Goal: Task Accomplishment & Management: Use online tool/utility

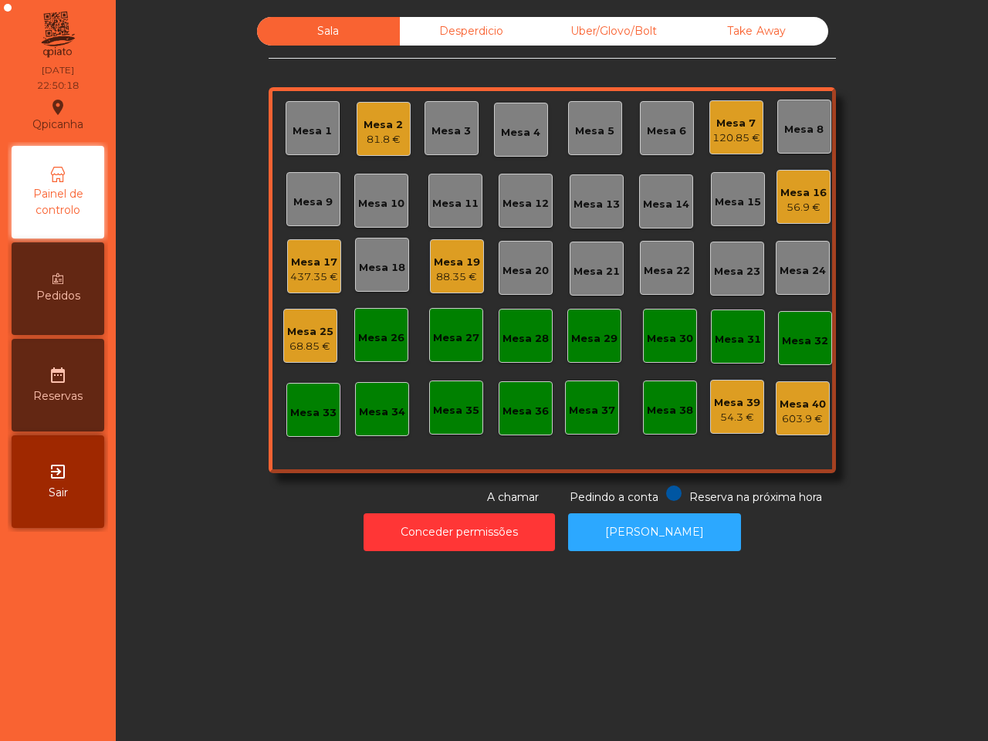
click at [597, 21] on div "Uber/Glovo/Bolt" at bounding box center [614, 31] width 143 height 29
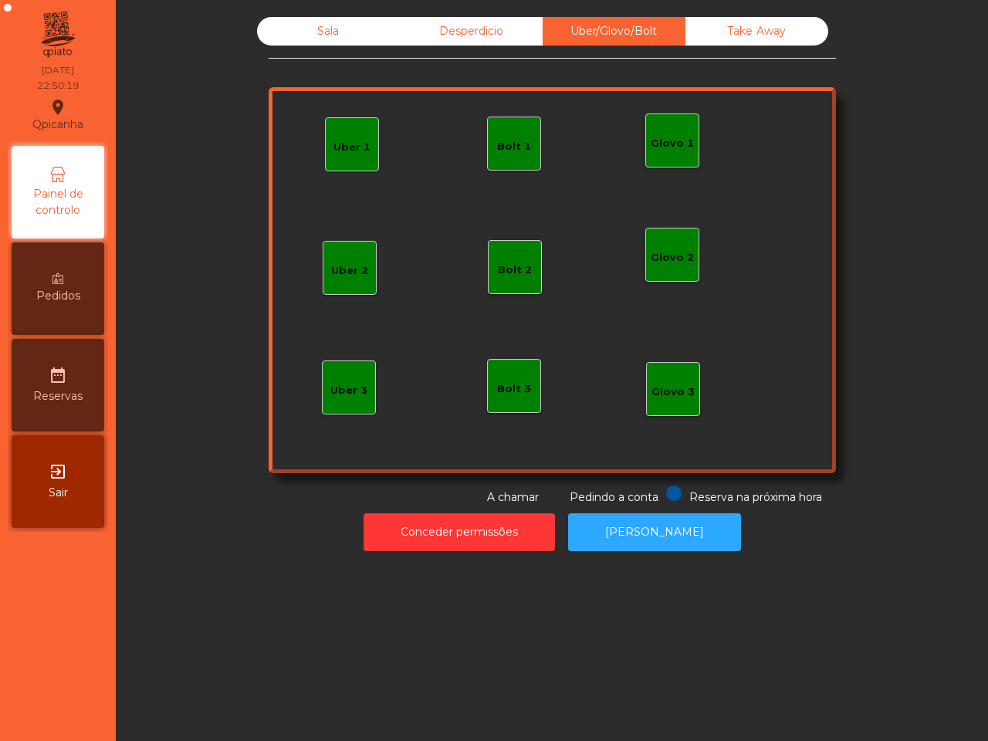
click at [651, 149] on div "Glovo 1" at bounding box center [672, 143] width 43 height 15
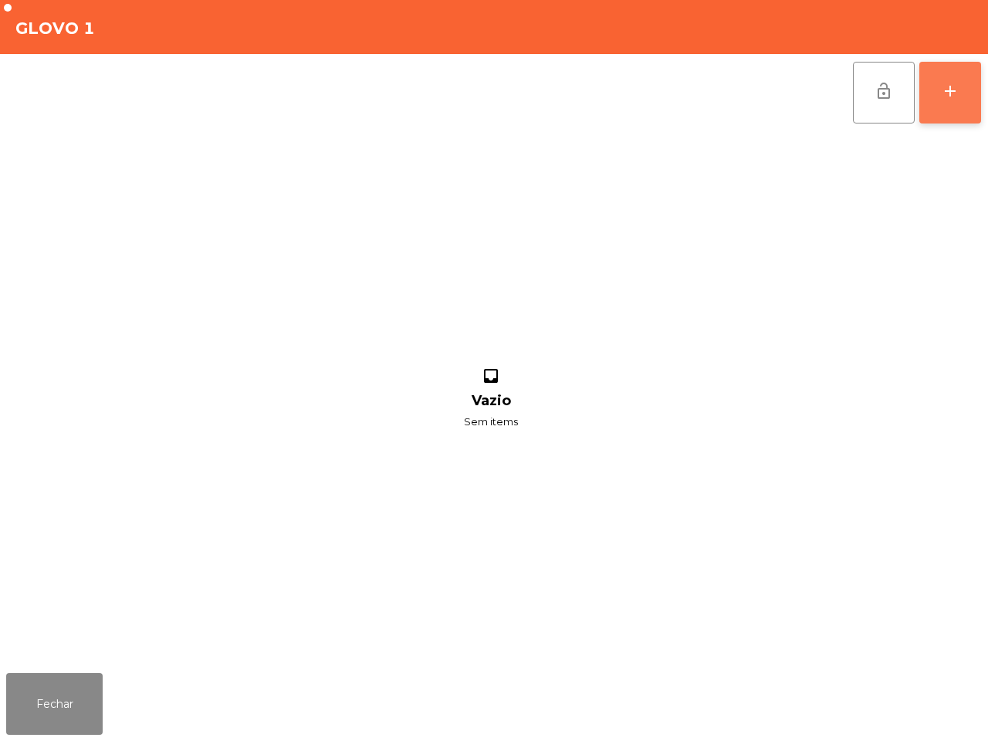
click at [956, 75] on button "add" at bounding box center [951, 93] width 62 height 62
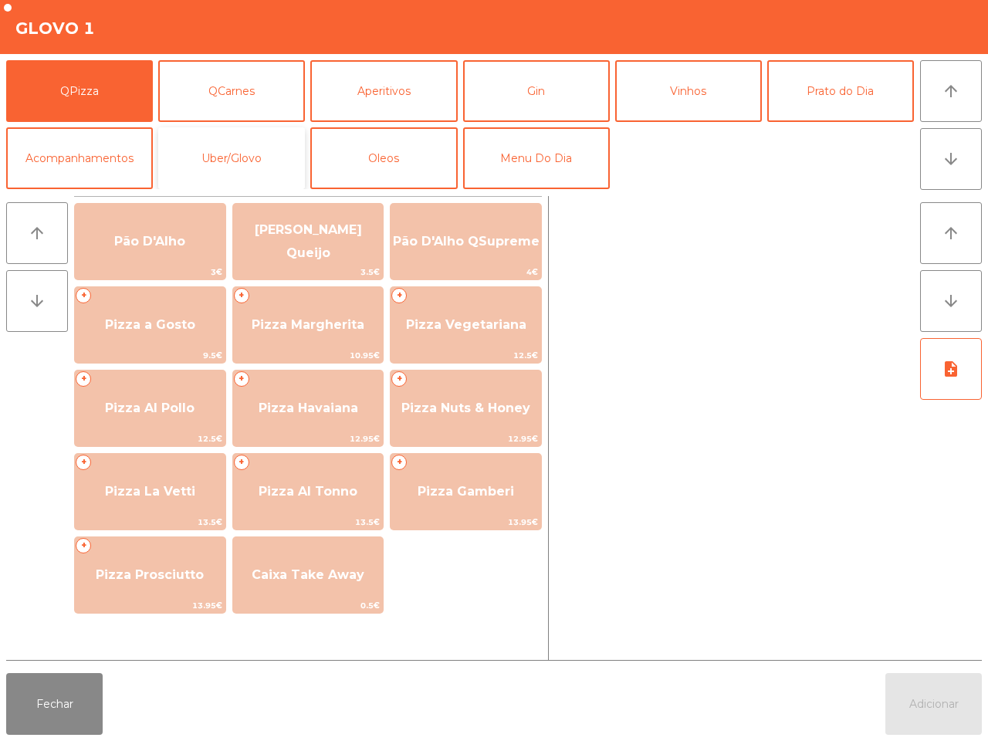
click at [240, 137] on button "Uber/Glovo" at bounding box center [231, 158] width 147 height 62
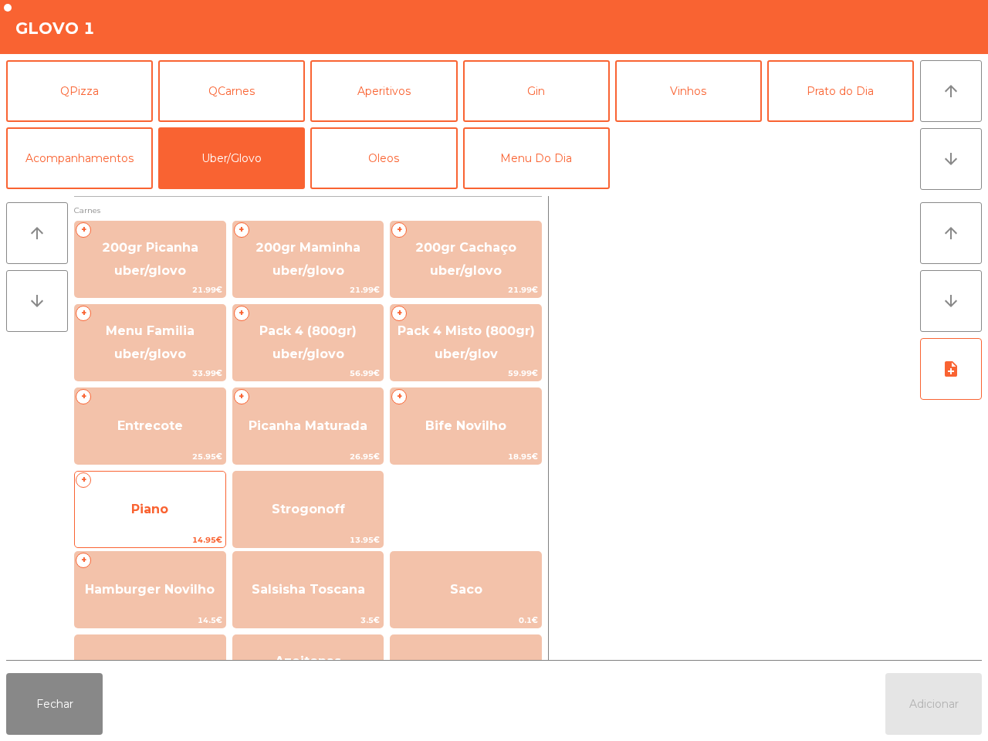
click at [195, 499] on span "Piano" at bounding box center [150, 510] width 151 height 42
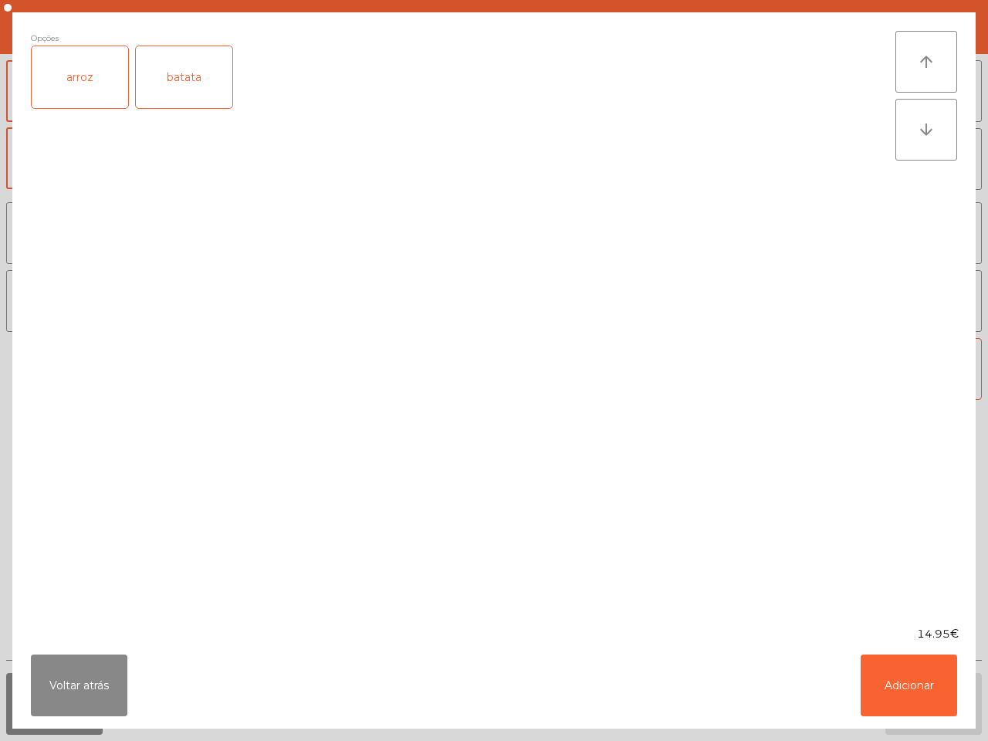
click at [93, 93] on div "arroz" at bounding box center [80, 77] width 97 height 62
click at [207, 93] on div "batata" at bounding box center [184, 77] width 97 height 62
click at [888, 669] on button "Adicionar" at bounding box center [909, 686] width 97 height 62
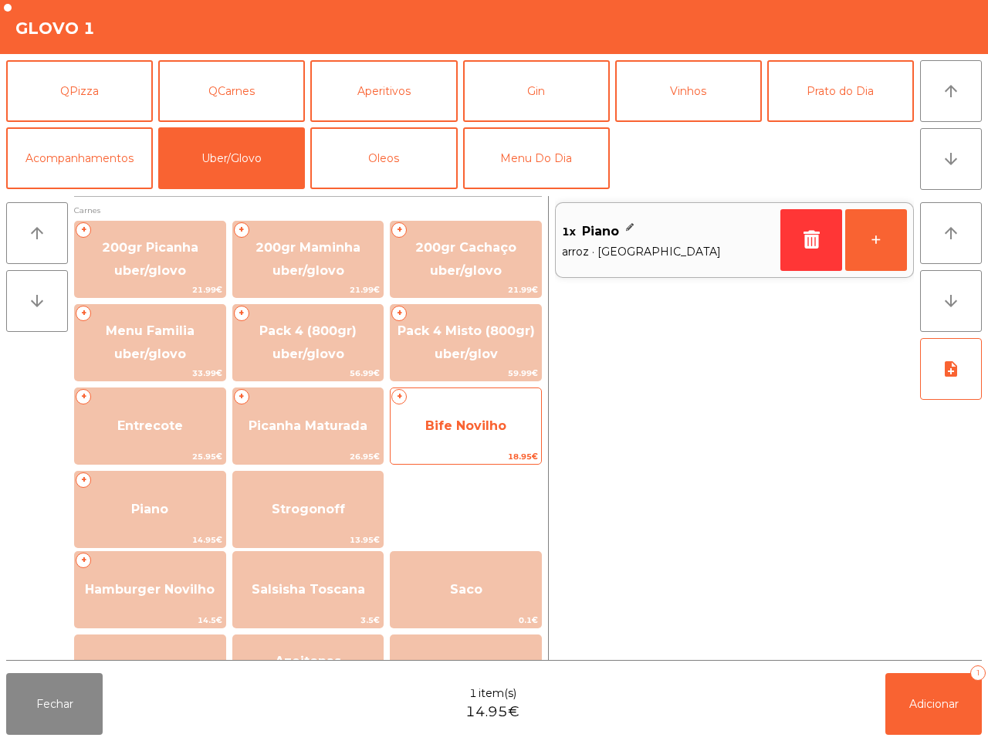
scroll to position [193, 0]
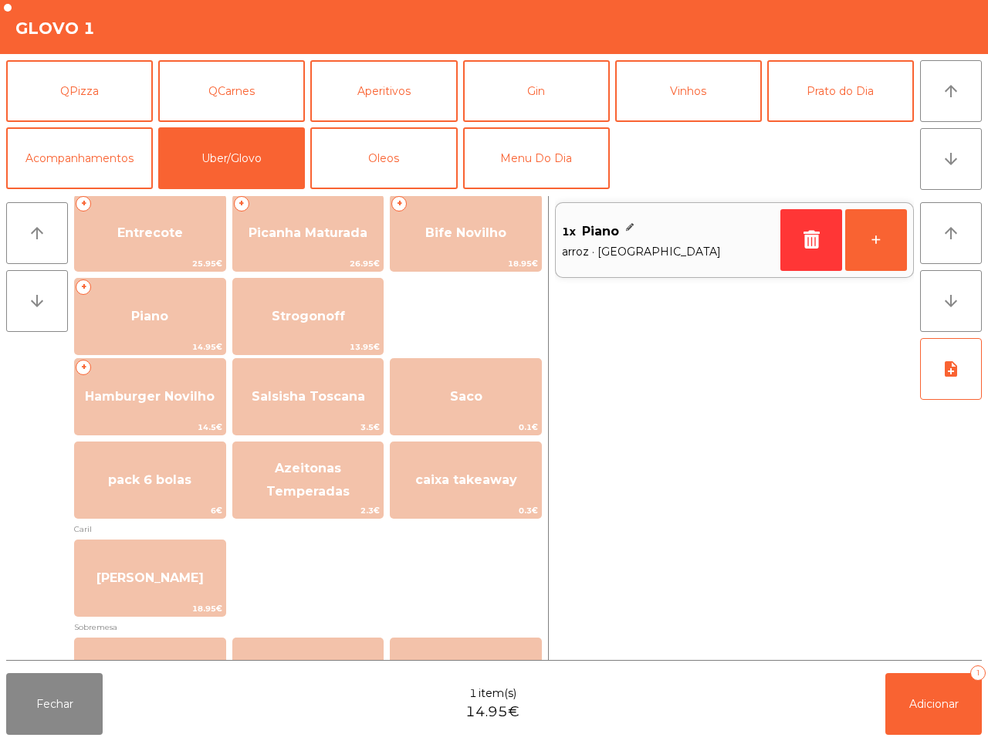
click at [487, 468] on span "caixa takeaway" at bounding box center [466, 480] width 151 height 42
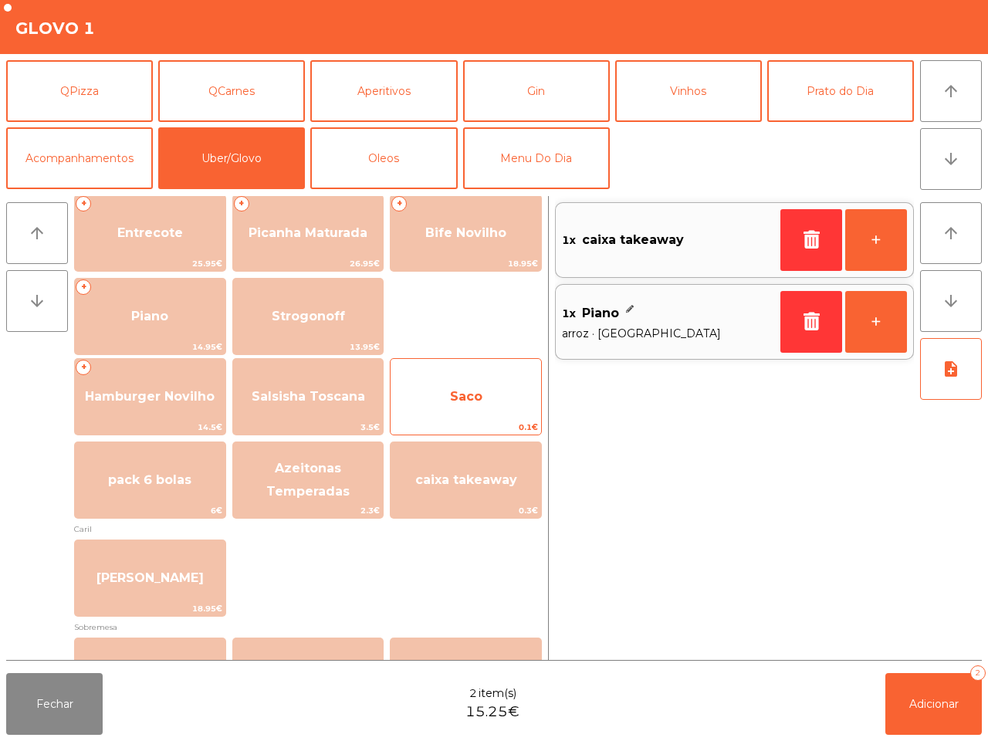
click at [477, 403] on span "Saco" at bounding box center [466, 396] width 32 height 15
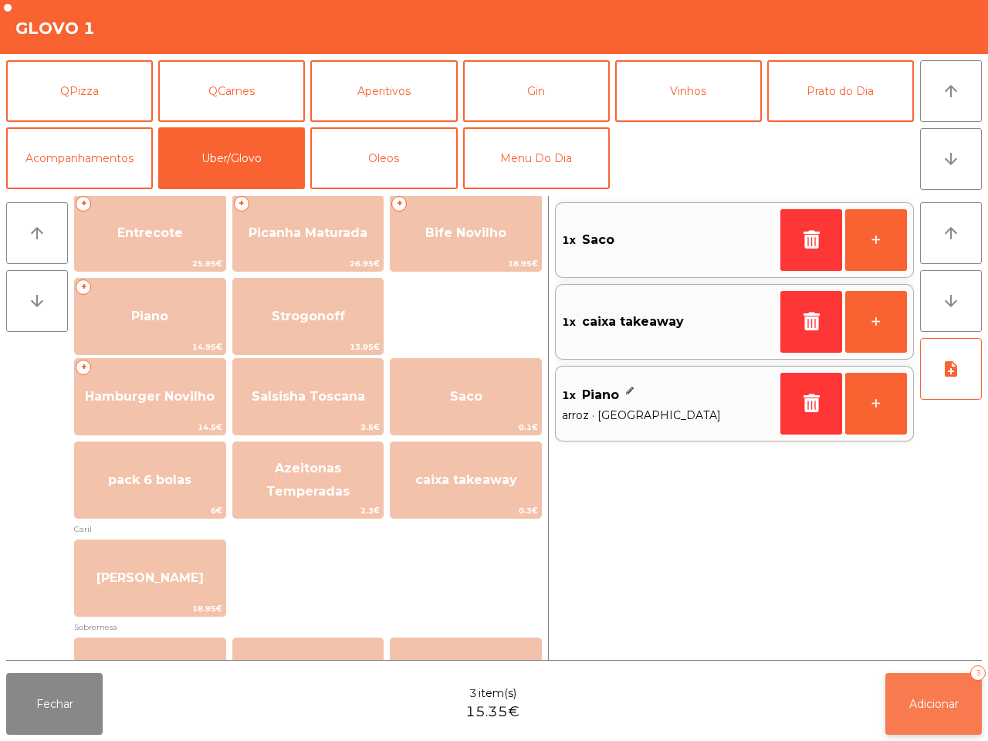
click at [911, 700] on span "Adicionar" at bounding box center [934, 704] width 49 height 14
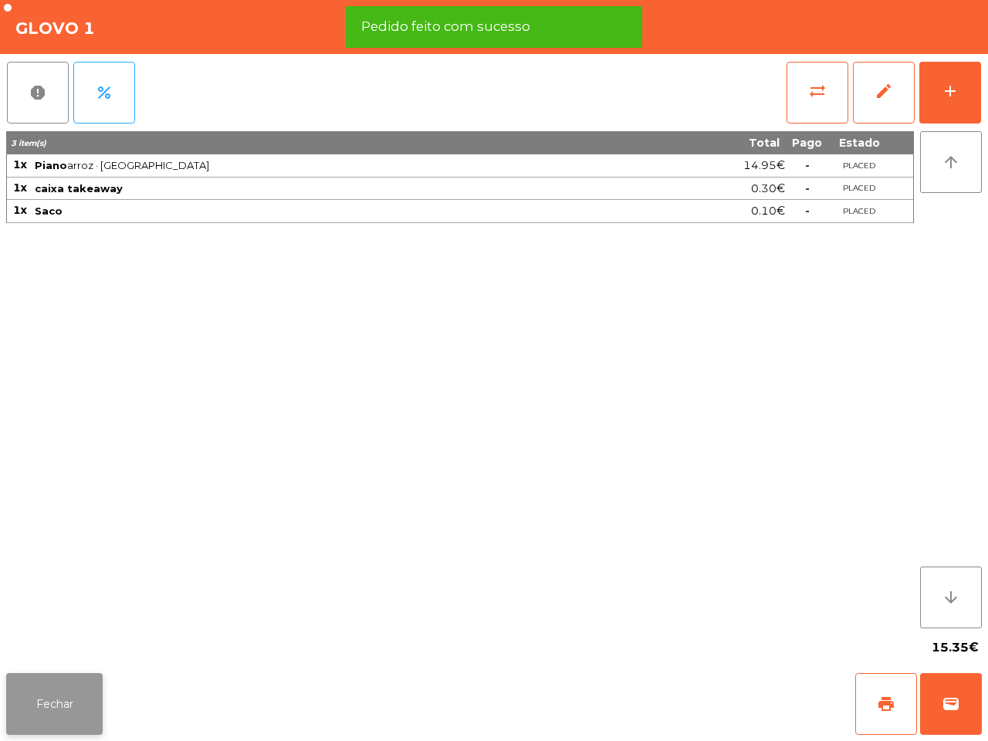
click at [54, 691] on button "Fechar" at bounding box center [54, 704] width 97 height 62
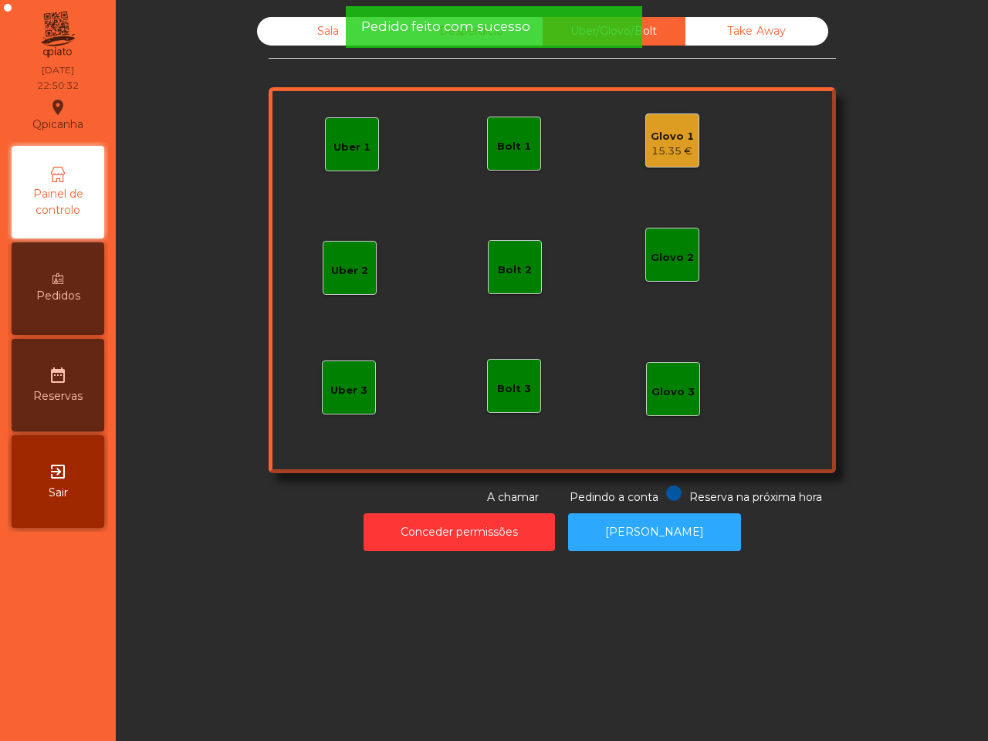
click at [292, 25] on div "Sala" at bounding box center [328, 31] width 143 height 29
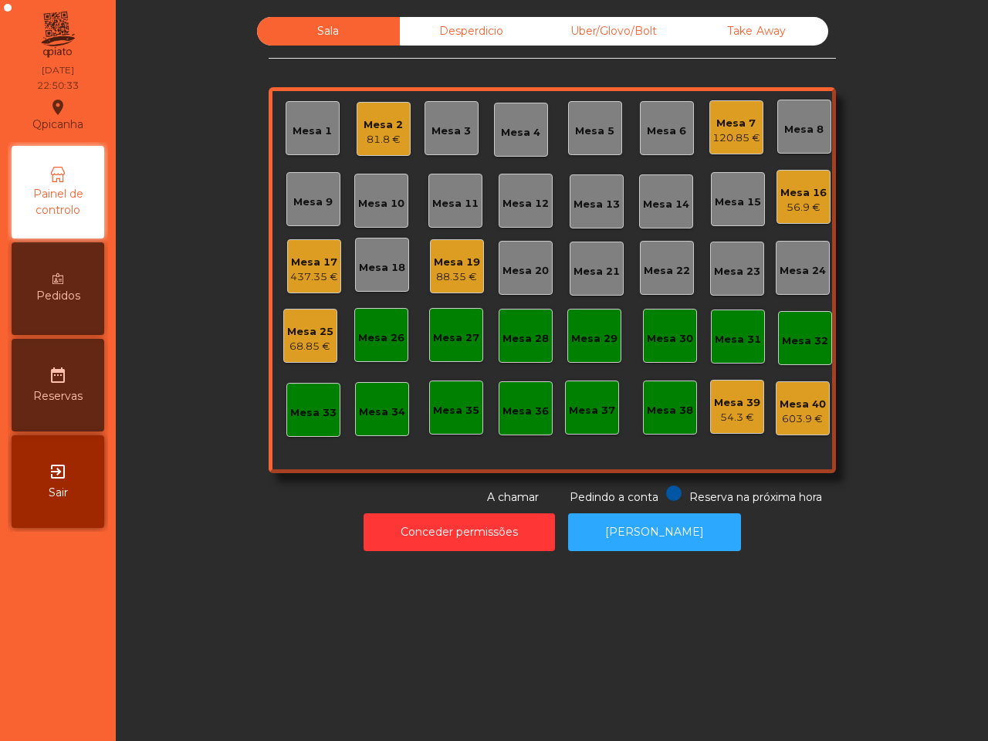
click at [788, 202] on div "56.9 €" at bounding box center [804, 207] width 46 height 15
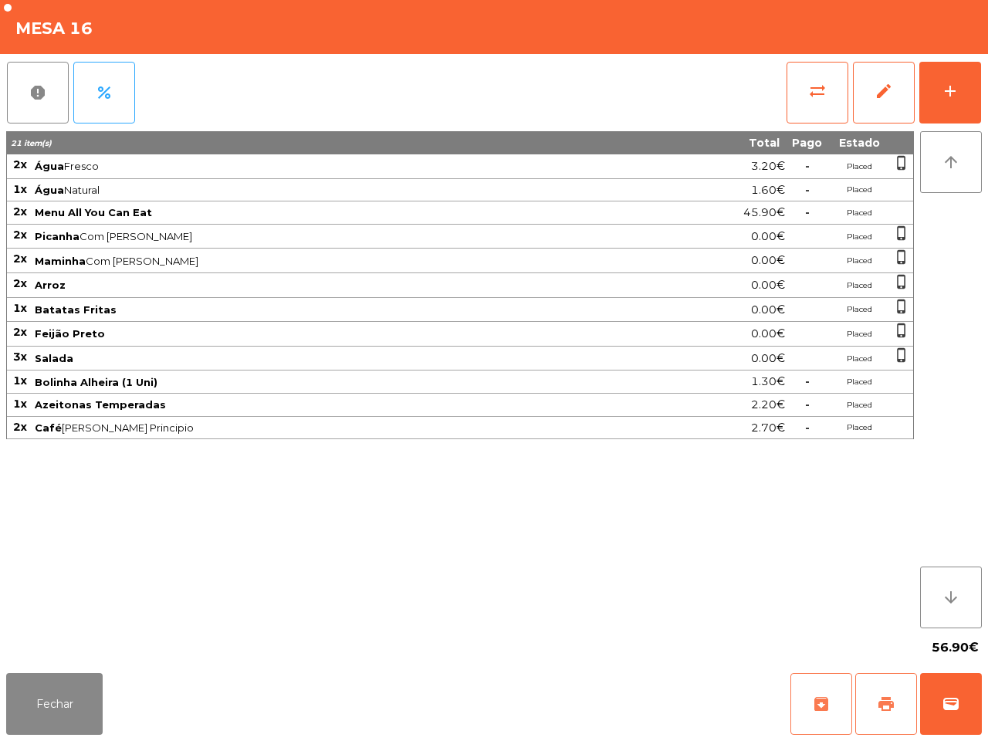
drag, startPoint x: 883, startPoint y: 707, endPoint x: 808, endPoint y: 687, distance: 77.5
click at [884, 707] on span "print" at bounding box center [886, 704] width 19 height 19
click at [50, 707] on button "Fechar" at bounding box center [54, 704] width 97 height 62
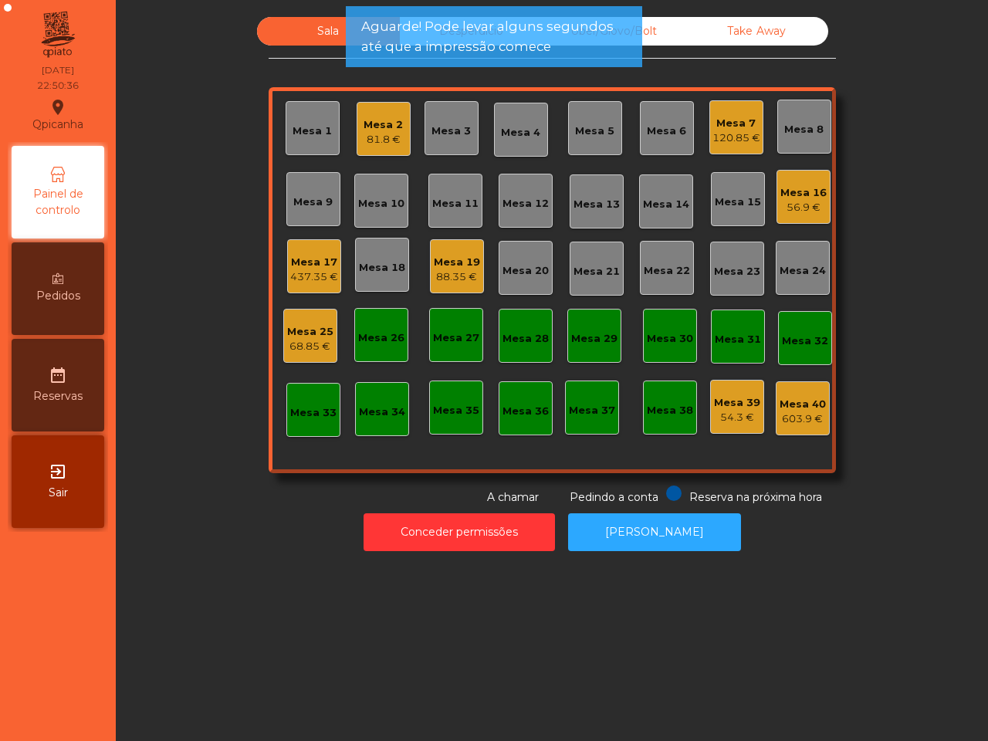
click at [647, 29] on div "Uber/Glovo/Bolt" at bounding box center [614, 31] width 143 height 29
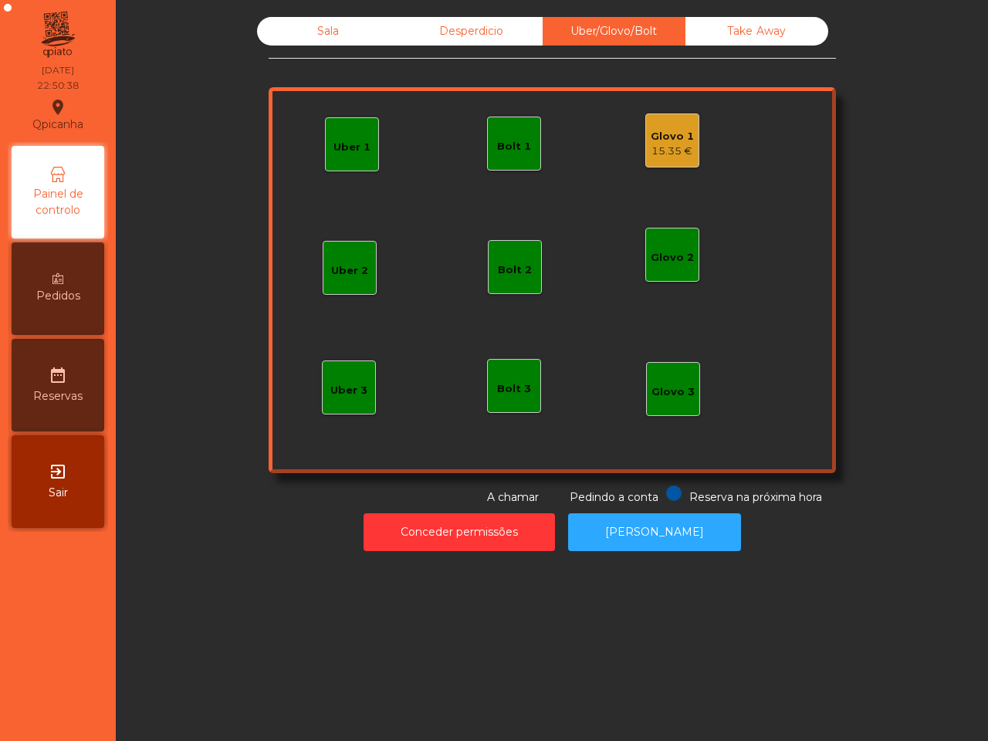
click at [661, 140] on div "Glovo 1" at bounding box center [672, 136] width 43 height 15
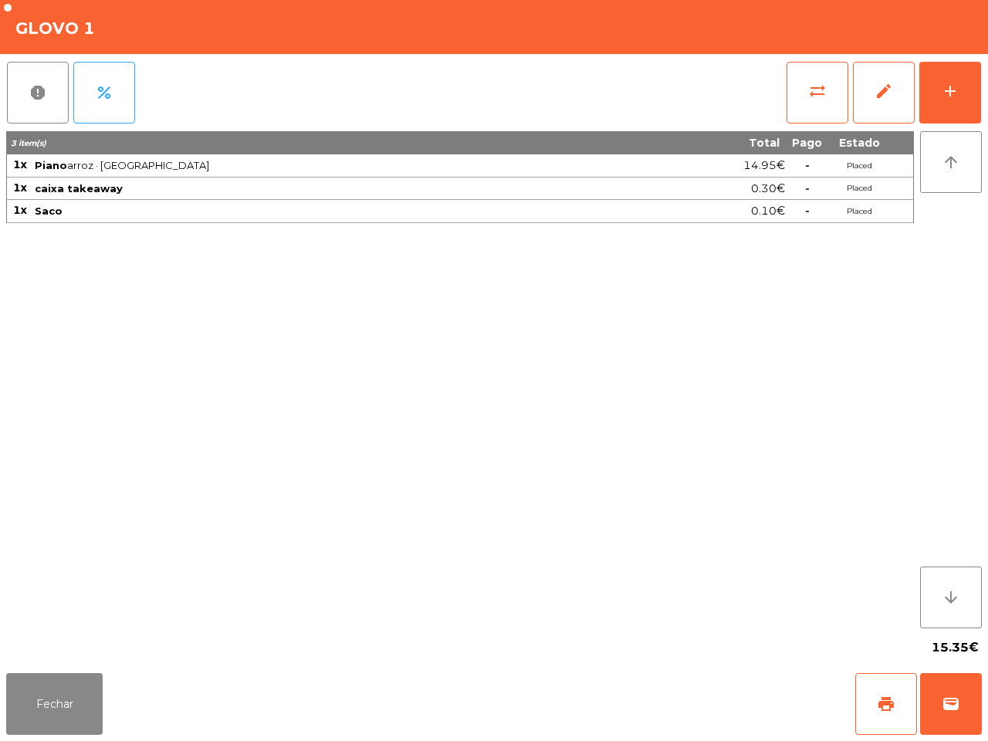
click at [896, 739] on div "Fechar print wallet" at bounding box center [494, 704] width 988 height 74
click at [885, 723] on button "print" at bounding box center [887, 704] width 62 height 62
click at [971, 700] on button "wallet" at bounding box center [951, 704] width 62 height 62
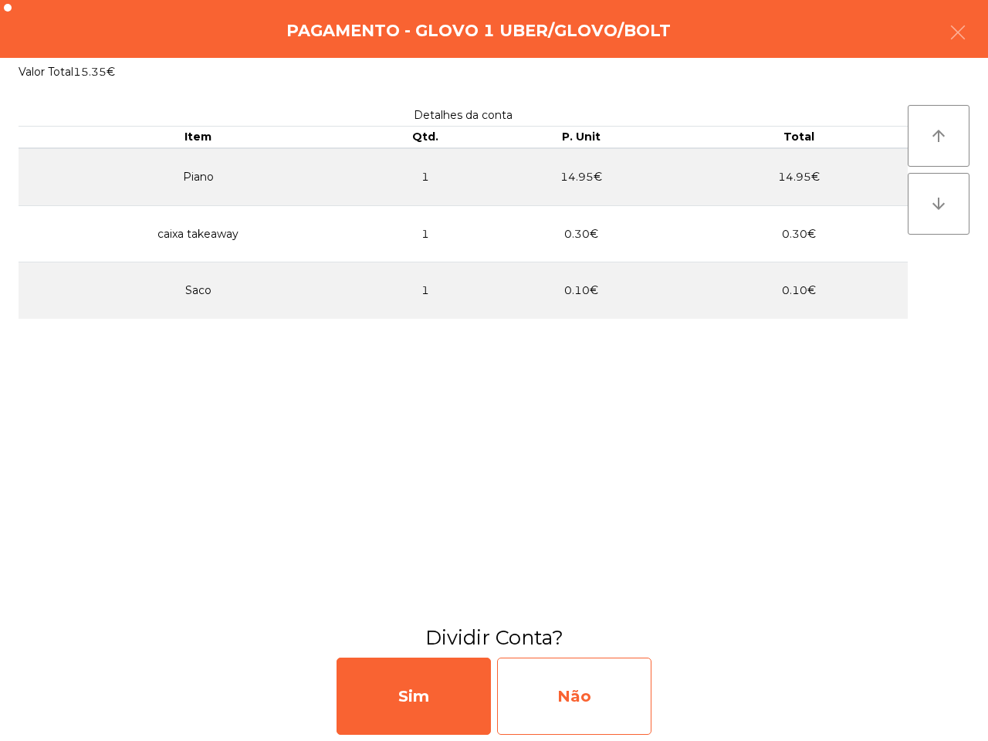
click at [625, 693] on div "Não" at bounding box center [574, 696] width 154 height 77
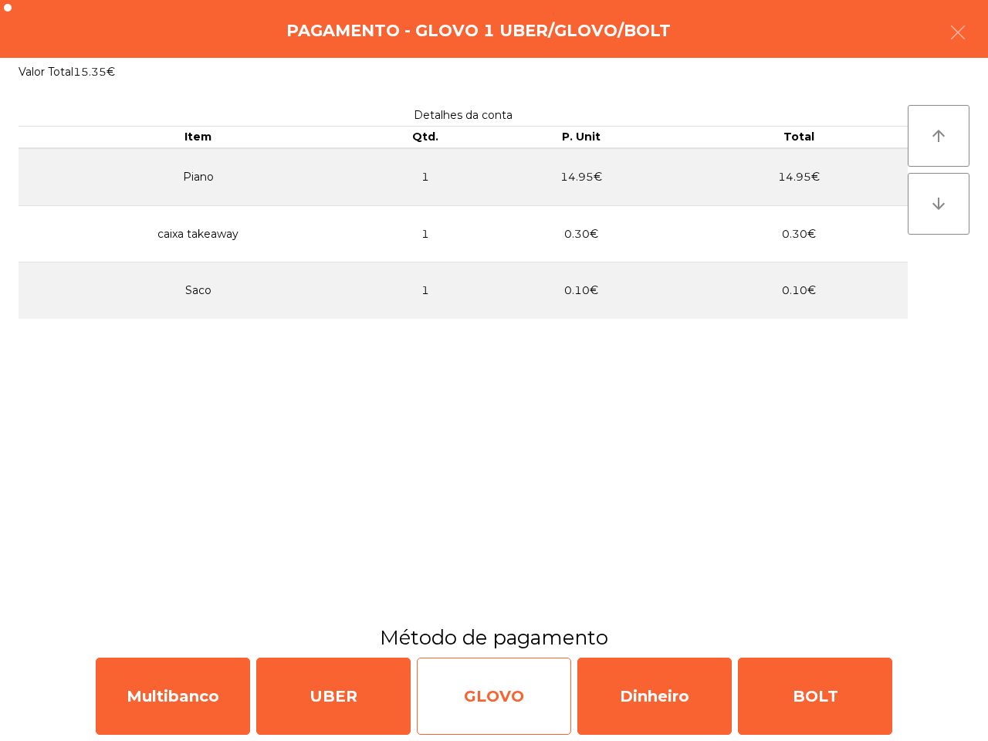
click at [493, 719] on div "GLOVO" at bounding box center [494, 696] width 154 height 77
select select "**"
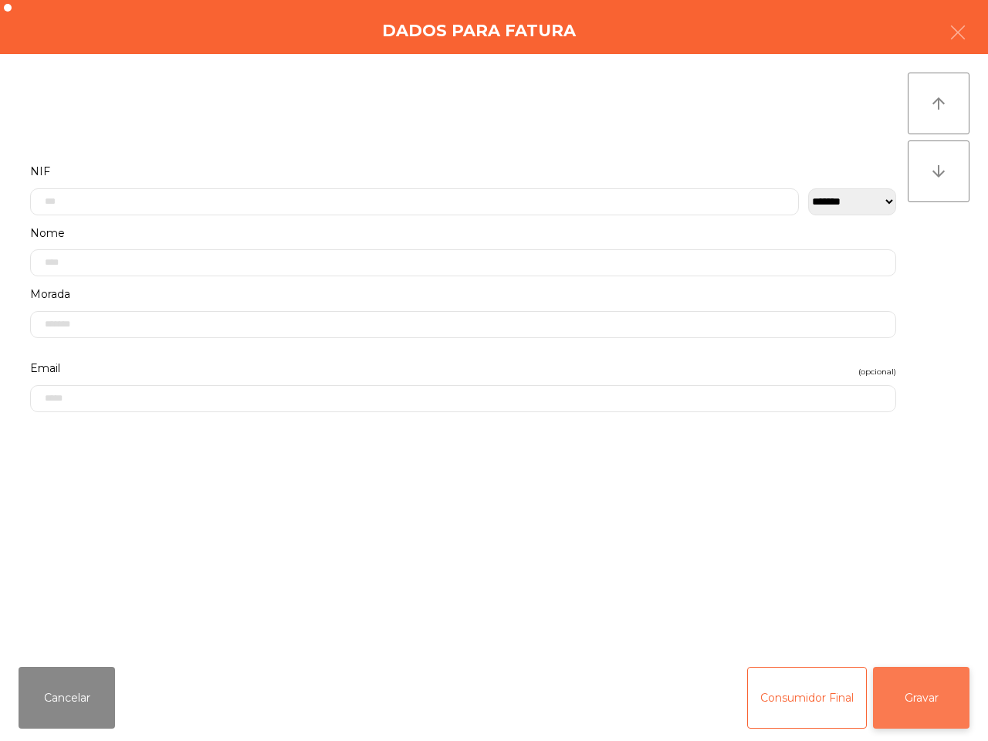
click at [900, 708] on button "Gravar" at bounding box center [921, 698] width 97 height 62
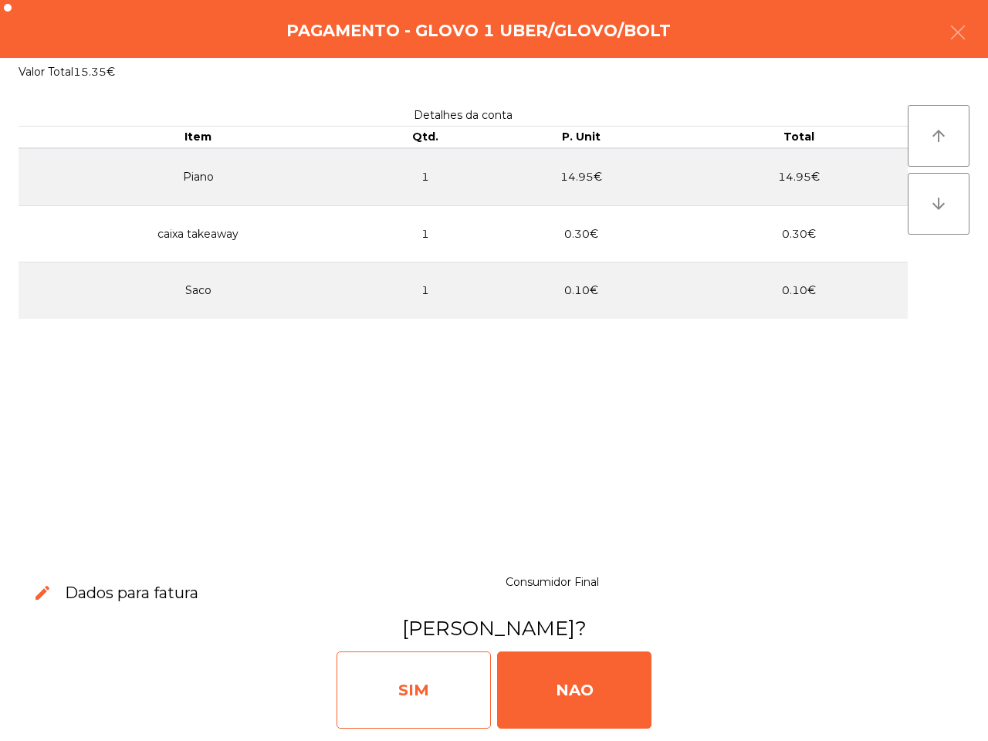
click at [457, 695] on div "SIM" at bounding box center [414, 690] width 154 height 77
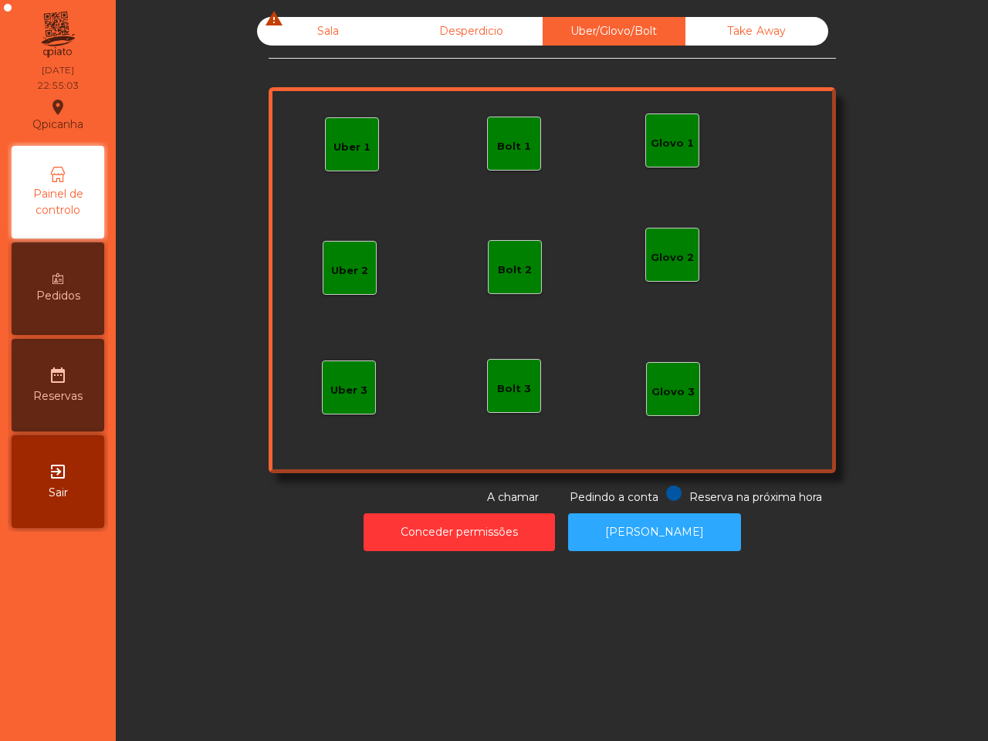
click at [318, 25] on div "Sala warning" at bounding box center [328, 31] width 143 height 29
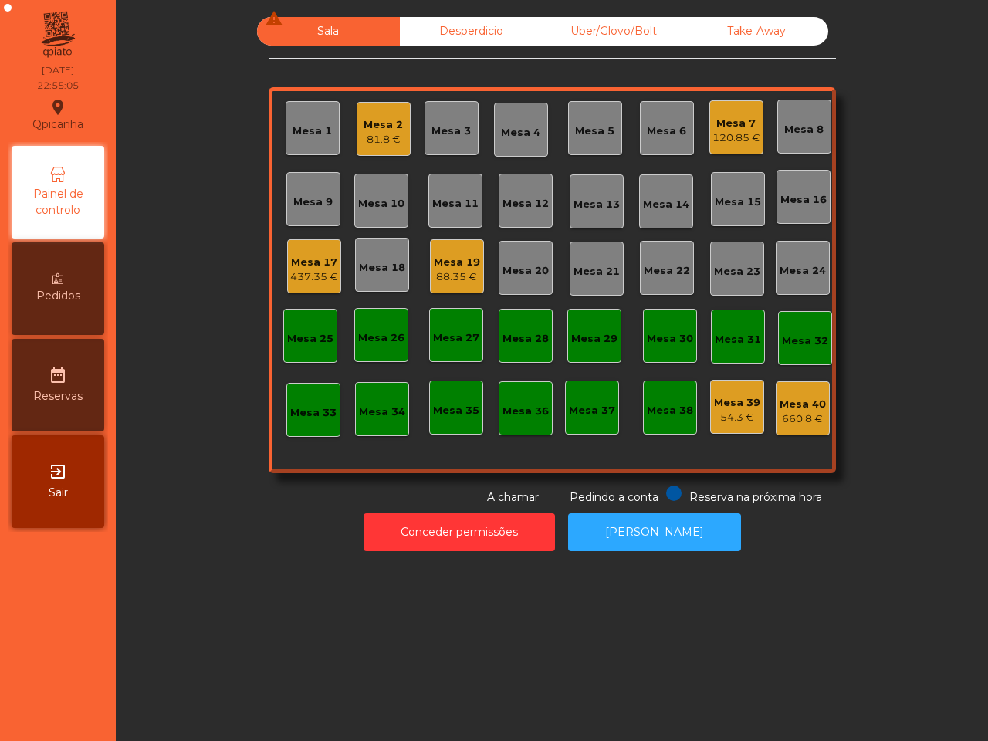
click at [444, 260] on div "Mesa 19" at bounding box center [457, 262] width 46 height 15
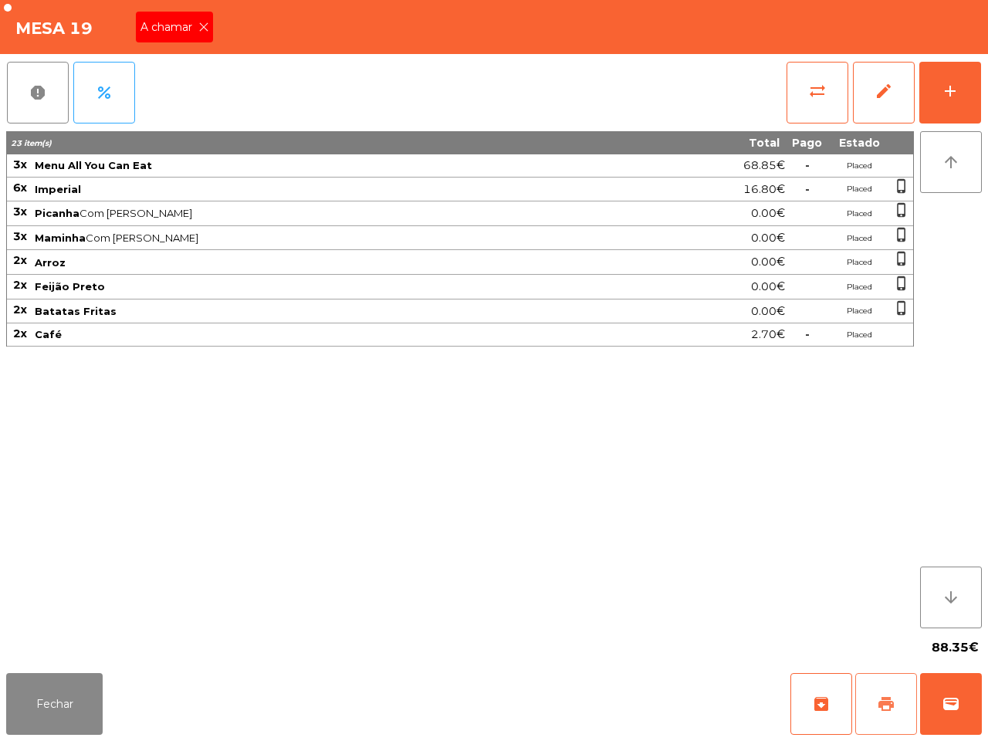
click at [889, 713] on span "print" at bounding box center [886, 704] width 19 height 19
click at [172, 22] on span "A chamar" at bounding box center [170, 27] width 58 height 16
click at [236, 151] on th "23 item(s)" at bounding box center [319, 142] width 624 height 23
click at [42, 710] on button "Fechar" at bounding box center [54, 704] width 97 height 62
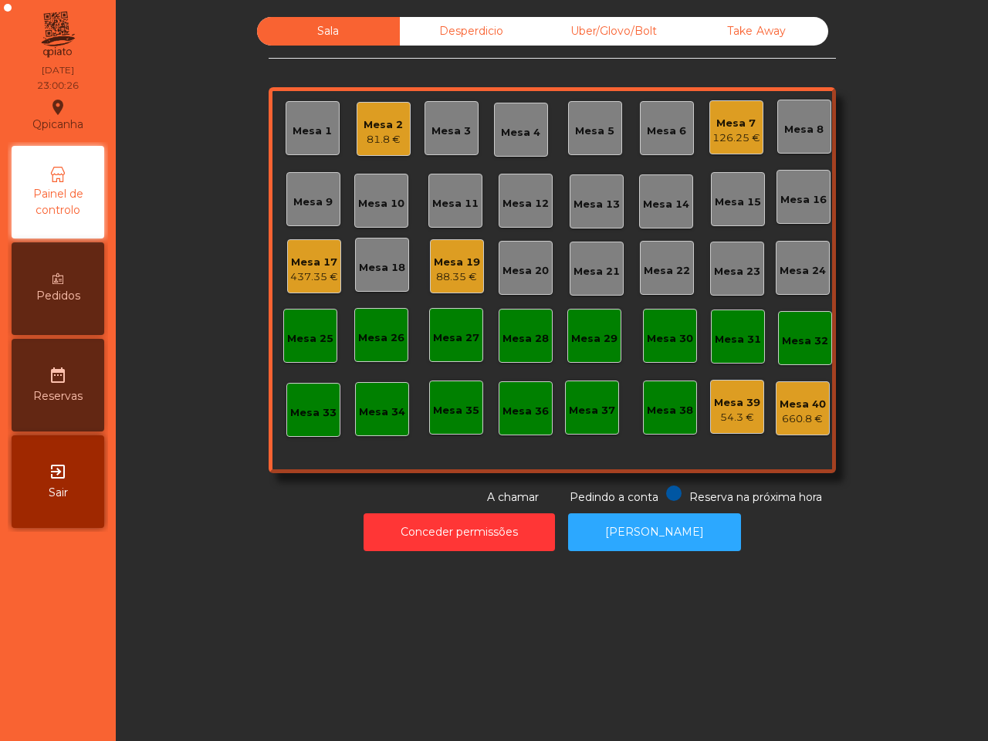
click at [761, 128] on div "Mesa 1 Mesa 2 81.8 € Mesa 3 Mesa 4 Mesa 5 Mesa 6 Mesa 7 126.25 € Mesa 8 Mesa 9 …" at bounding box center [553, 280] width 568 height 386
click at [728, 128] on div "Mesa 7" at bounding box center [737, 123] width 48 height 15
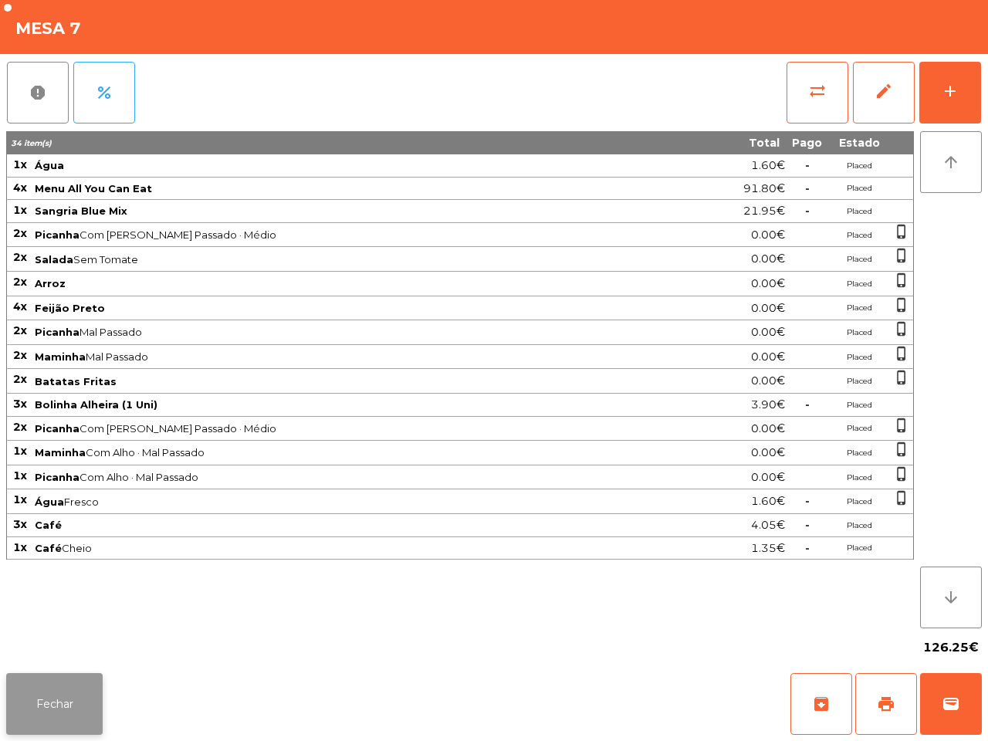
click at [64, 699] on button "Fechar" at bounding box center [54, 704] width 97 height 62
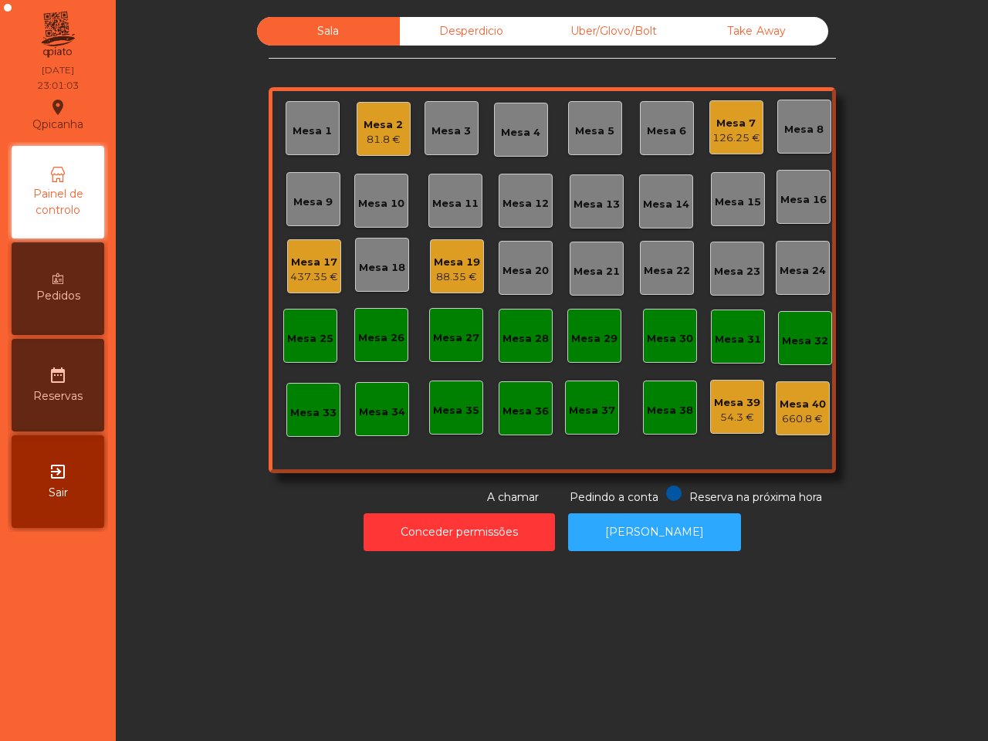
drag, startPoint x: 139, startPoint y: 458, endPoint x: 155, endPoint y: 473, distance: 22.4
click at [157, 495] on div "Sala Desperdicio Uber/Glovo/Bolt Take Away Mesa 1 Mesa 2 81.8 € Mesa 3 Mesa 4 […" at bounding box center [552, 261] width 831 height 489
click at [191, 299] on div "Sala Desperdicio Uber/Glovo/Bolt Take Away Mesa 1 Mesa 2 81.8 € Mesa 3 Mesa 4 […" at bounding box center [552, 261] width 831 height 489
click at [291, 259] on div "Mesa 17" at bounding box center [314, 262] width 48 height 15
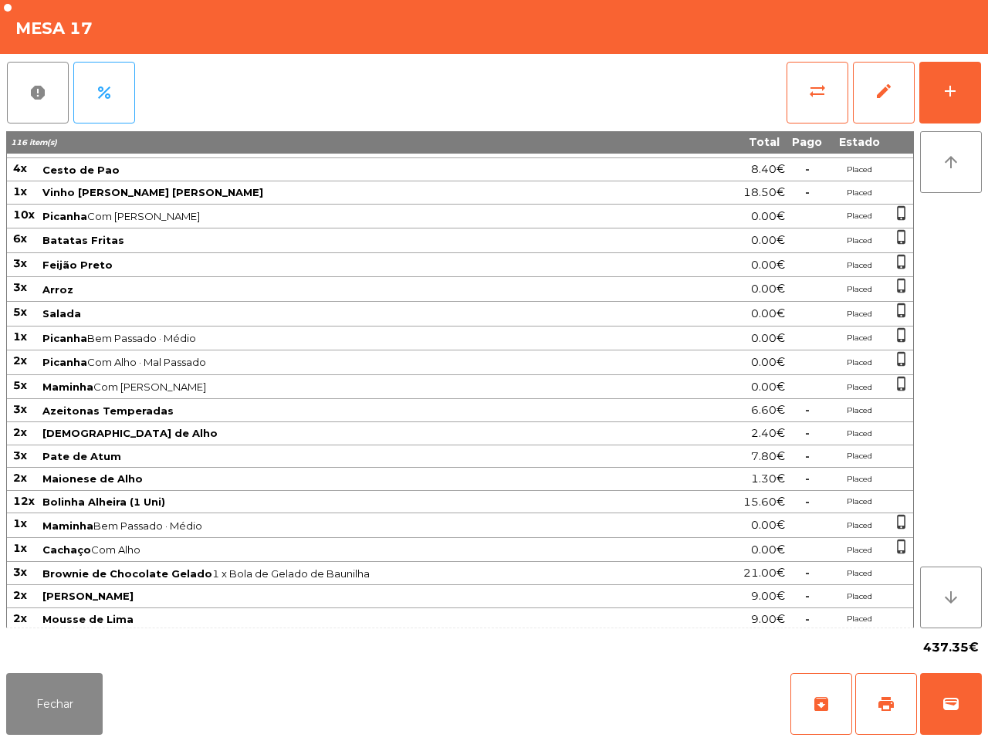
scroll to position [0, 0]
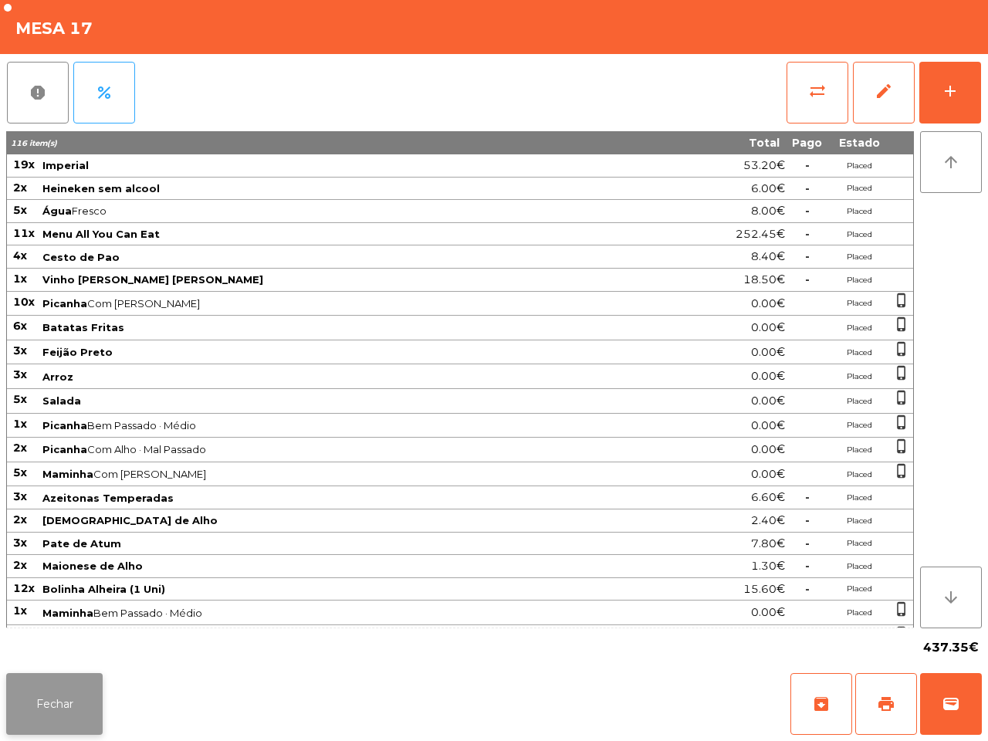
click at [58, 691] on button "Fechar" at bounding box center [54, 704] width 97 height 62
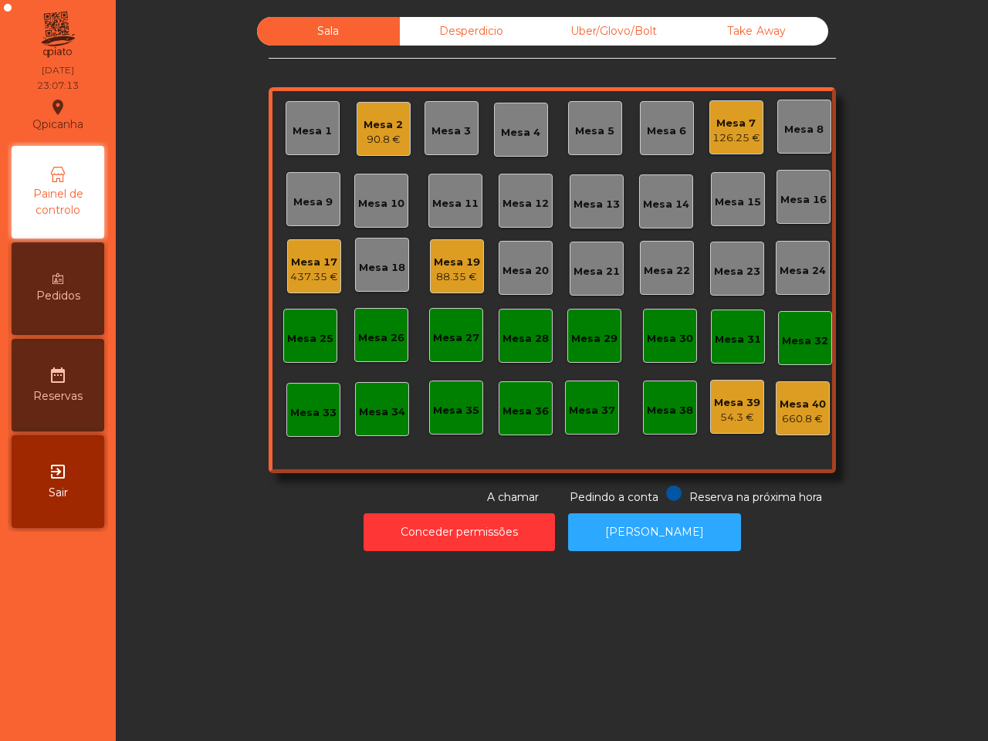
click at [300, 264] on div "Mesa 17" at bounding box center [314, 262] width 48 height 15
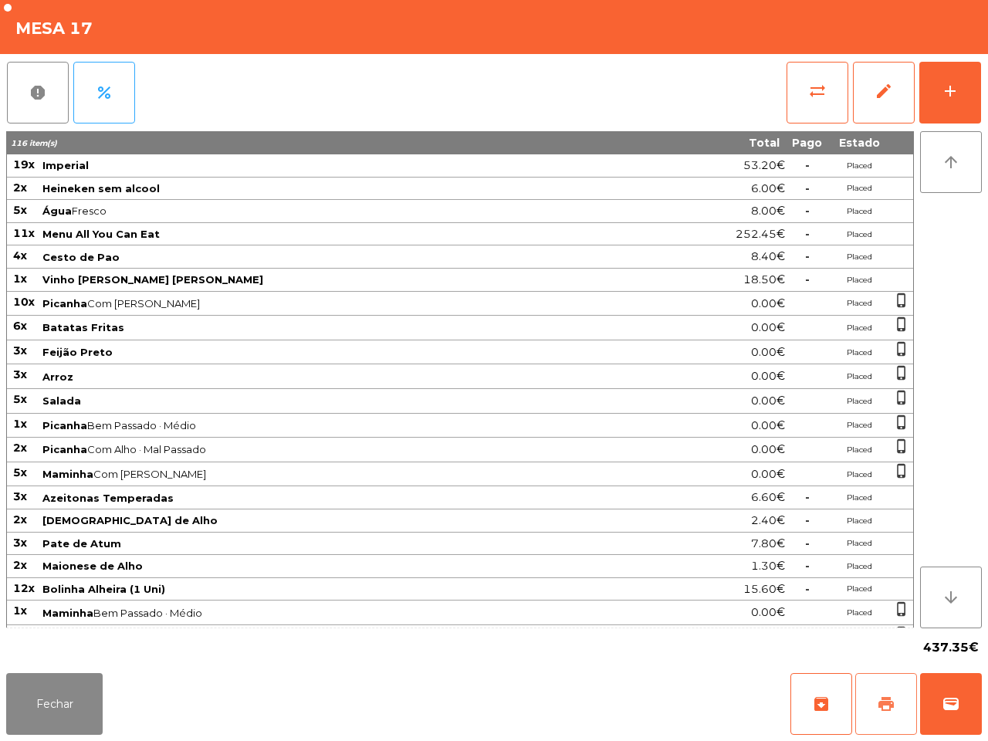
click at [875, 704] on button "print" at bounding box center [887, 704] width 62 height 62
click at [56, 697] on button "Fechar" at bounding box center [54, 704] width 97 height 62
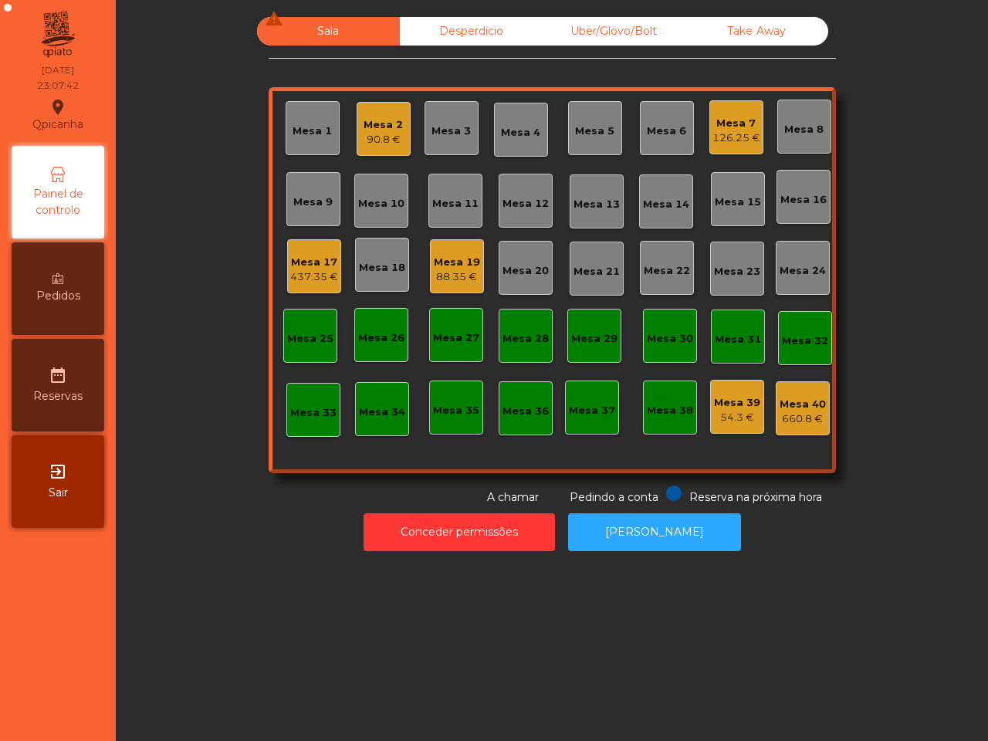
click at [309, 257] on div "Mesa 17" at bounding box center [314, 262] width 48 height 15
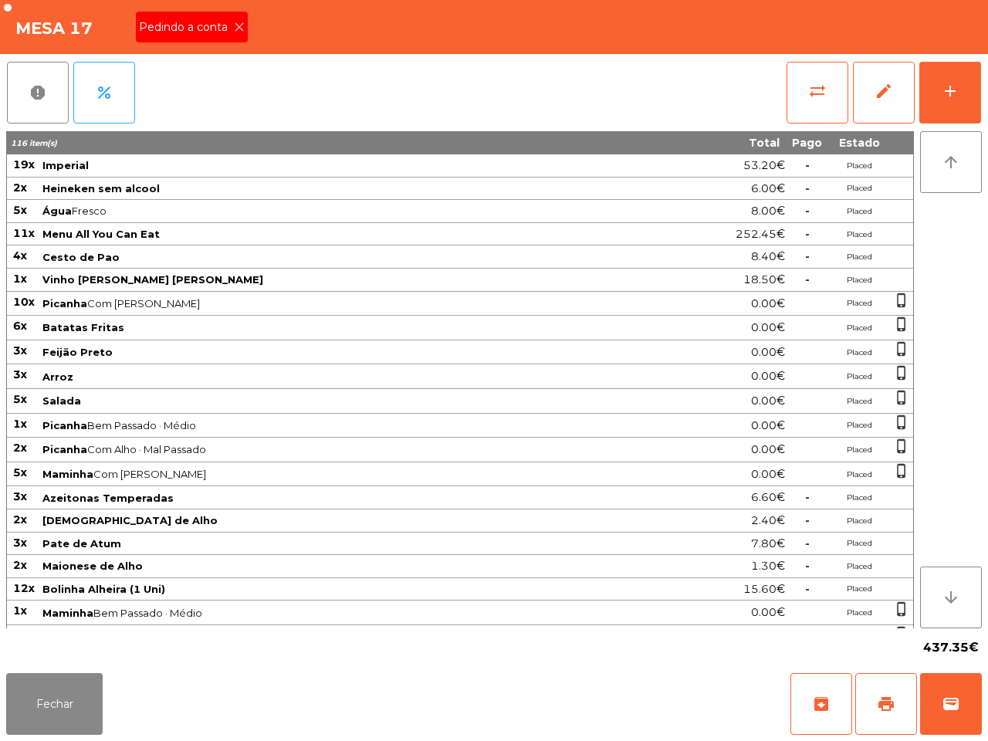
click at [238, 27] on icon at bounding box center [239, 27] width 11 height 11
click at [89, 711] on button "Fechar" at bounding box center [54, 704] width 97 height 62
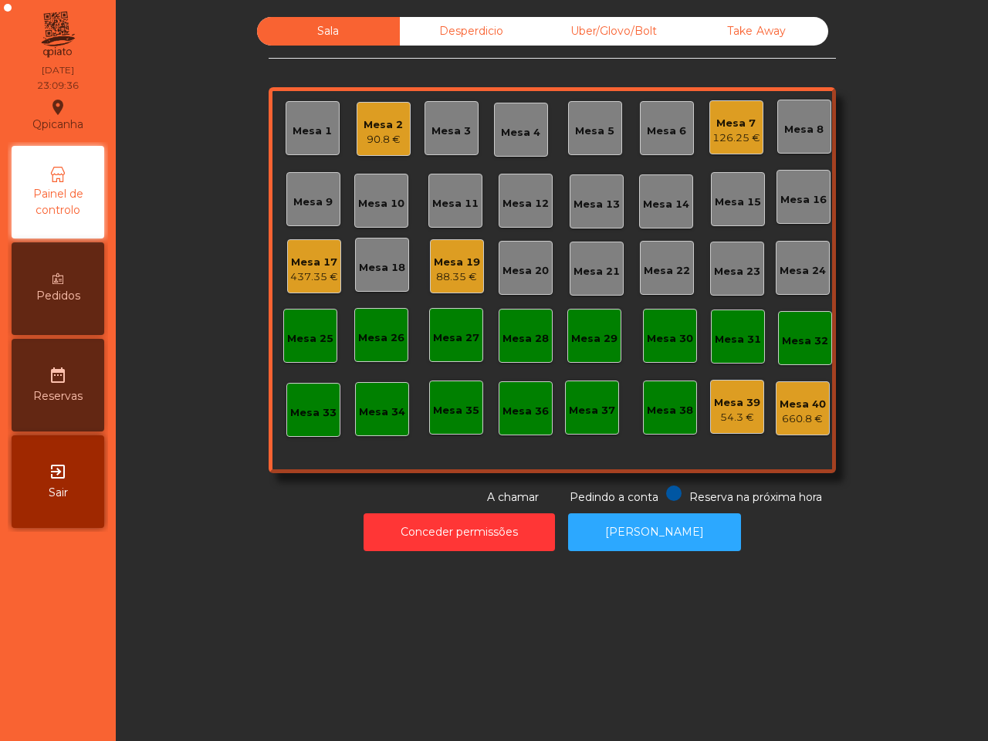
click at [317, 337] on div "Mesa 25" at bounding box center [310, 338] width 46 height 15
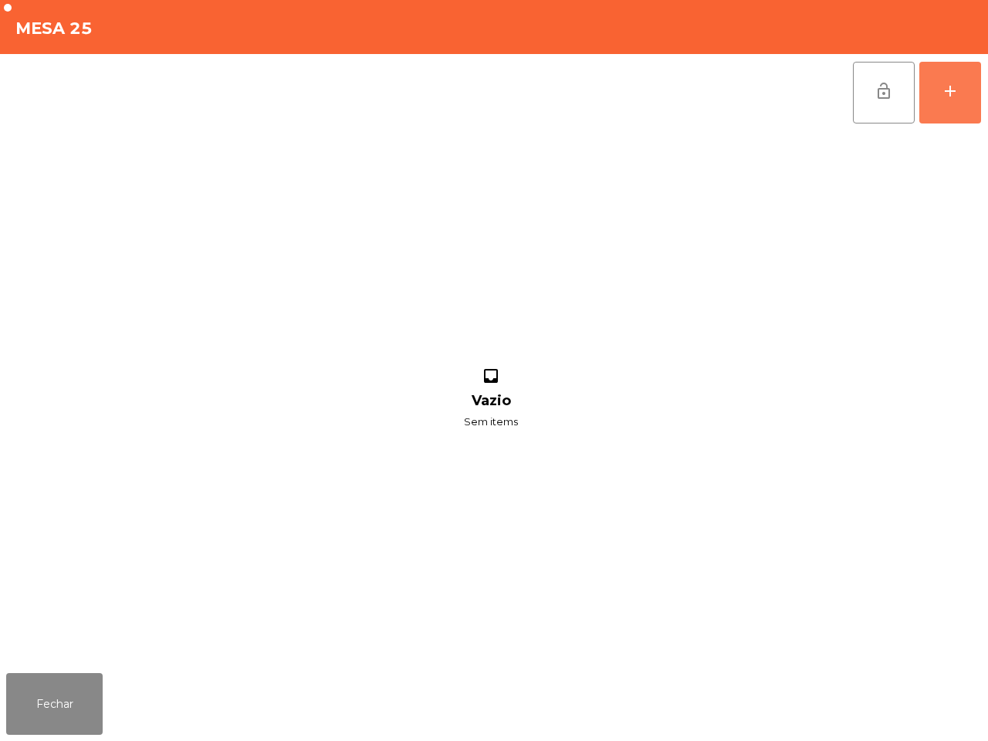
click at [957, 79] on button "add" at bounding box center [951, 93] width 62 height 62
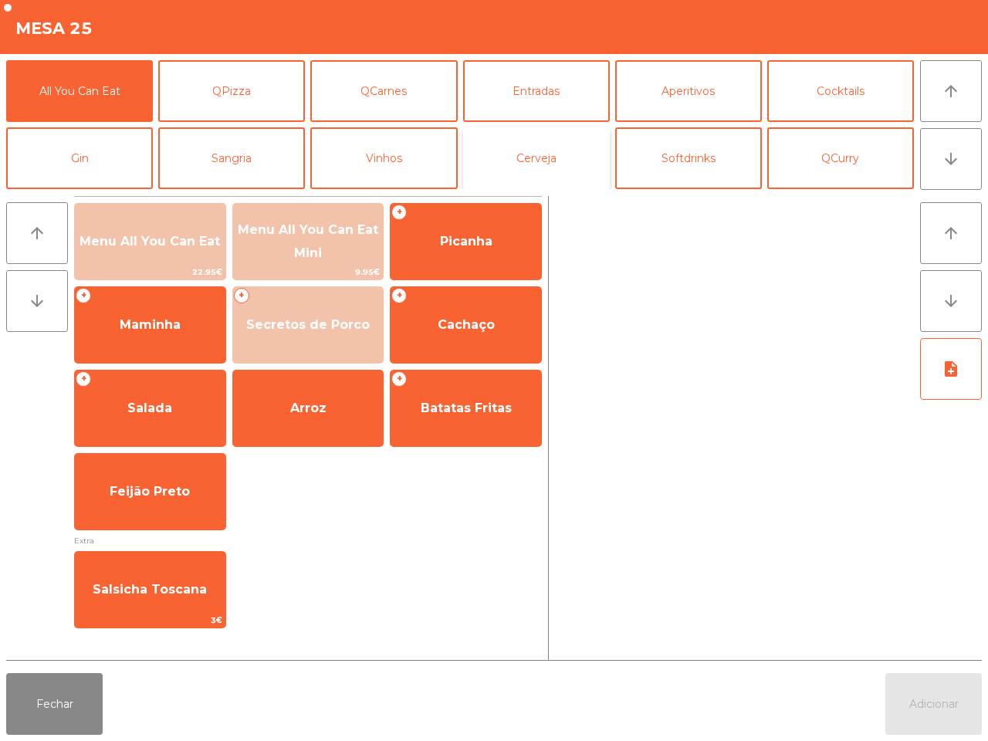
click at [537, 144] on button "Cerveja" at bounding box center [536, 158] width 147 height 62
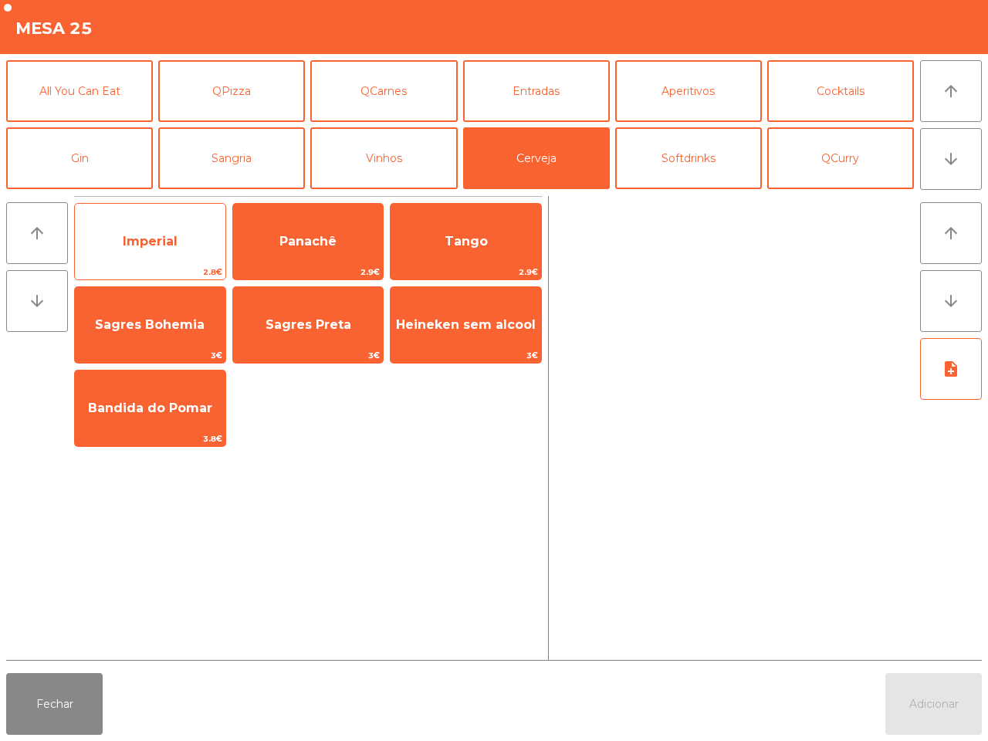
click at [175, 228] on span "Imperial" at bounding box center [150, 242] width 151 height 42
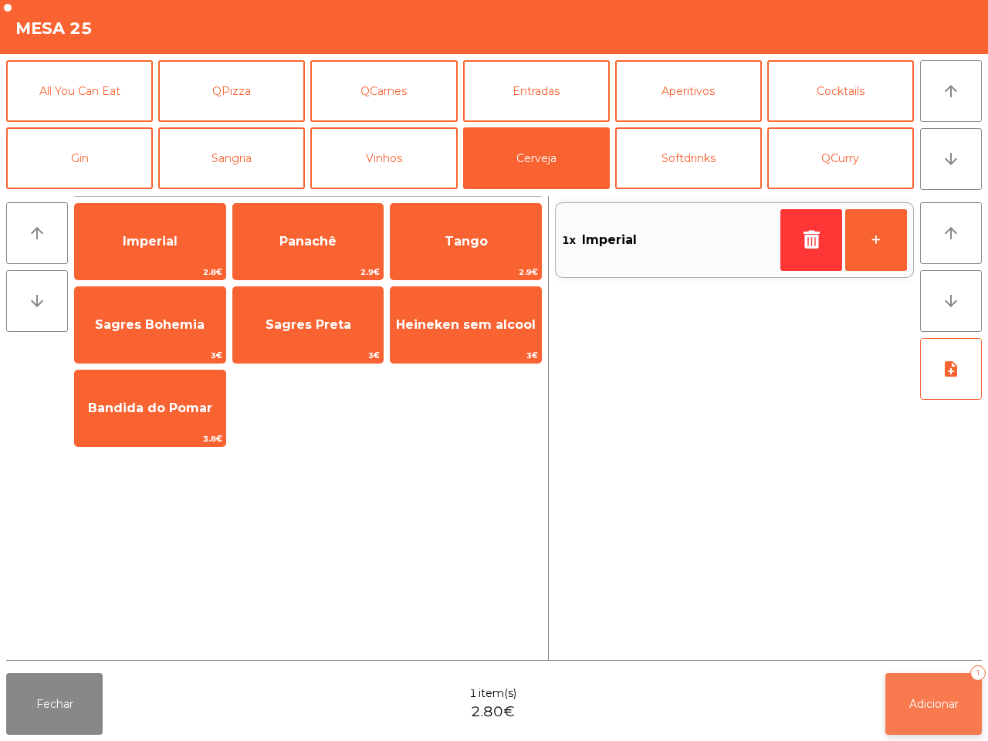
click at [973, 708] on button "Adicionar 1" at bounding box center [934, 704] width 97 height 62
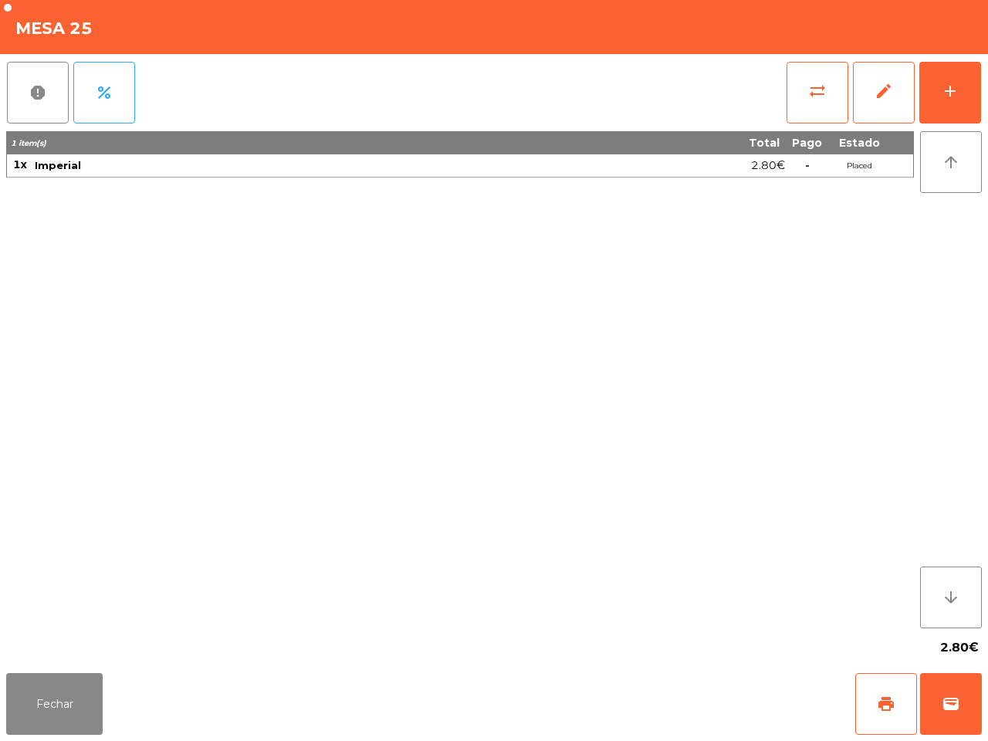
click at [629, 418] on div "1 item(s) Total Pago Estado 1x Imperial 2.80€ - Placed" at bounding box center [460, 379] width 908 height 497
click at [49, 707] on button "Fechar" at bounding box center [54, 704] width 97 height 62
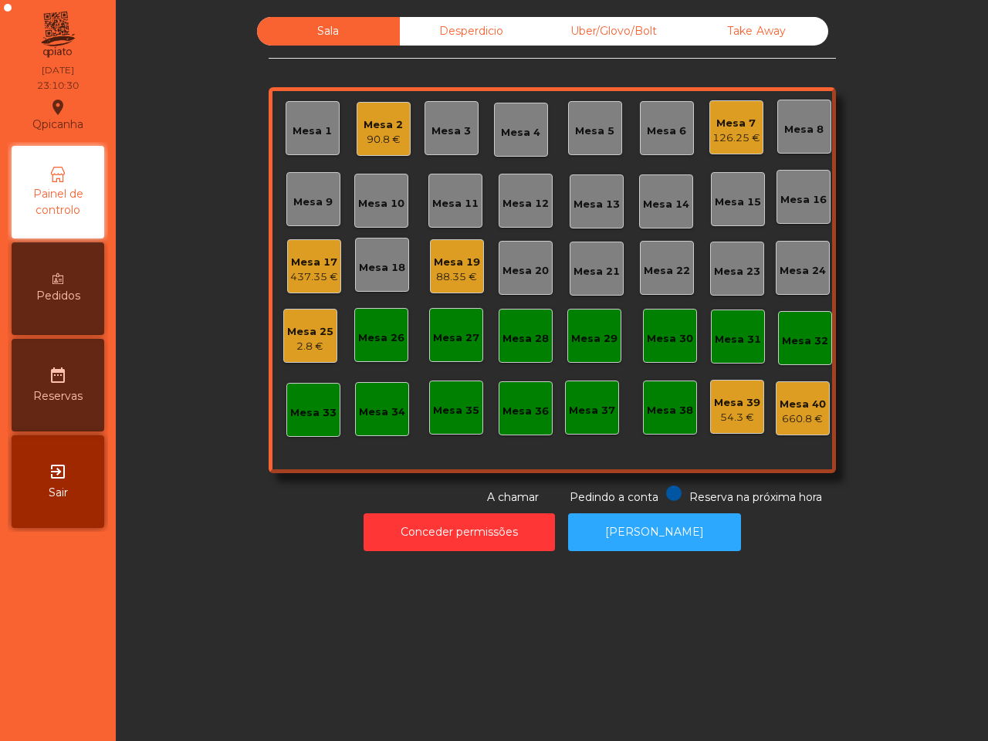
click at [314, 272] on div "437.35 €" at bounding box center [314, 276] width 48 height 15
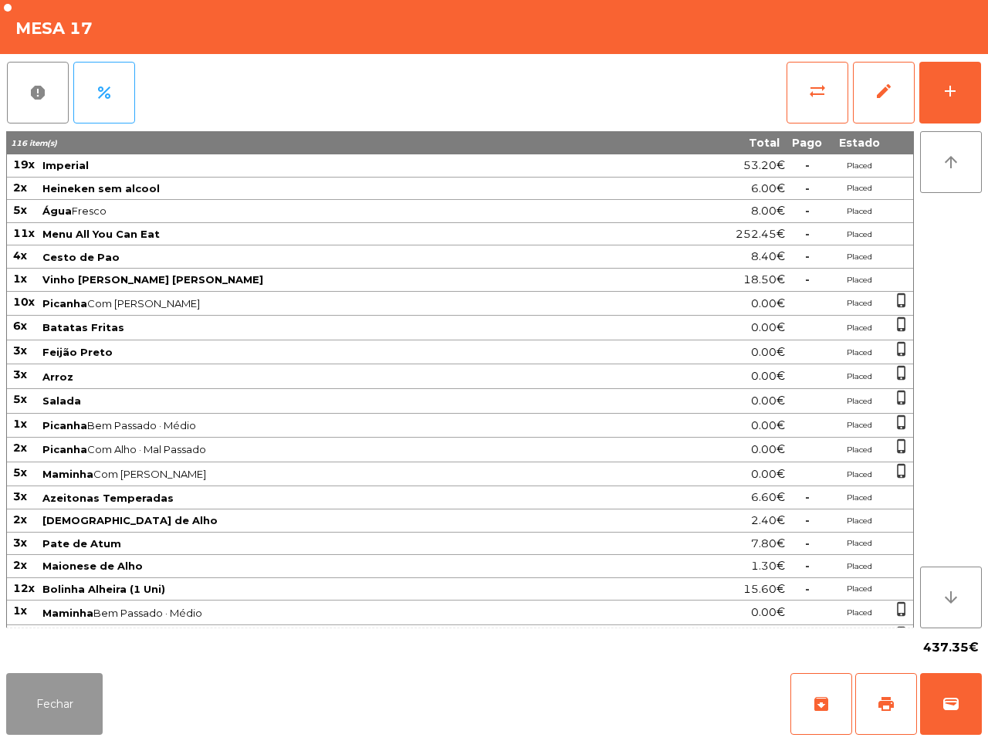
click at [42, 703] on button "Fechar" at bounding box center [54, 704] width 97 height 62
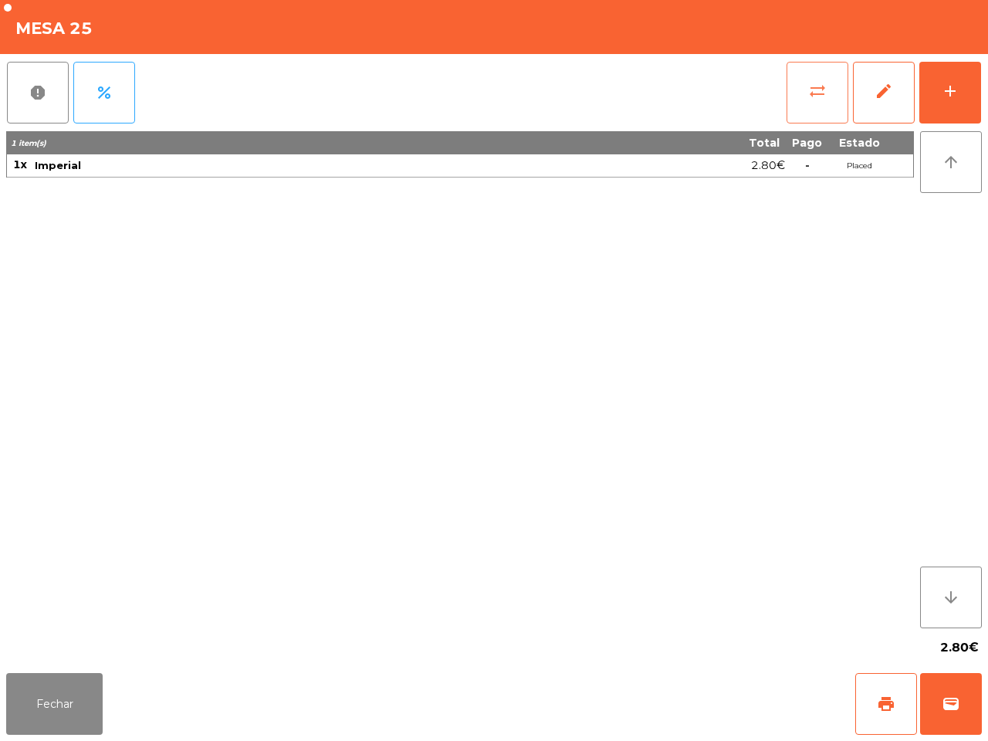
click at [817, 83] on span "sync_alt" at bounding box center [817, 91] width 19 height 19
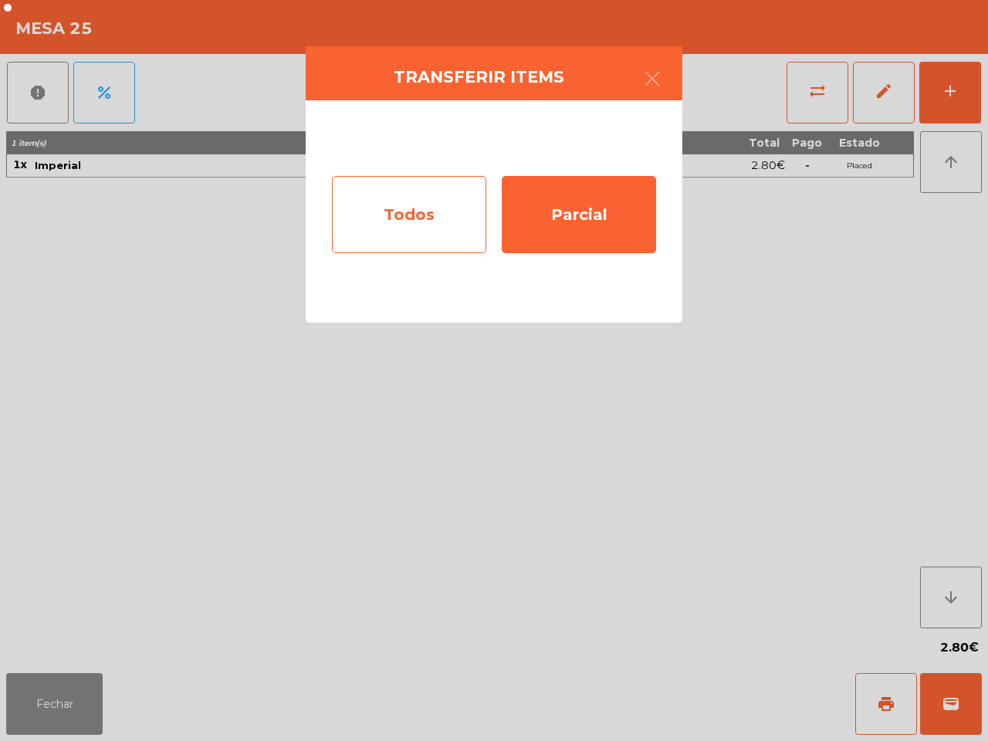
click at [418, 217] on div "Todos" at bounding box center [409, 214] width 154 height 77
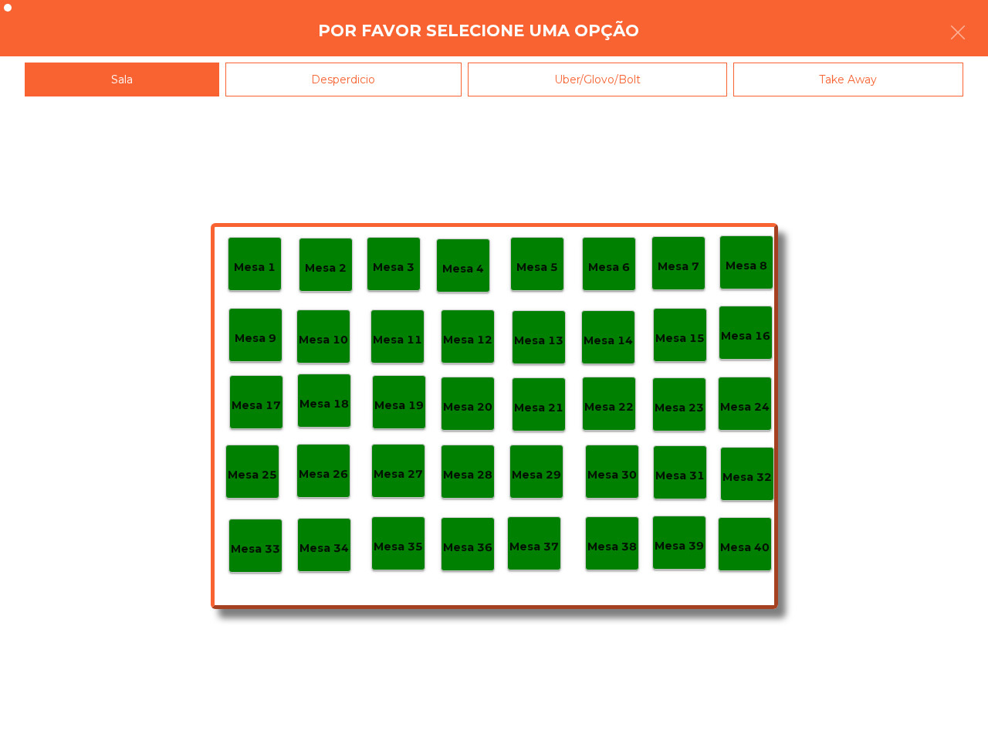
click at [742, 539] on p "Mesa 40" at bounding box center [744, 548] width 49 height 18
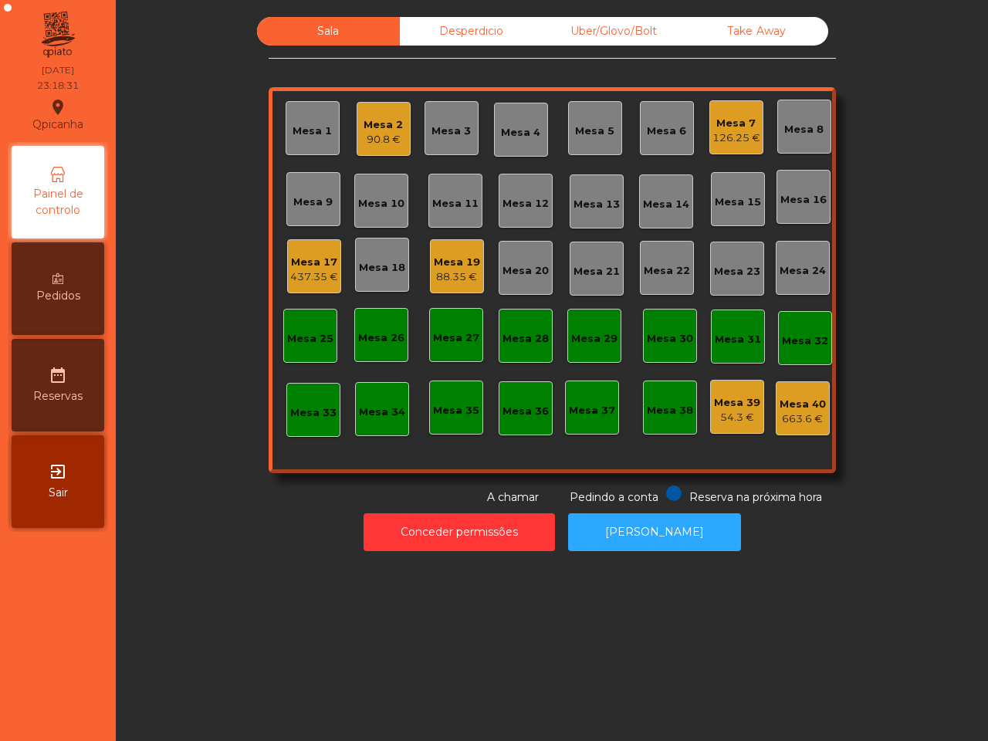
click at [296, 266] on div "Mesa 17" at bounding box center [314, 262] width 48 height 15
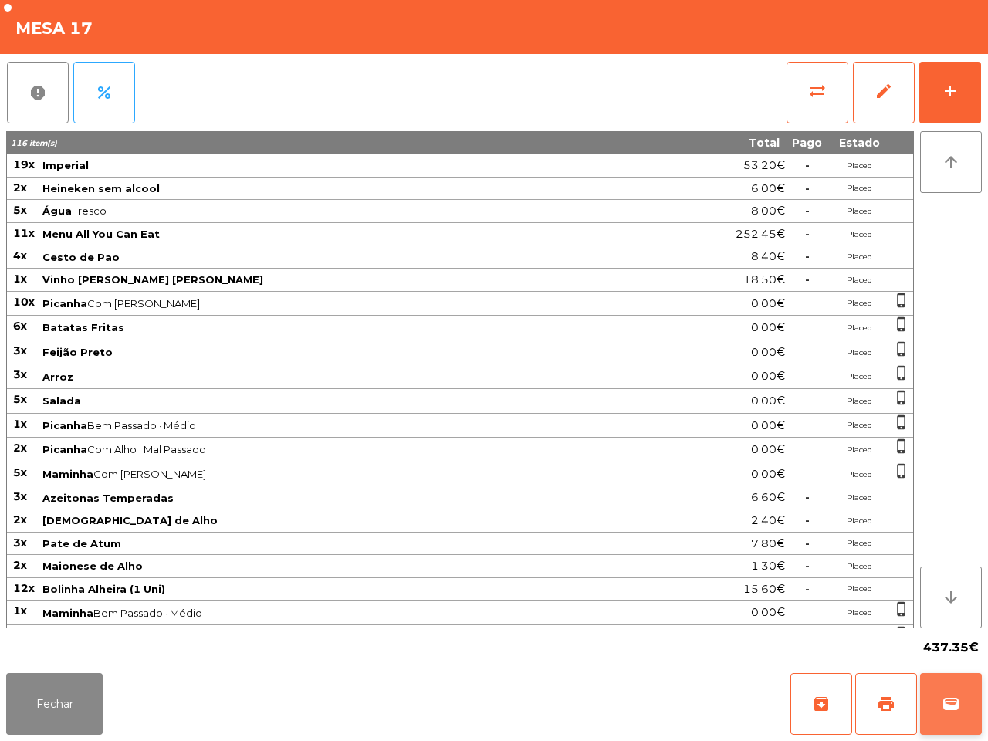
click at [960, 697] on span "wallet" at bounding box center [951, 704] width 19 height 19
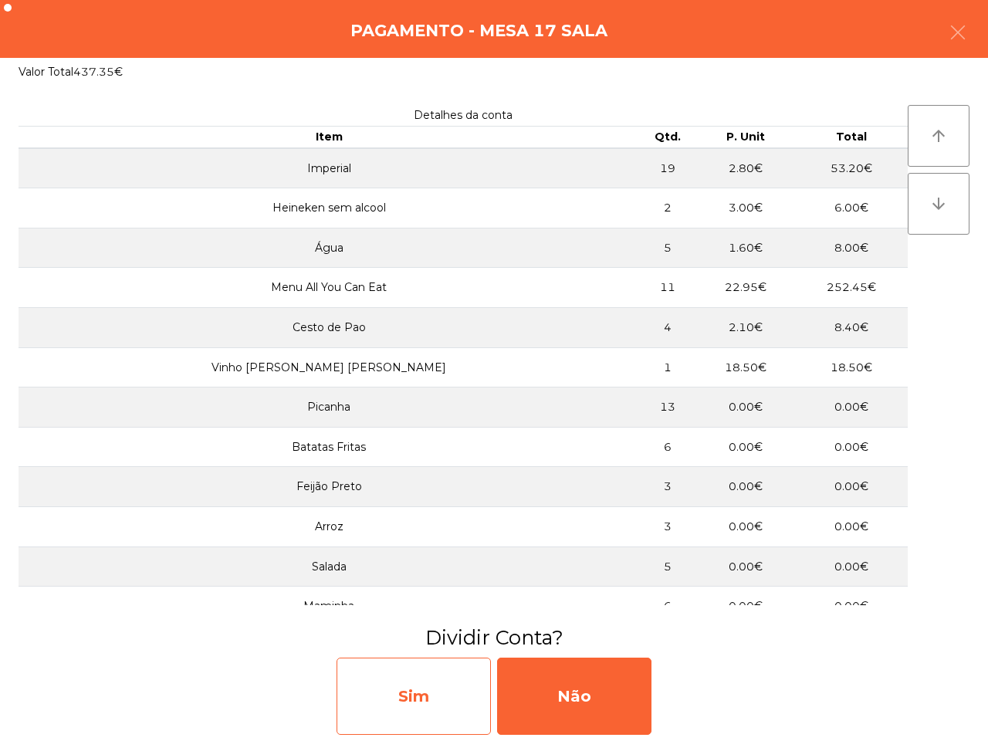
click at [430, 677] on div "Sim" at bounding box center [414, 696] width 154 height 77
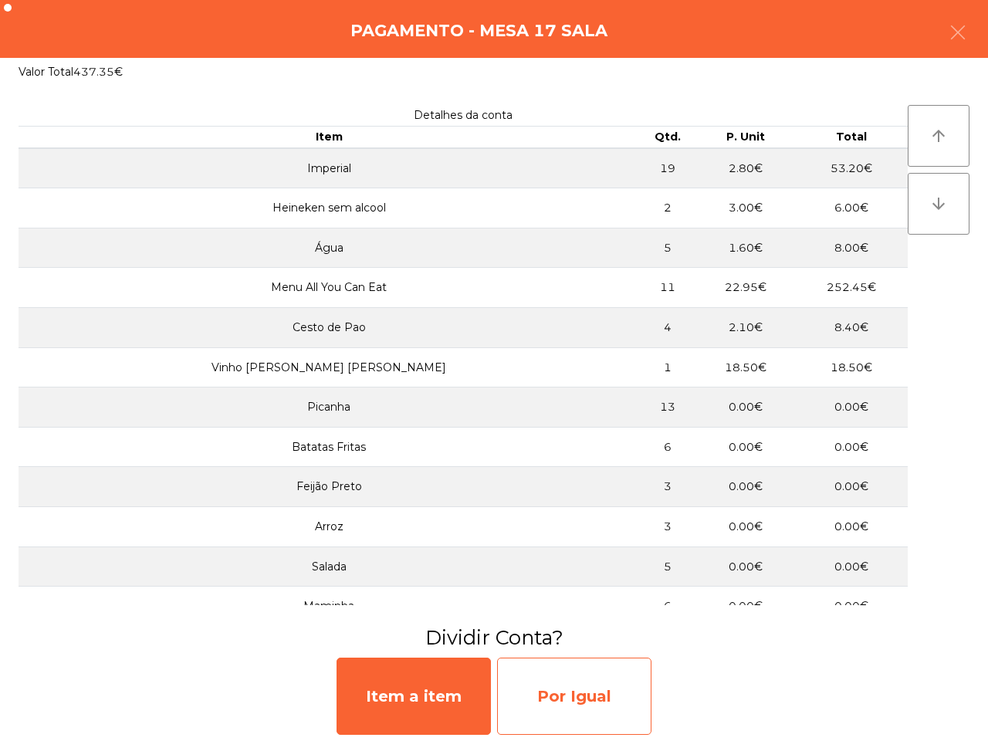
click at [560, 688] on div "Por Igual" at bounding box center [574, 696] width 154 height 77
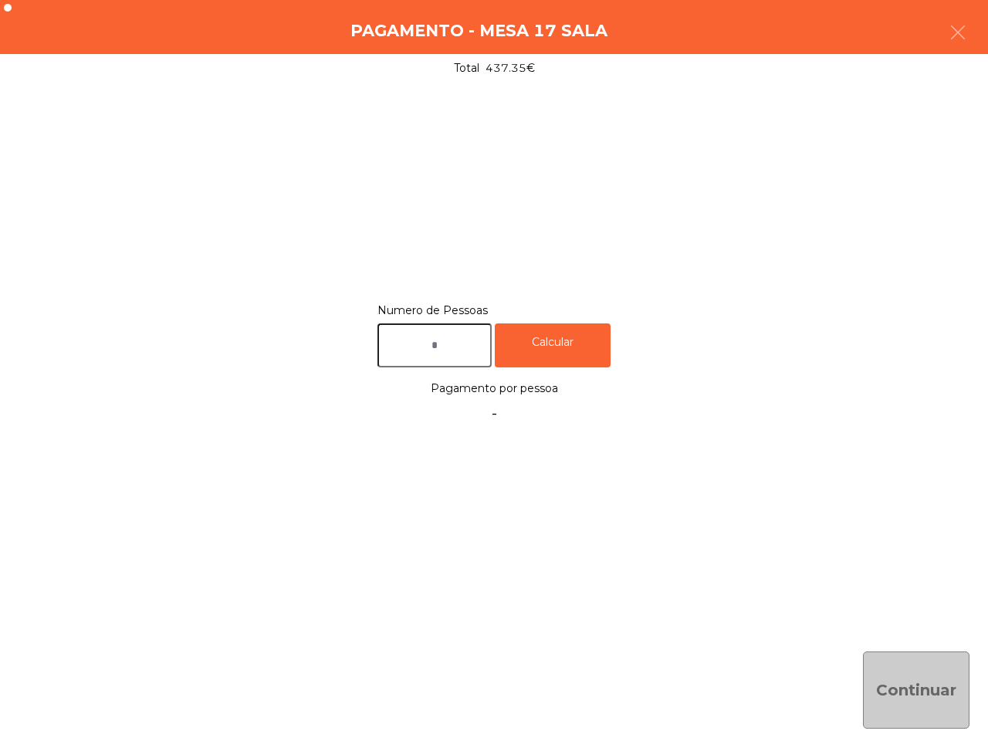
click at [446, 337] on input "text" at bounding box center [435, 346] width 114 height 44
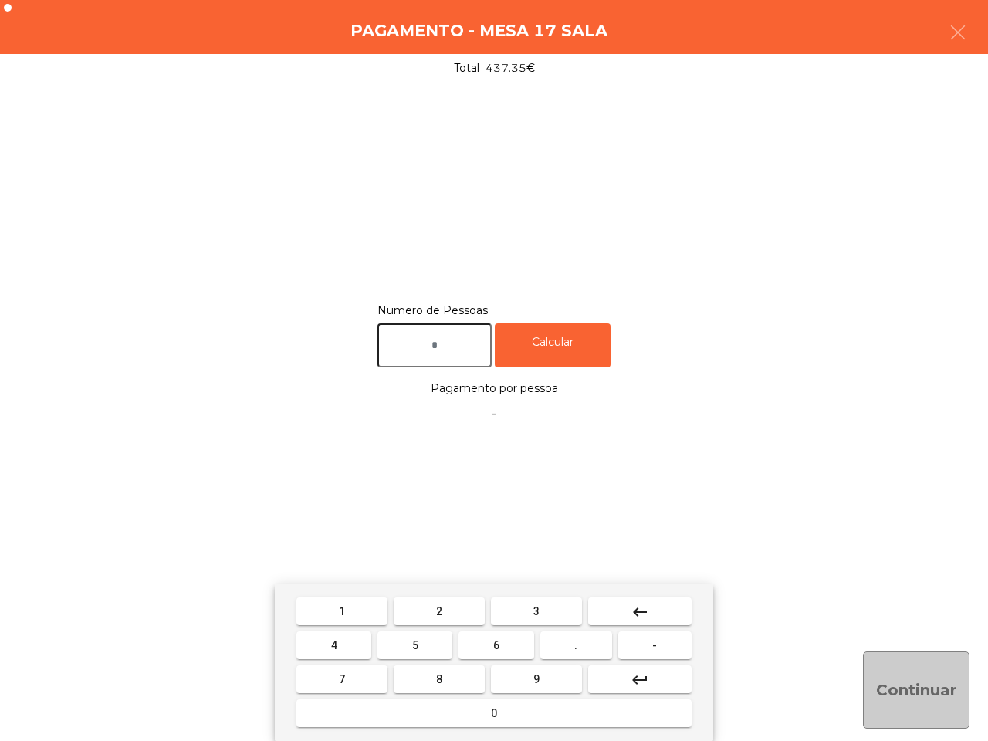
click at [490, 642] on button "6" at bounding box center [496, 646] width 75 height 28
type input "*"
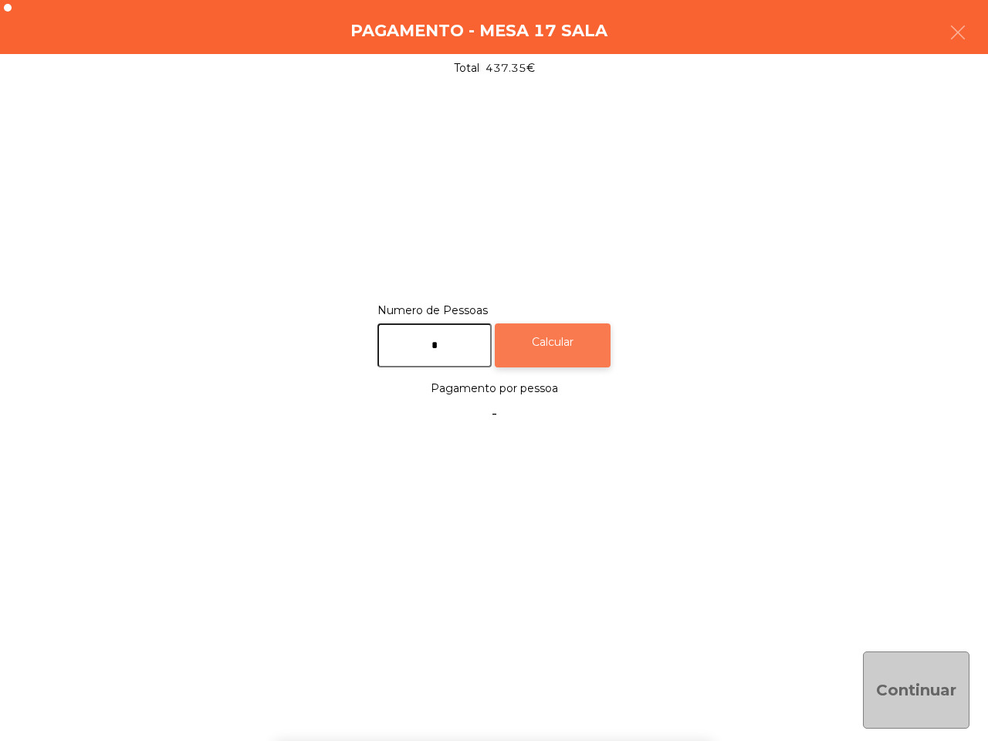
click at [553, 346] on div "Calcular" at bounding box center [553, 346] width 116 height 44
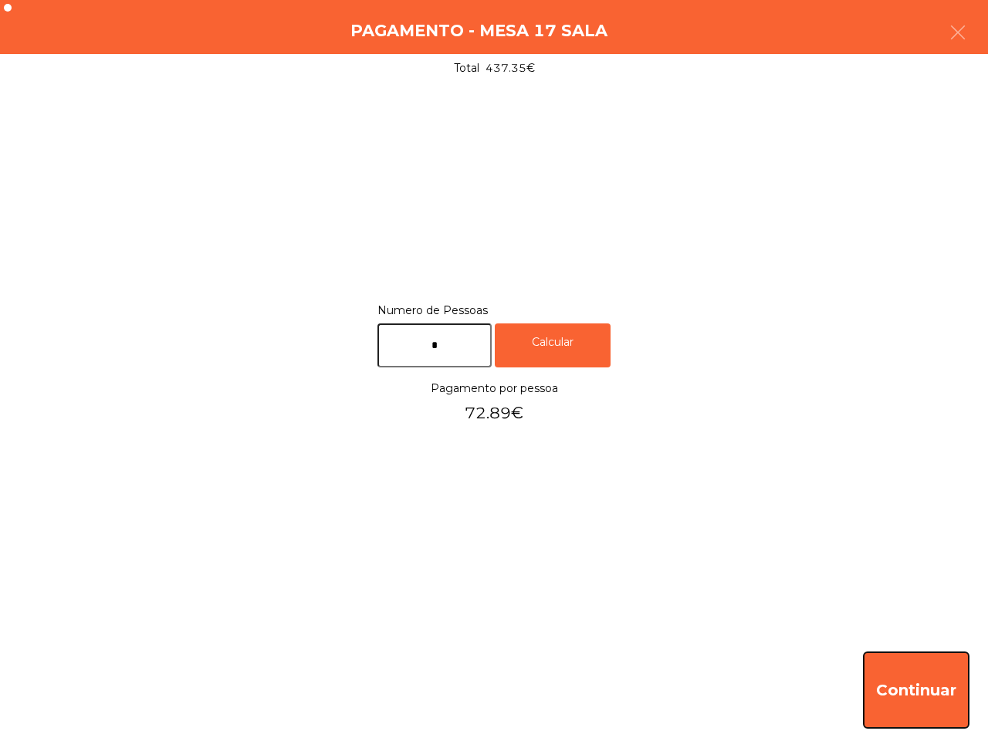
drag, startPoint x: 889, startPoint y: 669, endPoint x: 867, endPoint y: 649, distance: 30.1
click at [889, 669] on button "Continuar" at bounding box center [916, 690] width 107 height 77
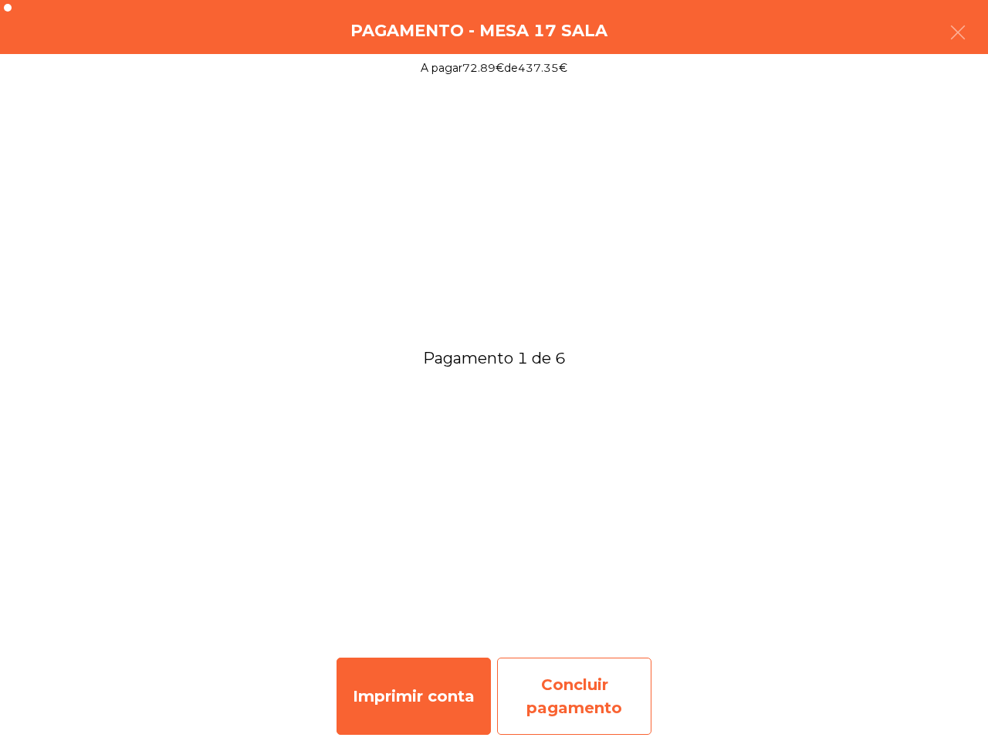
click at [598, 669] on div "Concluir pagamento" at bounding box center [574, 696] width 154 height 77
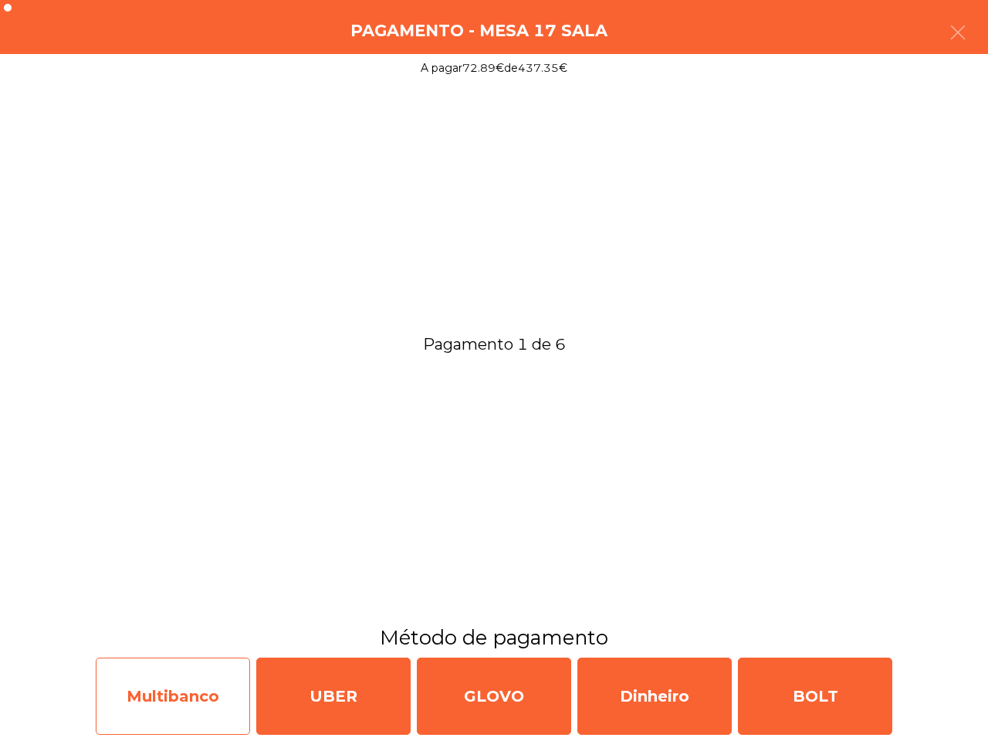
click at [162, 681] on div "Multibanco" at bounding box center [173, 696] width 154 height 77
select select "**"
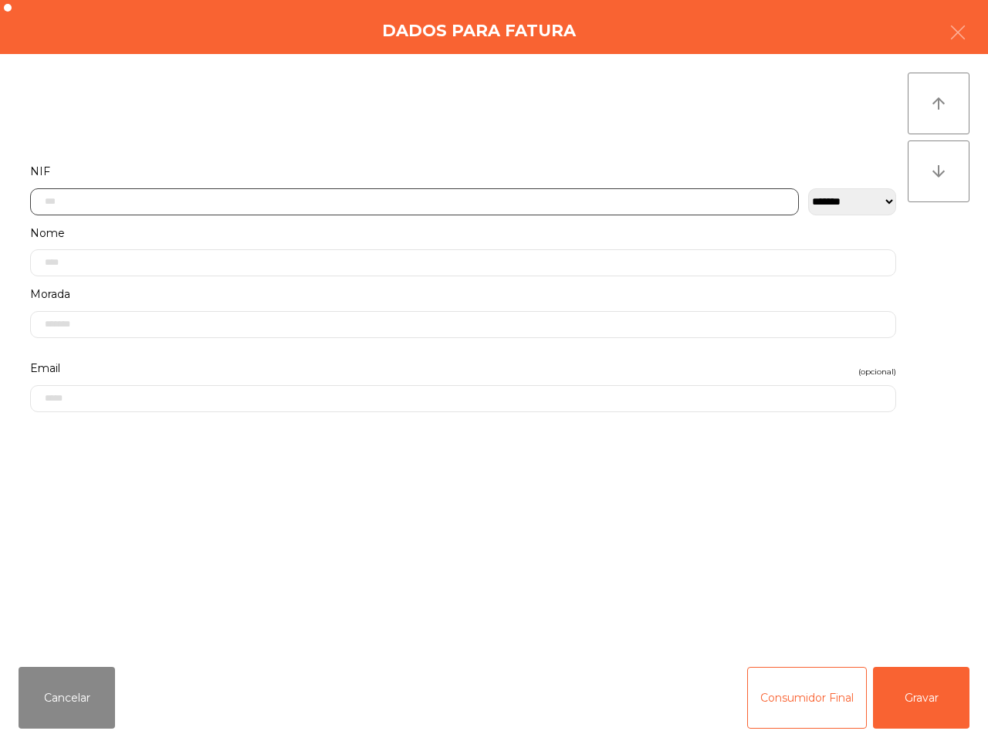
click at [195, 209] on input "text" at bounding box center [414, 201] width 769 height 27
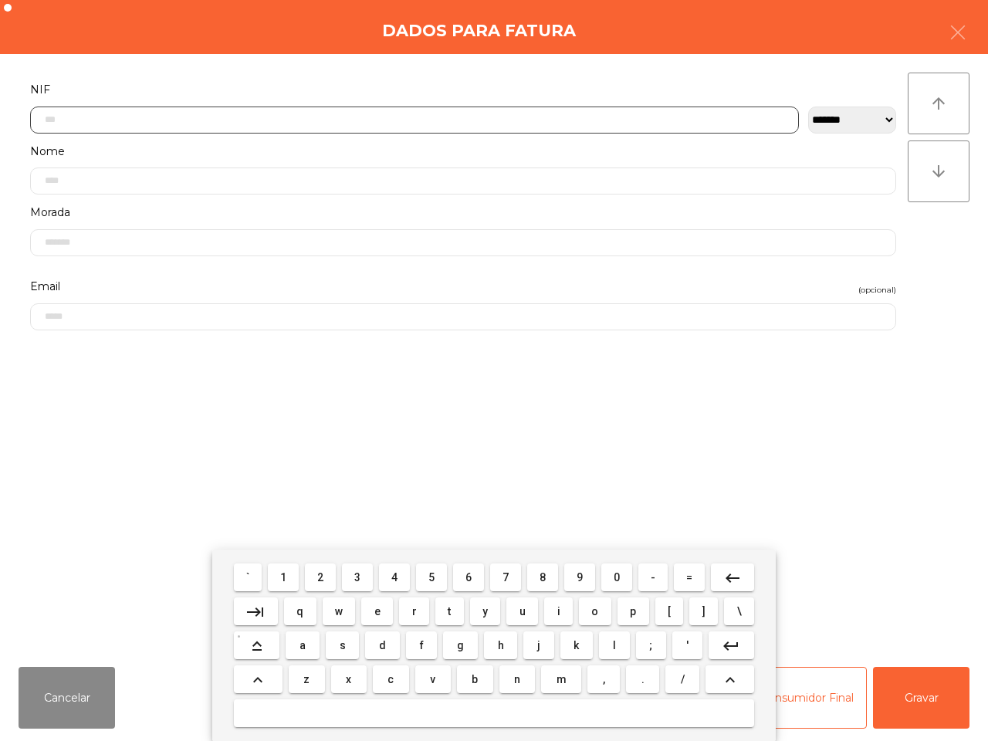
scroll to position [86, 0]
click at [327, 575] on button "2" at bounding box center [320, 578] width 31 height 28
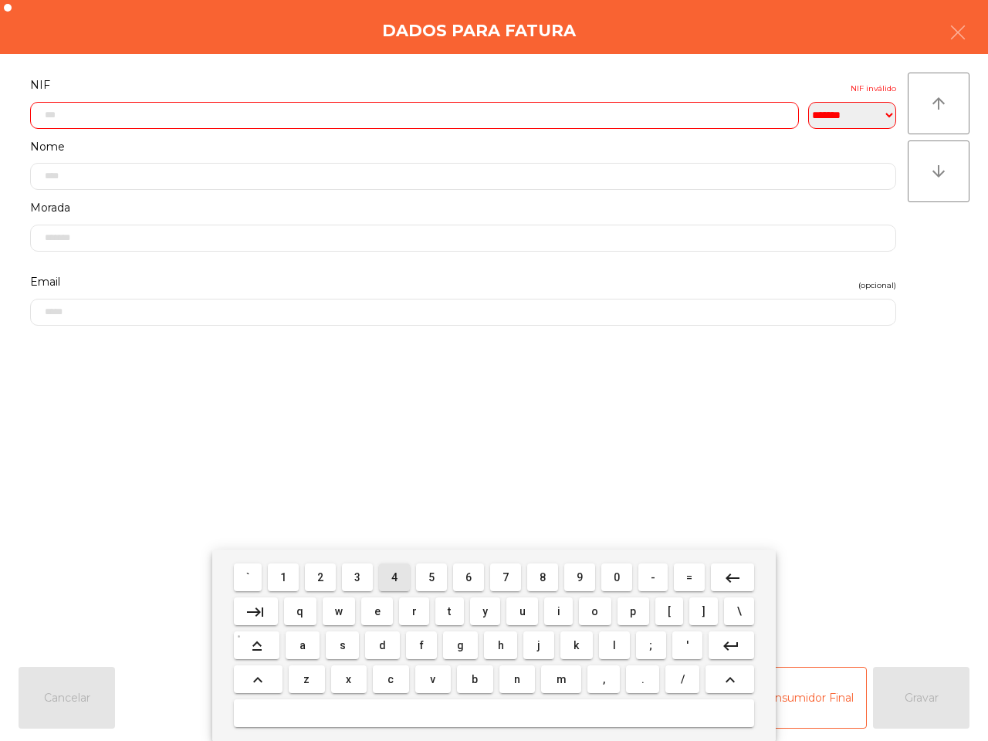
click at [395, 578] on span "4" at bounding box center [394, 577] width 6 height 12
click at [608, 576] on button "0" at bounding box center [616, 578] width 31 height 28
click at [432, 572] on span "5" at bounding box center [432, 577] width 6 height 12
click at [542, 571] on span "8" at bounding box center [543, 577] width 6 height 12
click at [583, 579] on button "9" at bounding box center [579, 578] width 31 height 28
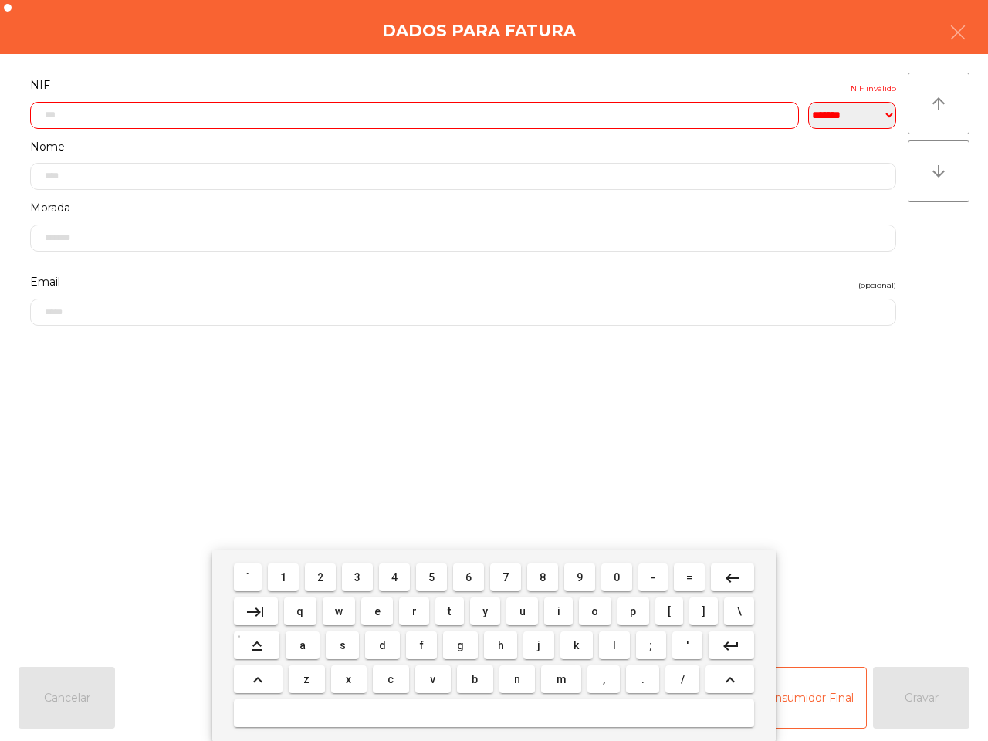
click at [434, 579] on span "5" at bounding box center [432, 577] width 6 height 12
click at [615, 581] on span "0" at bounding box center [617, 577] width 6 height 12
click at [436, 578] on button "5" at bounding box center [431, 578] width 31 height 28
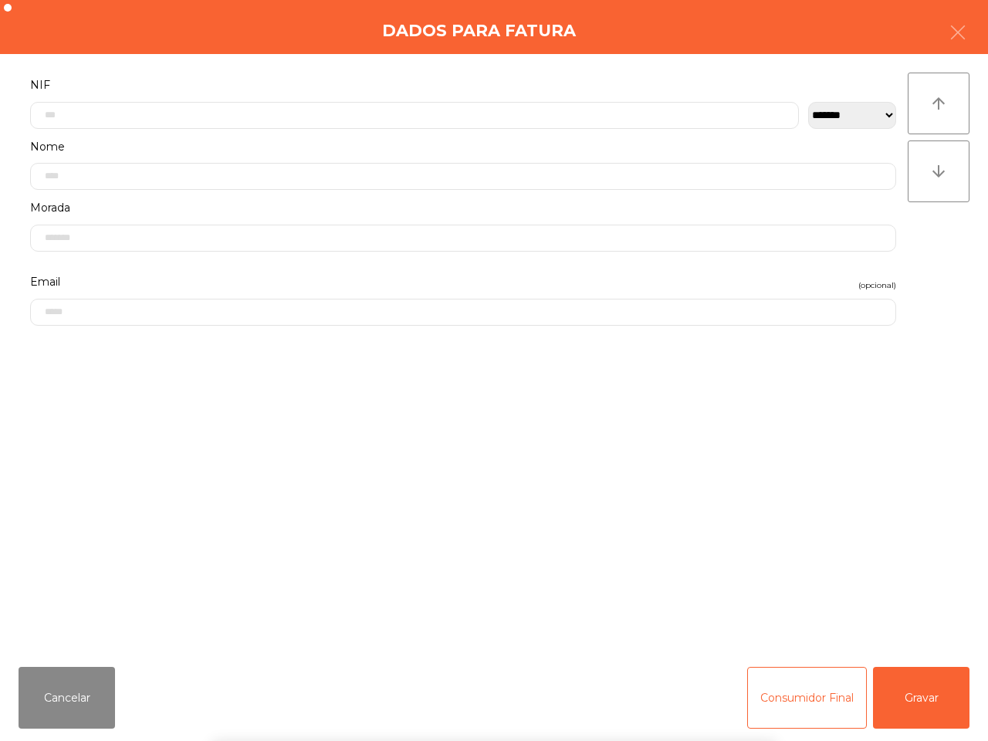
click at [456, 448] on form "**********" at bounding box center [463, 357] width 889 height 564
click at [916, 704] on button "Gravar" at bounding box center [921, 698] width 97 height 62
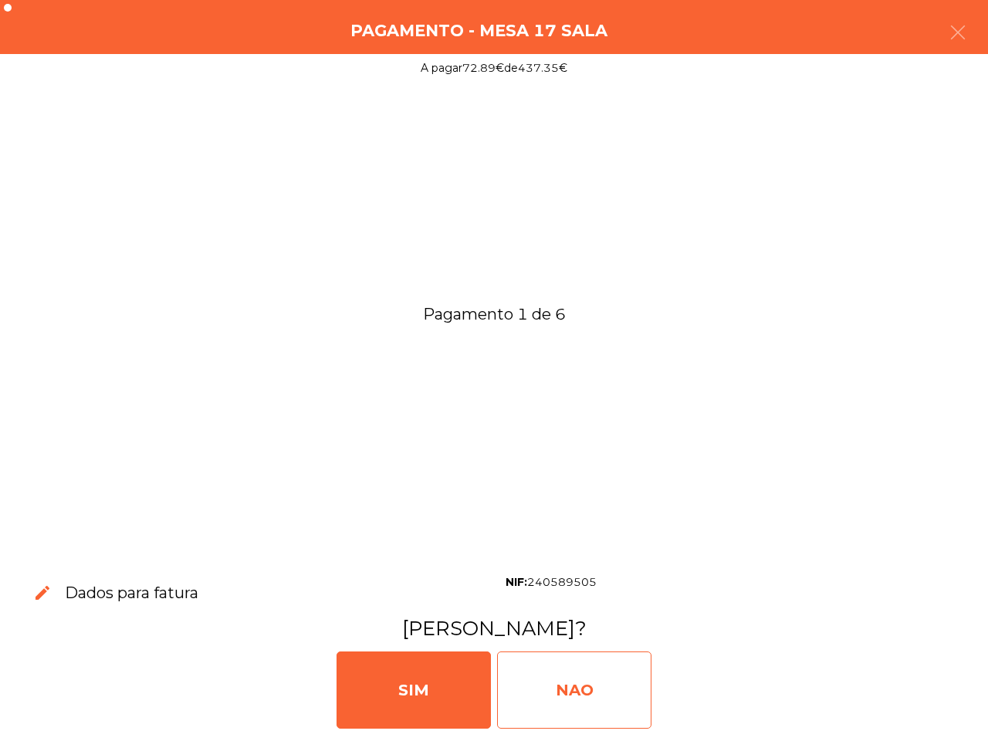
click at [585, 673] on div "NAO" at bounding box center [574, 690] width 154 height 77
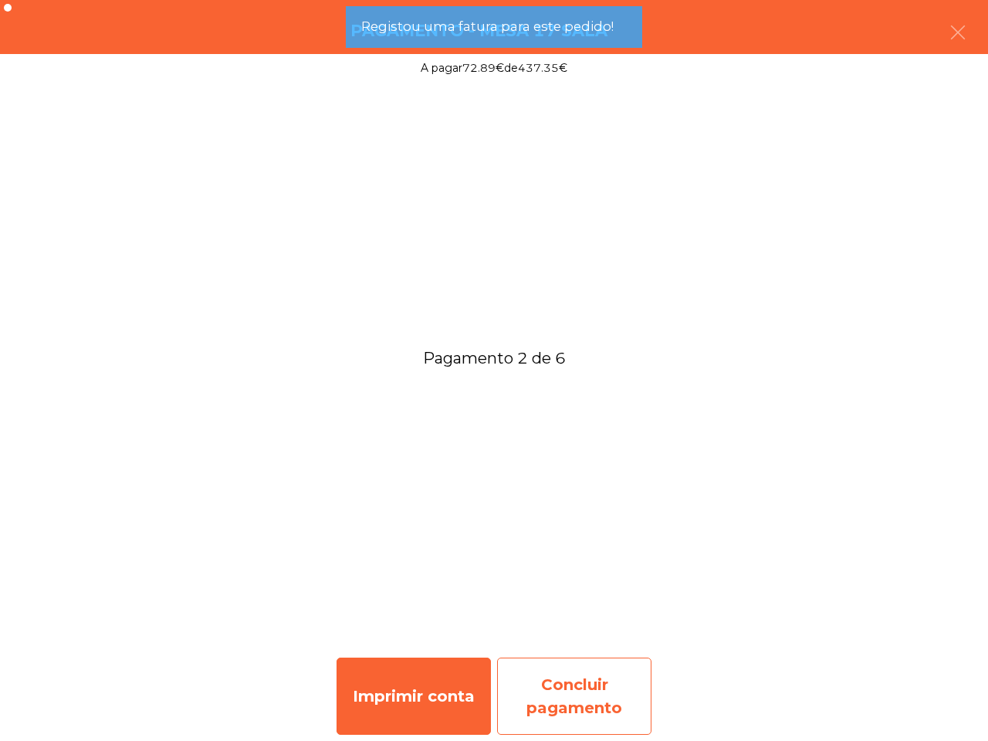
click at [564, 693] on div "Concluir pagamento" at bounding box center [574, 696] width 154 height 77
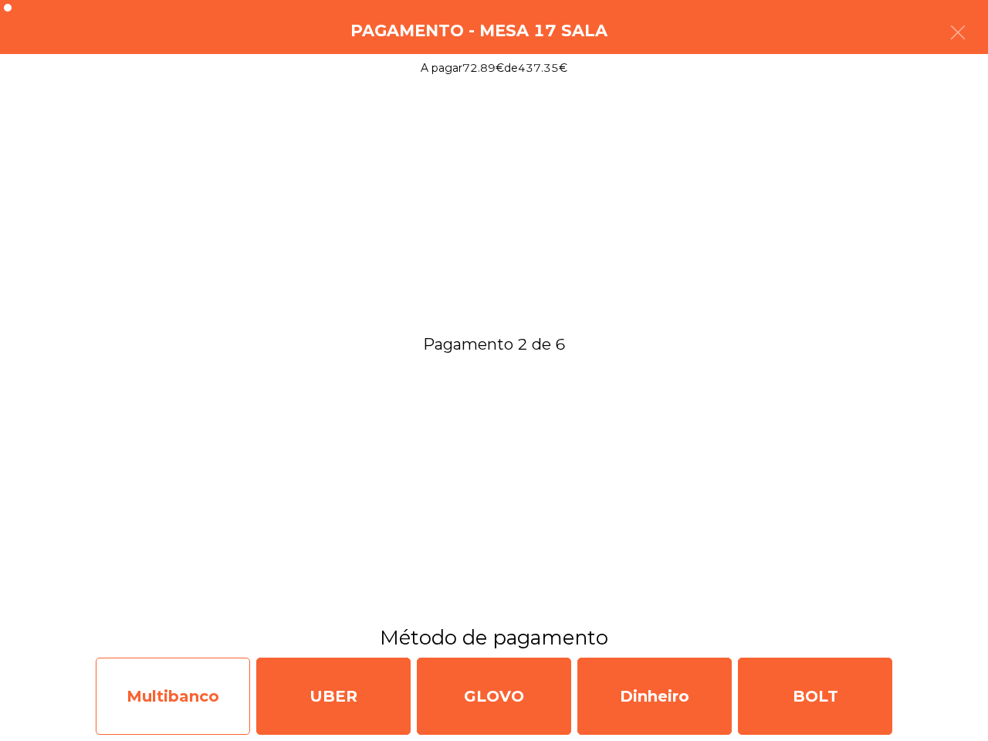
click at [182, 700] on div "Multibanco" at bounding box center [173, 696] width 154 height 77
select select "**"
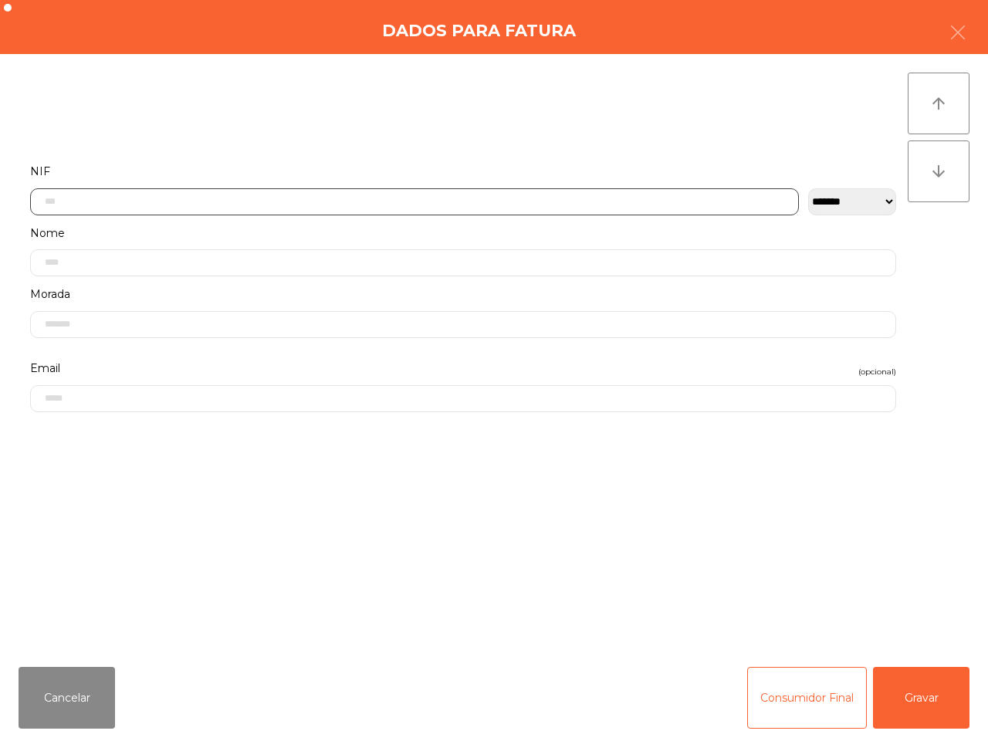
click at [238, 190] on input "text" at bounding box center [414, 201] width 769 height 27
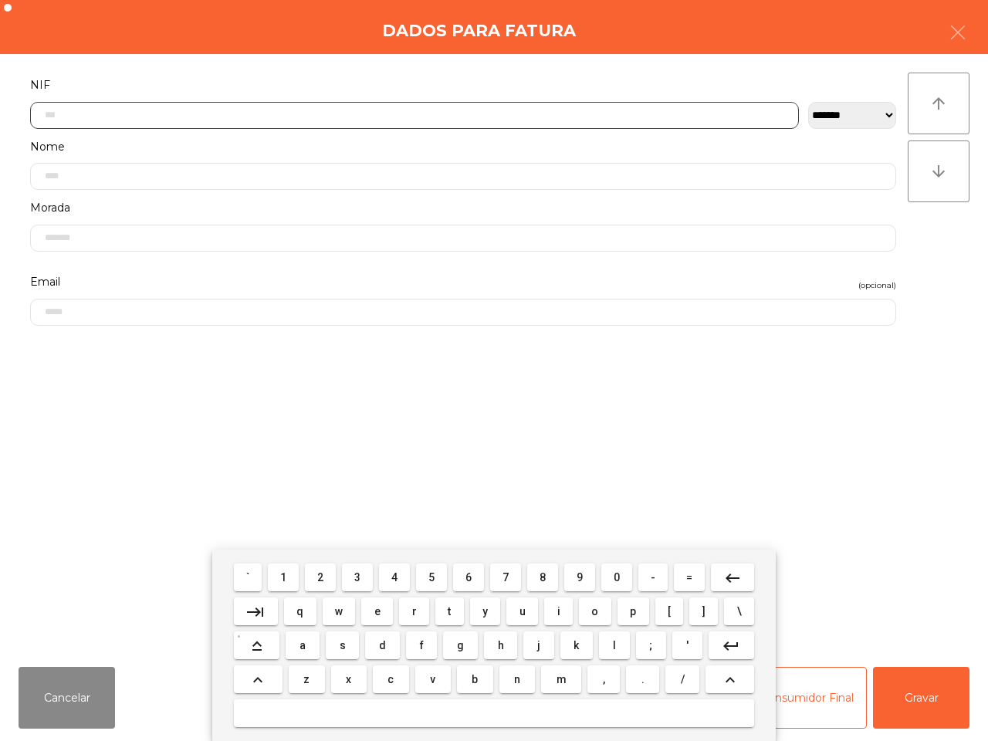
click at [326, 577] on button "2" at bounding box center [320, 578] width 31 height 28
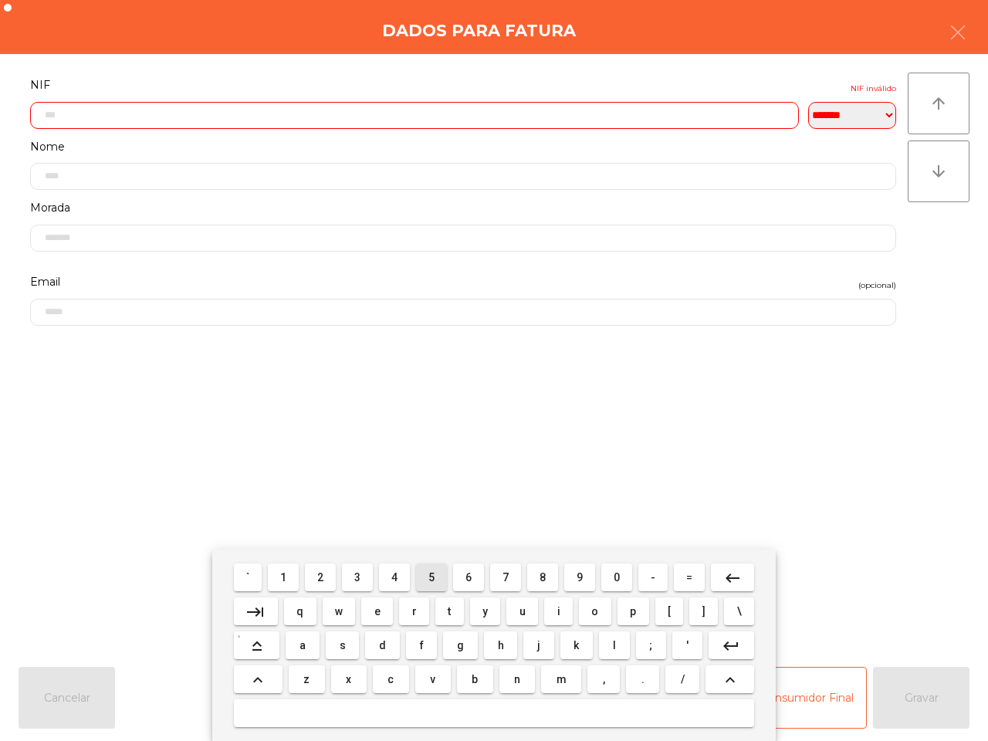
click at [435, 574] on span "5" at bounding box center [432, 577] width 6 height 12
click at [357, 572] on span "3" at bounding box center [357, 577] width 6 height 12
click at [427, 574] on button "5" at bounding box center [431, 578] width 31 height 28
click at [608, 572] on button "0" at bounding box center [616, 578] width 31 height 28
click at [392, 575] on span "4" at bounding box center [394, 577] width 6 height 12
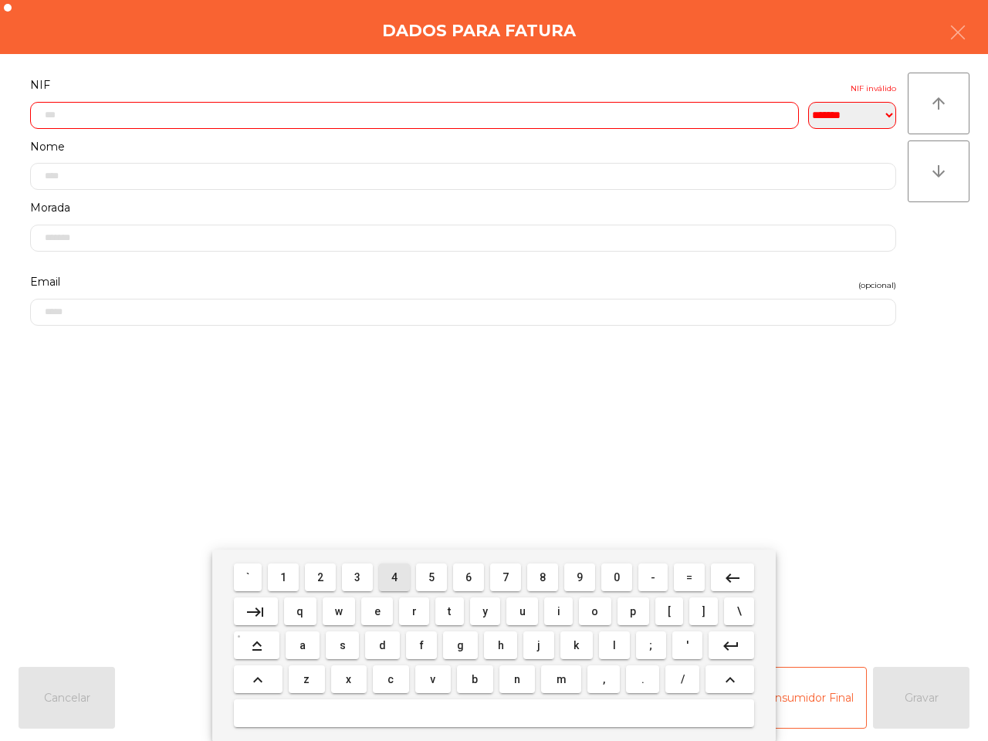
click at [398, 580] on span "4" at bounding box center [394, 577] width 6 height 12
click at [363, 578] on button "3" at bounding box center [357, 578] width 31 height 28
click at [618, 576] on span "0" at bounding box center [617, 577] width 6 height 12
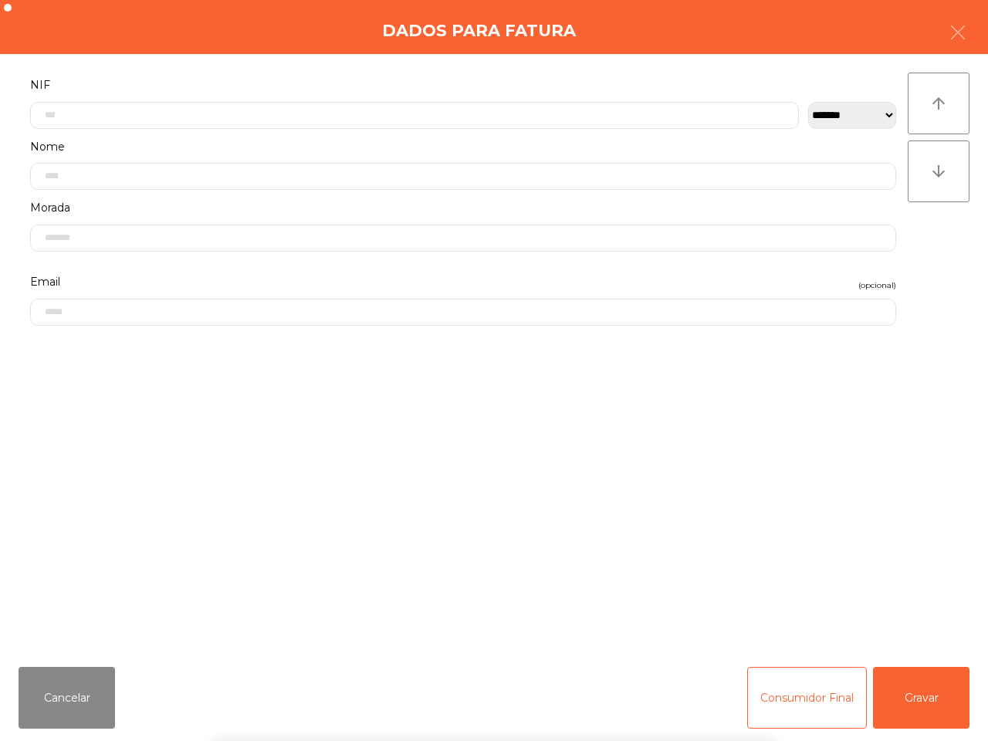
click at [628, 480] on form "**********" at bounding box center [463, 357] width 889 height 564
click at [930, 695] on button "Gravar" at bounding box center [921, 698] width 97 height 62
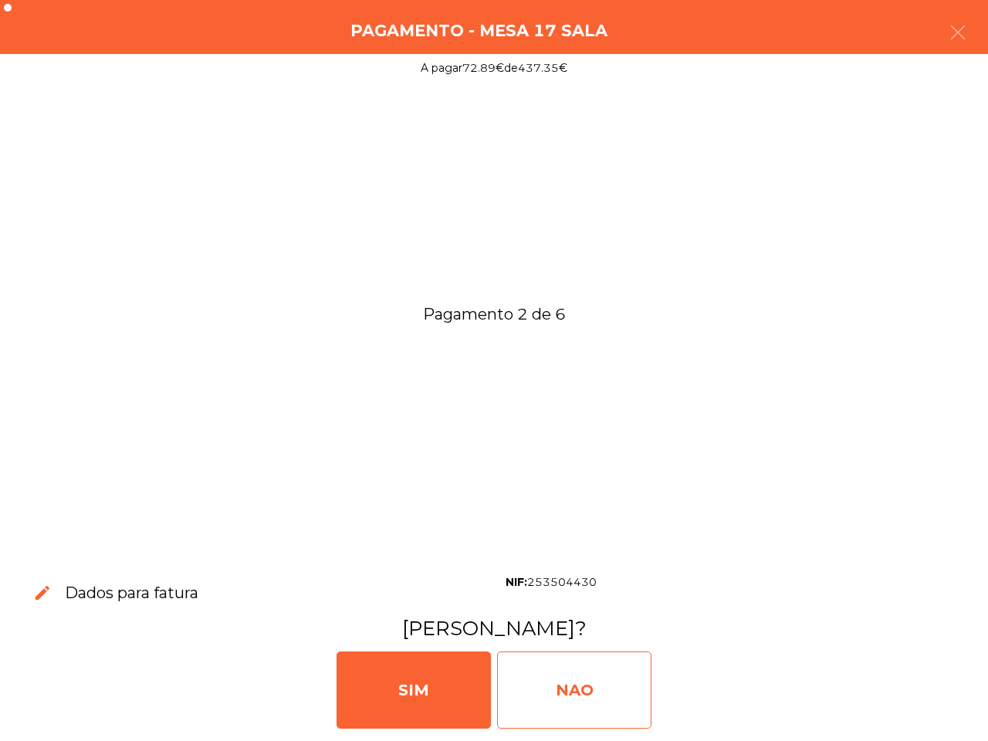
click at [542, 683] on div "NAO" at bounding box center [574, 690] width 154 height 77
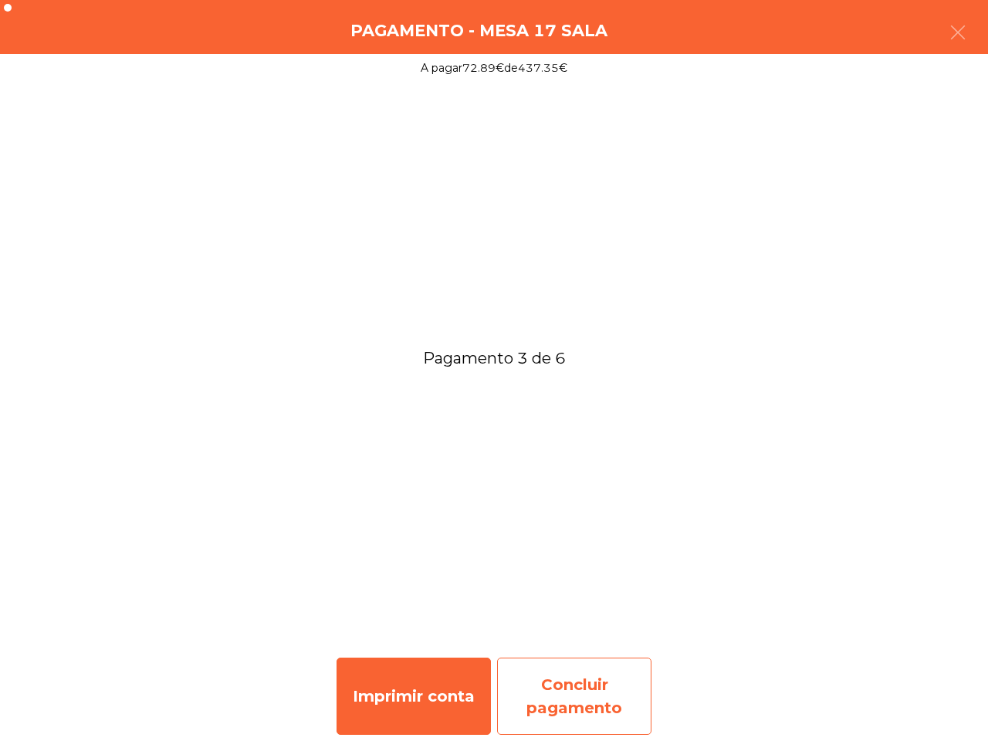
click at [583, 697] on div "Concluir pagamento" at bounding box center [574, 696] width 154 height 77
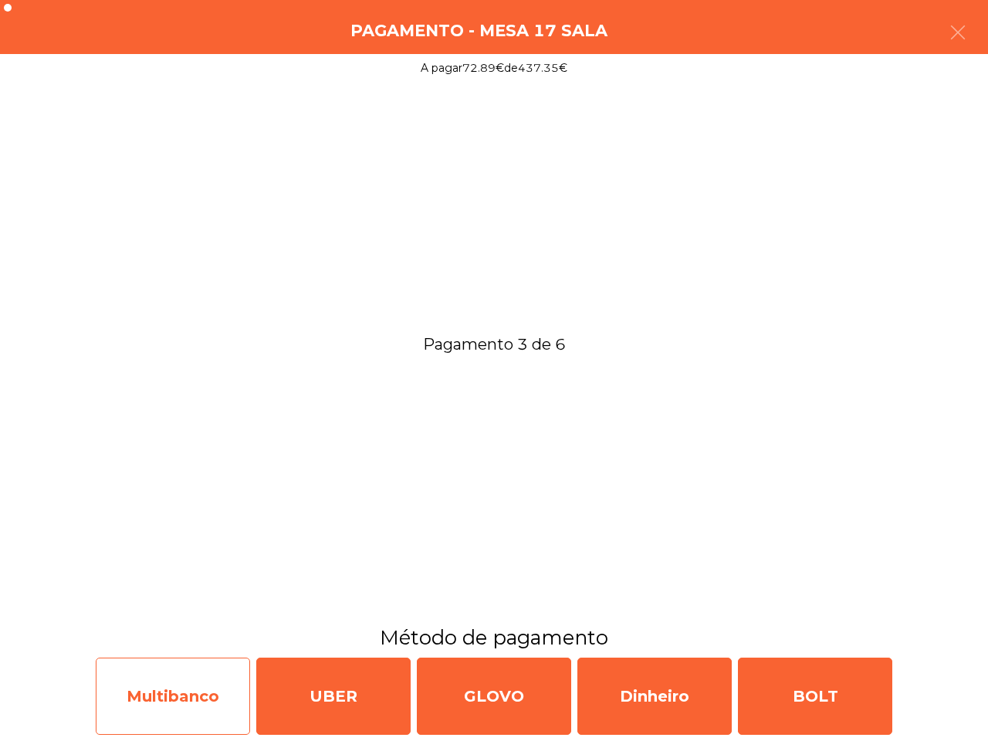
click at [164, 676] on div "Multibanco" at bounding box center [173, 696] width 154 height 77
select select "**"
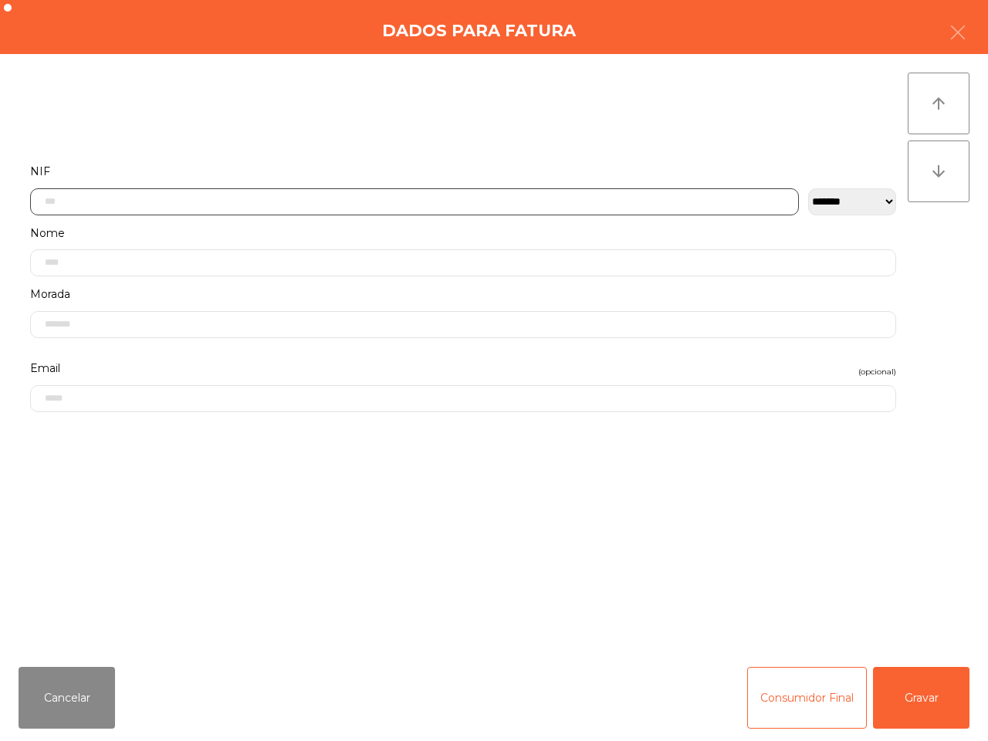
click at [233, 202] on input "text" at bounding box center [414, 201] width 769 height 27
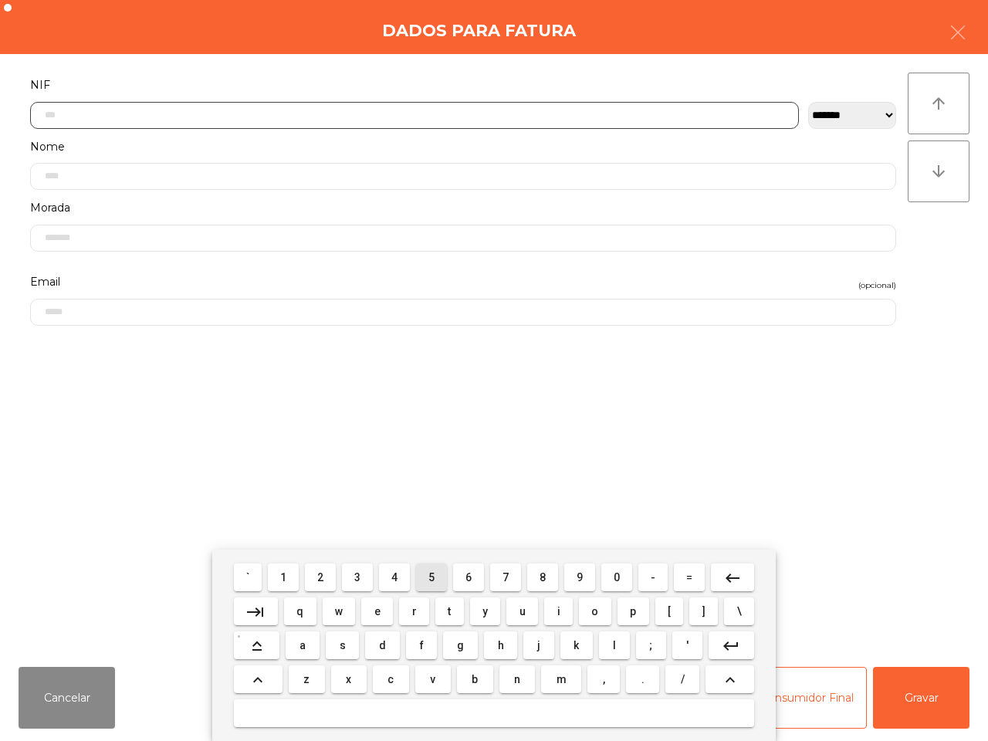
click at [429, 576] on span "5" at bounding box center [432, 577] width 6 height 12
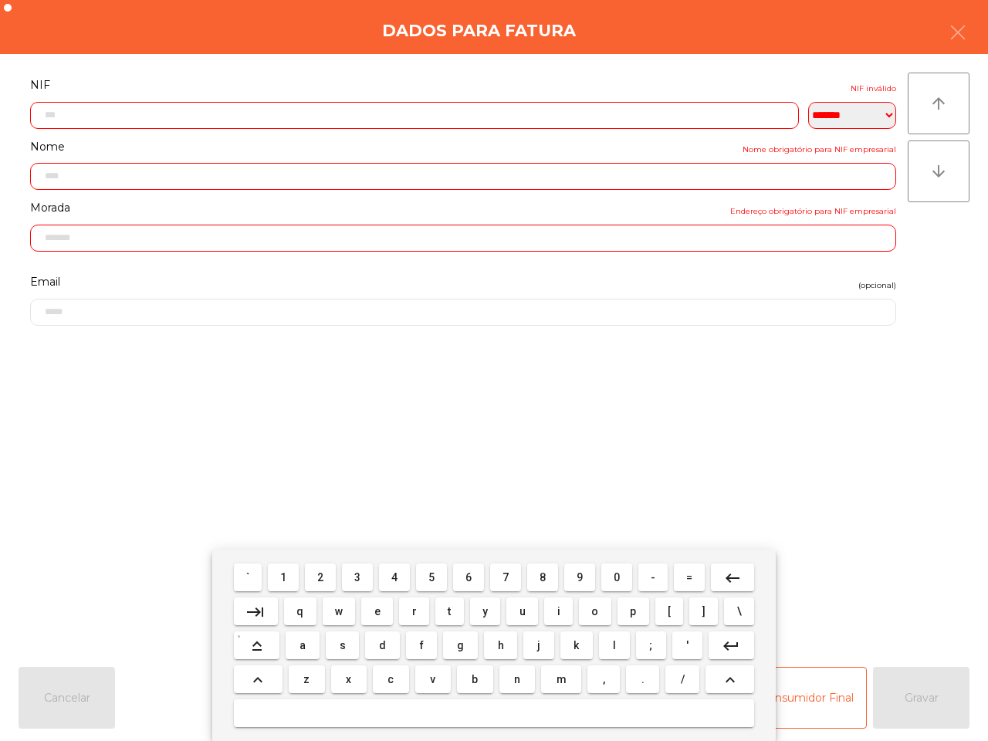
click at [283, 574] on span "1" at bounding box center [283, 577] width 6 height 12
click at [391, 576] on span "4" at bounding box center [394, 577] width 6 height 12
click at [432, 572] on span "5" at bounding box center [432, 577] width 6 height 12
click at [324, 571] on span "2" at bounding box center [320, 577] width 6 height 12
click at [541, 575] on span "8" at bounding box center [543, 577] width 6 height 12
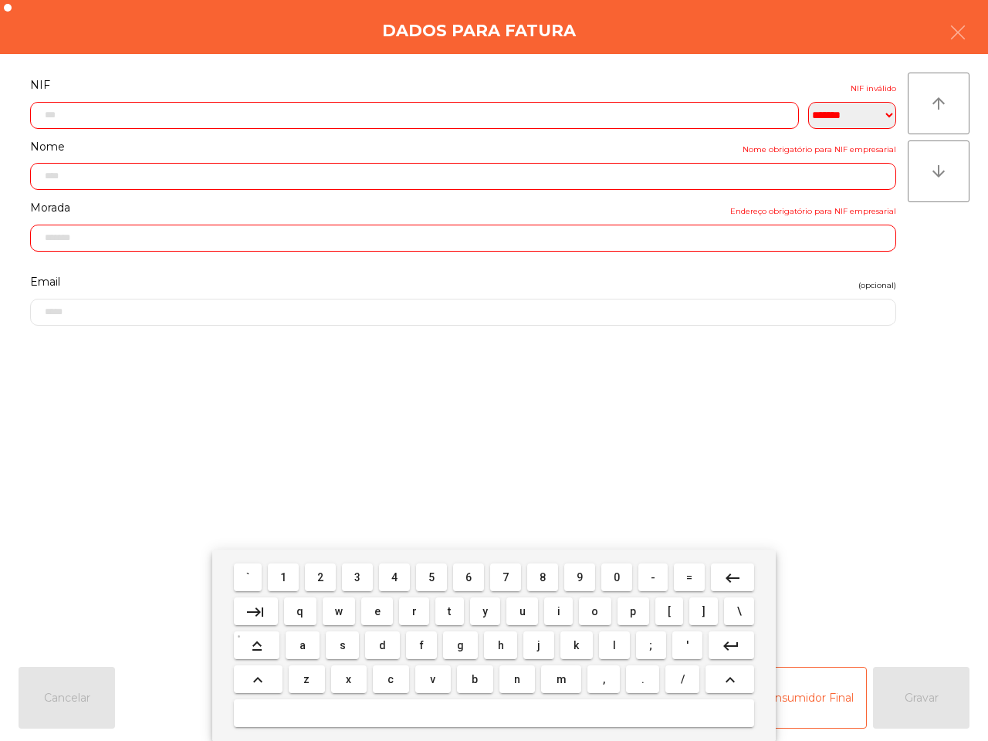
click at [574, 574] on button "9" at bounding box center [579, 578] width 31 height 28
click at [588, 579] on button "9" at bounding box center [579, 578] width 31 height 28
click at [727, 572] on mat-icon "keyboard_backspace" at bounding box center [732, 578] width 19 height 19
click at [615, 571] on span "0" at bounding box center [617, 577] width 6 height 12
click at [510, 577] on button "7" at bounding box center [505, 578] width 31 height 28
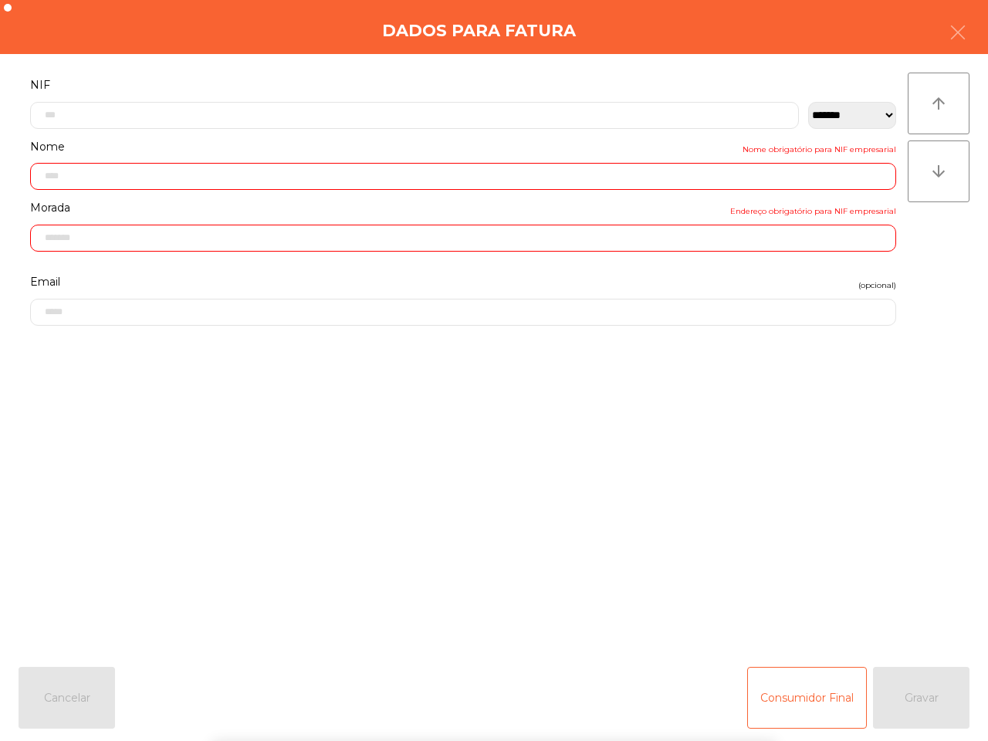
click at [604, 449] on form "**********" at bounding box center [463, 357] width 889 height 564
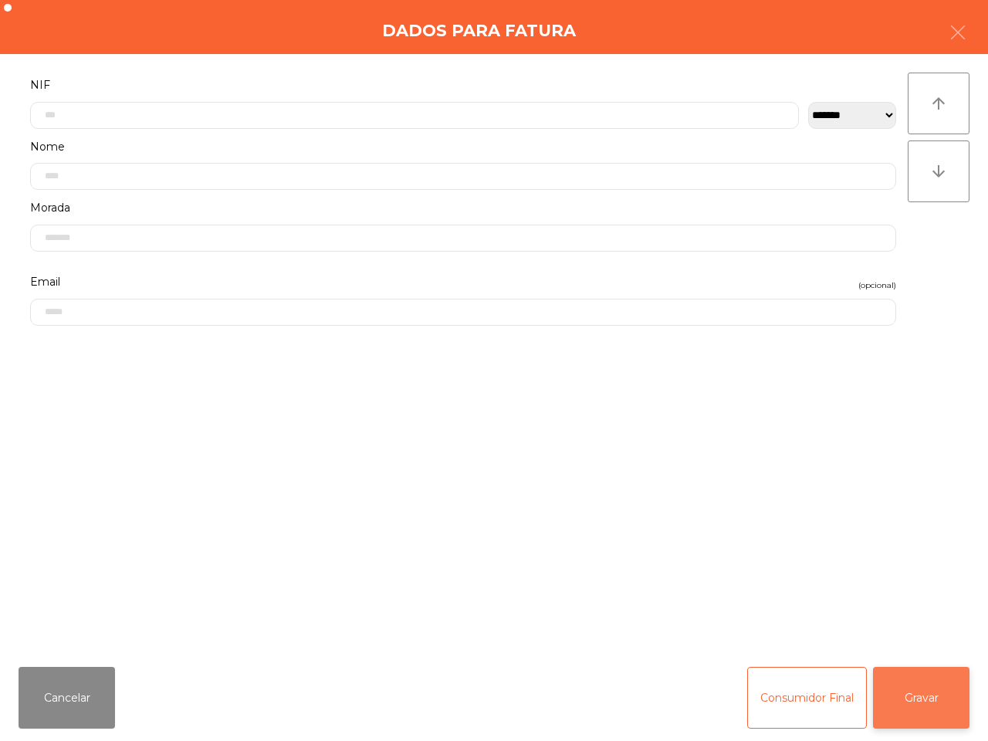
click at [940, 697] on button "Gravar" at bounding box center [921, 698] width 97 height 62
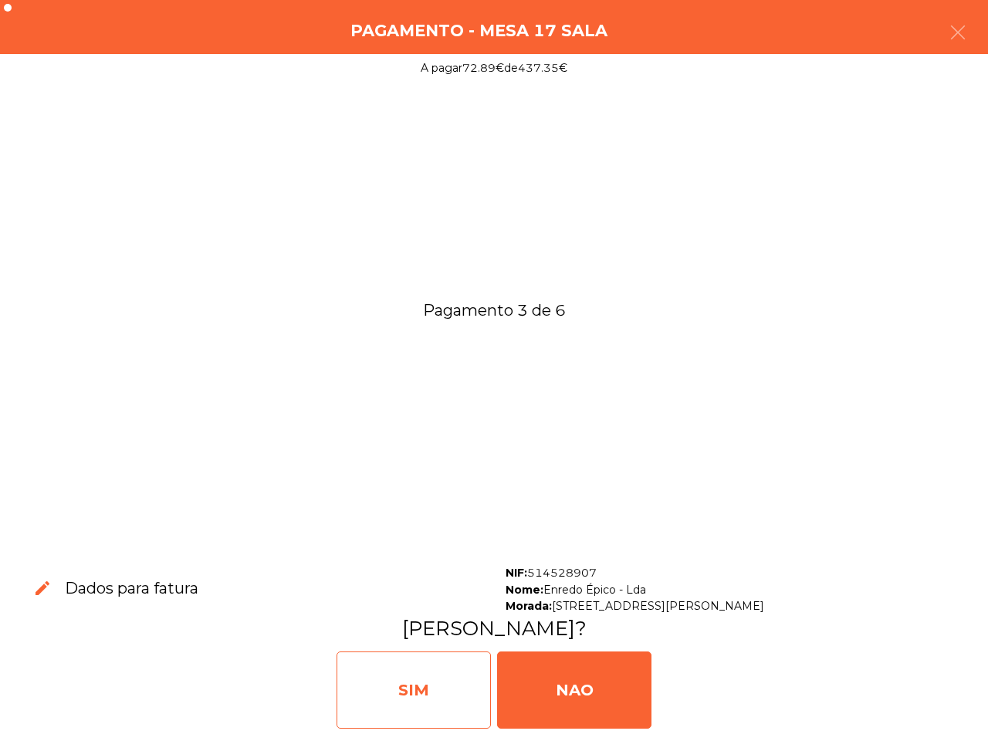
click at [425, 687] on div "SIM" at bounding box center [414, 690] width 154 height 77
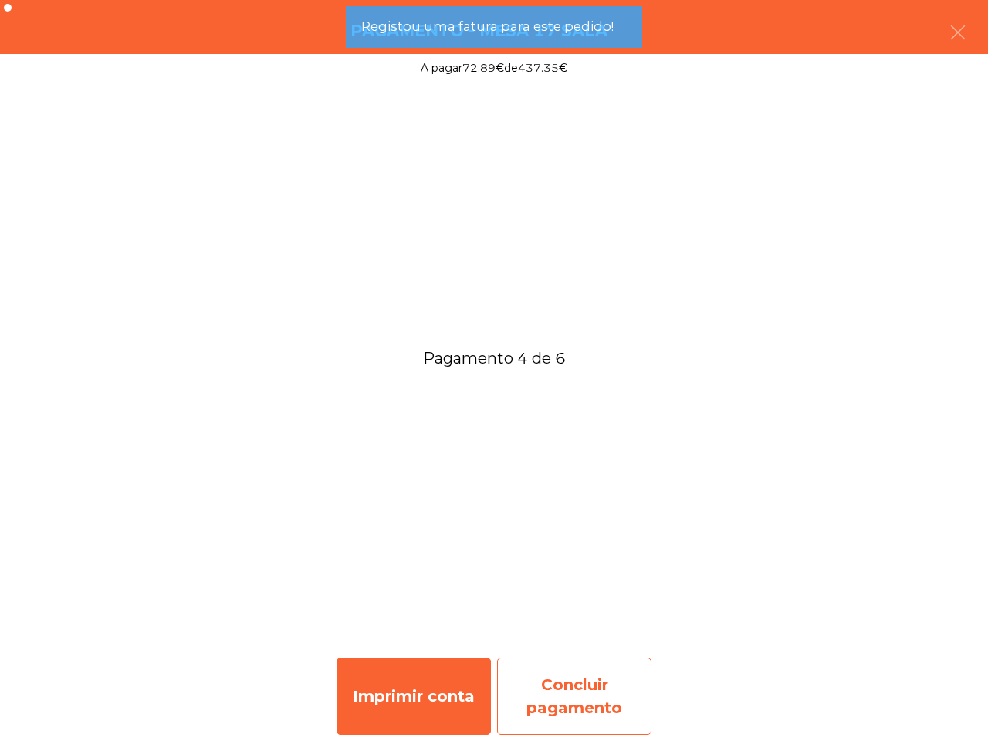
click at [625, 681] on div "Concluir pagamento" at bounding box center [574, 696] width 154 height 77
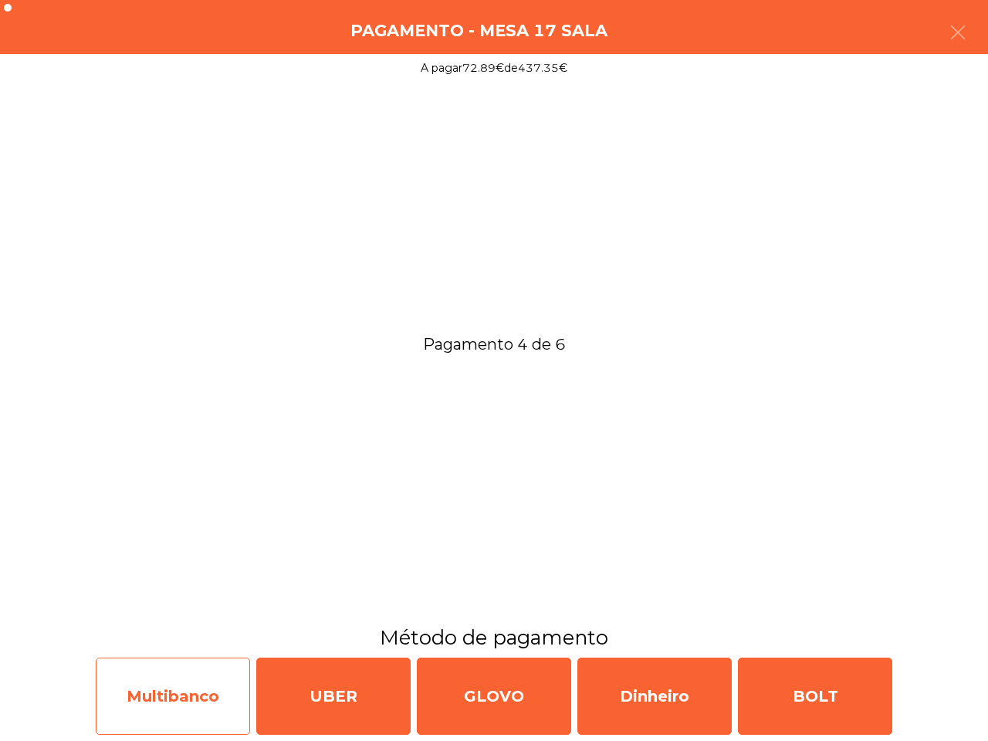
click at [195, 686] on div "Multibanco" at bounding box center [173, 696] width 154 height 77
select select "**"
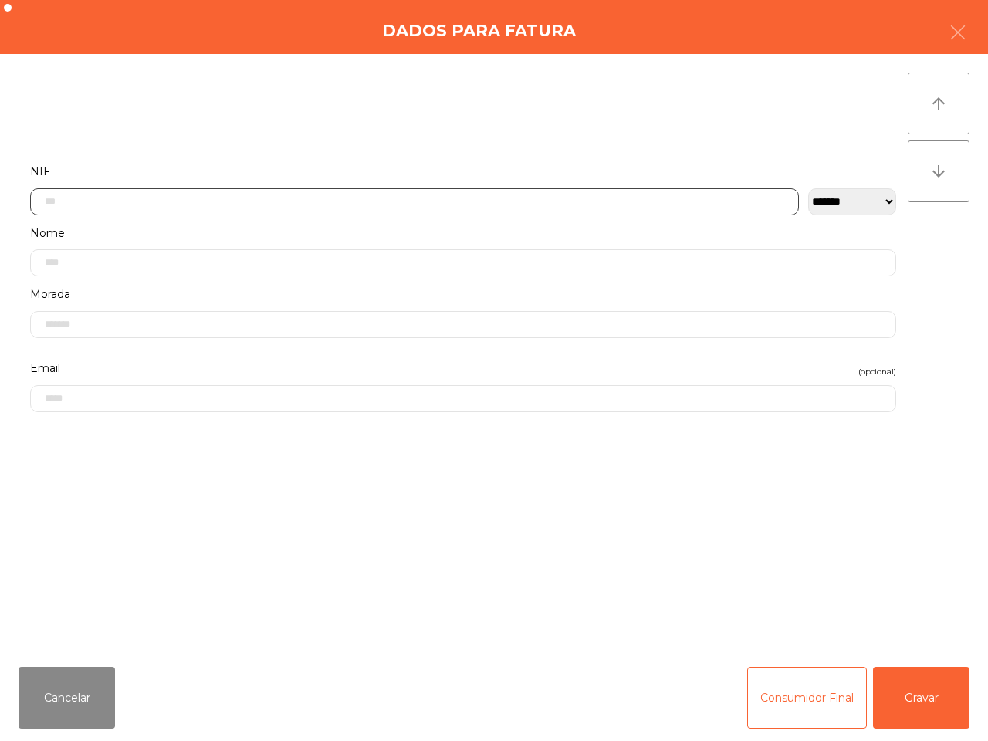
click at [330, 194] on input "text" at bounding box center [414, 201] width 769 height 27
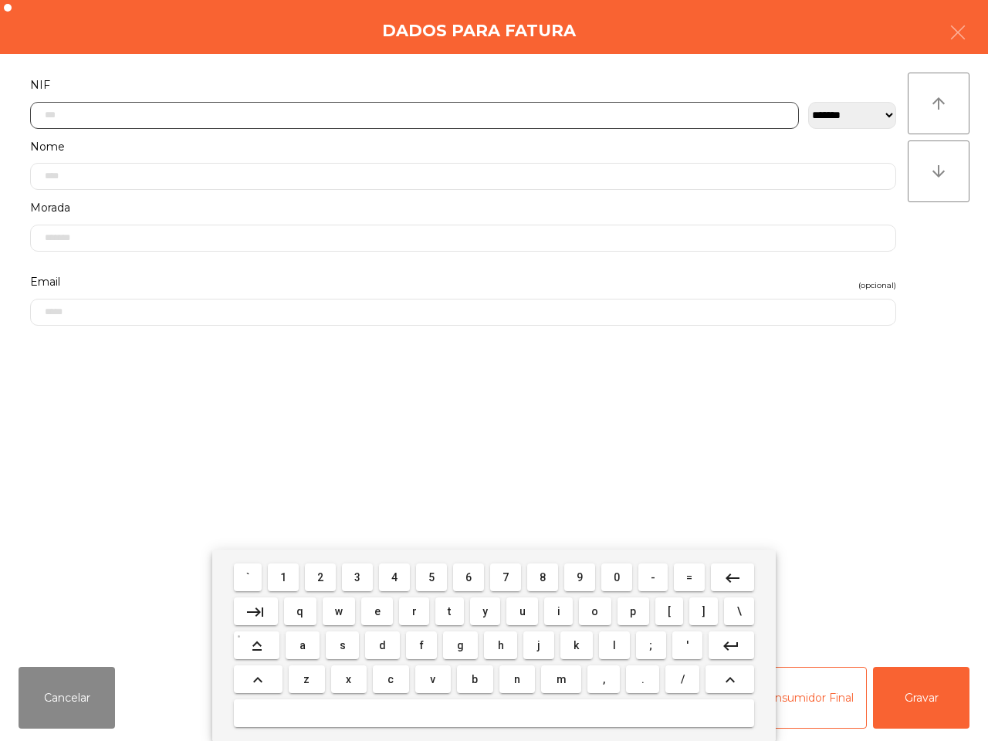
click at [434, 579] on span "5" at bounding box center [432, 577] width 6 height 12
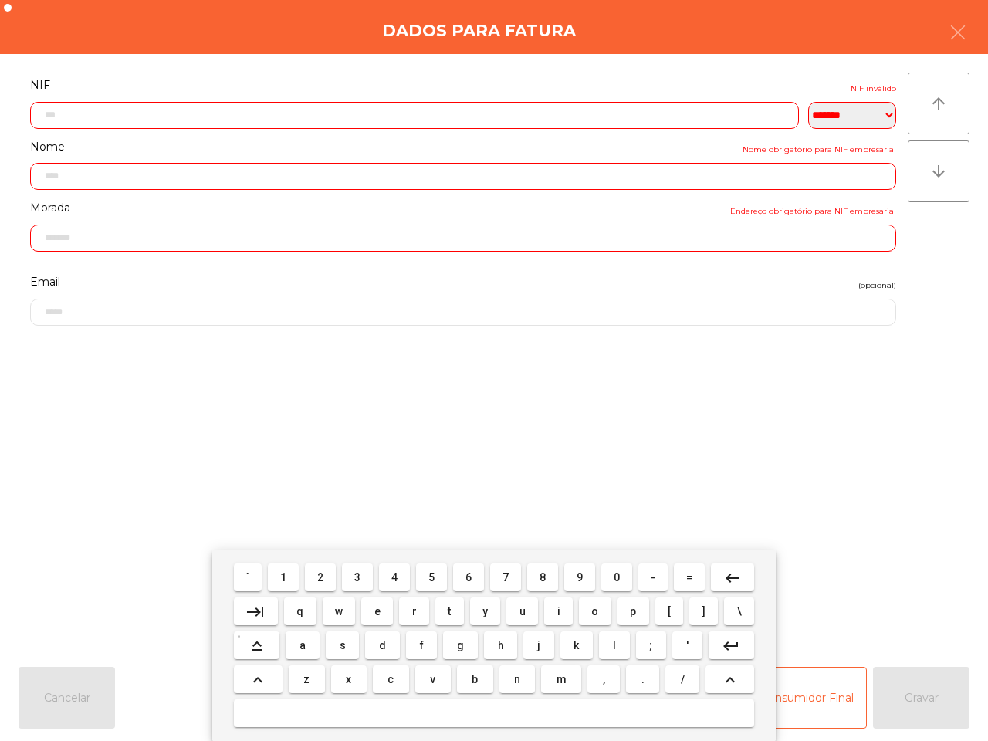
click at [618, 581] on button "0" at bounding box center [616, 578] width 31 height 28
click at [399, 570] on button "4" at bounding box center [394, 578] width 31 height 28
click at [434, 576] on span "5" at bounding box center [432, 577] width 6 height 12
click at [284, 576] on span "1" at bounding box center [283, 577] width 6 height 12
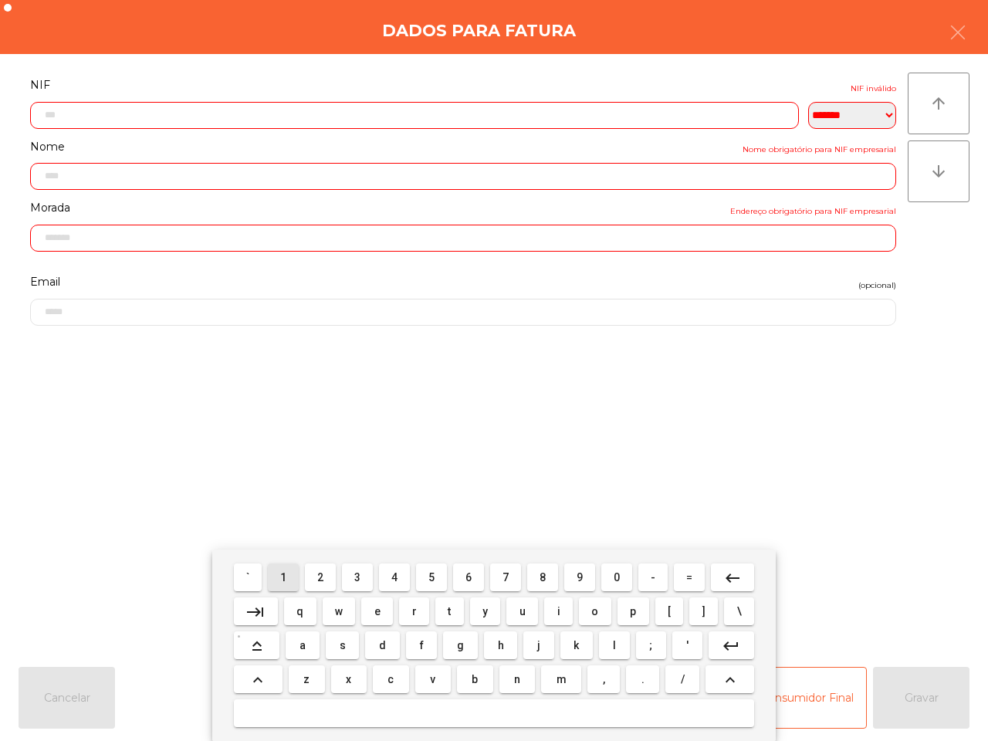
click at [286, 576] on span "1" at bounding box center [283, 577] width 6 height 12
click at [730, 573] on mat-icon "keyboard_backspace" at bounding box center [732, 578] width 19 height 19
click at [321, 572] on span "2" at bounding box center [320, 577] width 6 height 12
click at [290, 573] on button "1" at bounding box center [283, 578] width 31 height 28
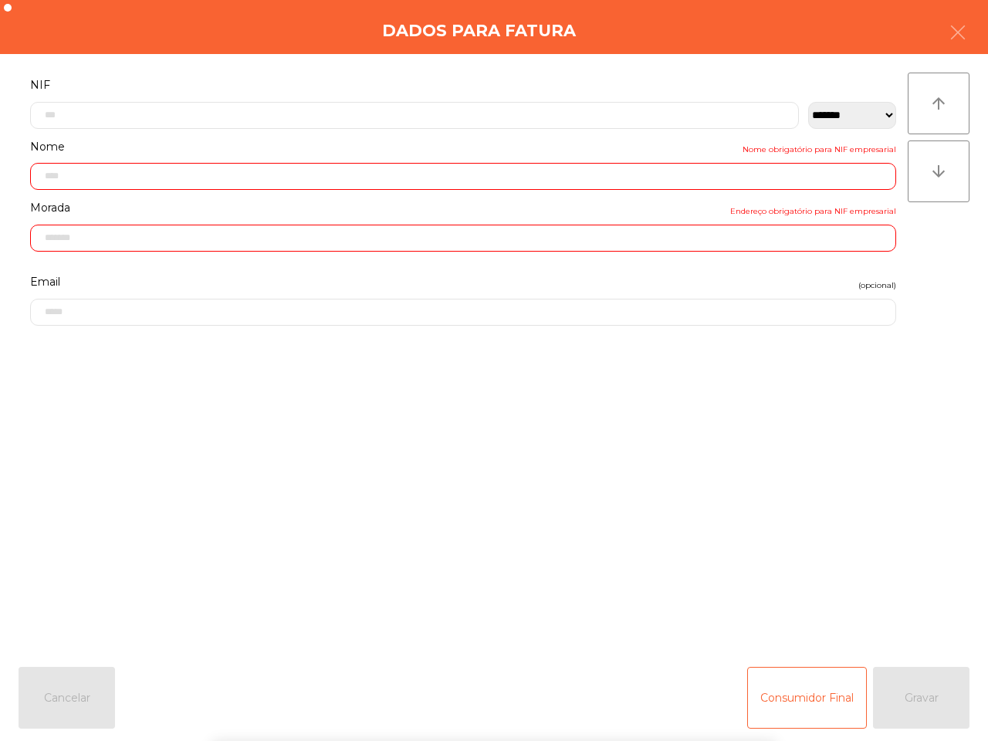
click at [330, 489] on form "**********" at bounding box center [463, 357] width 889 height 564
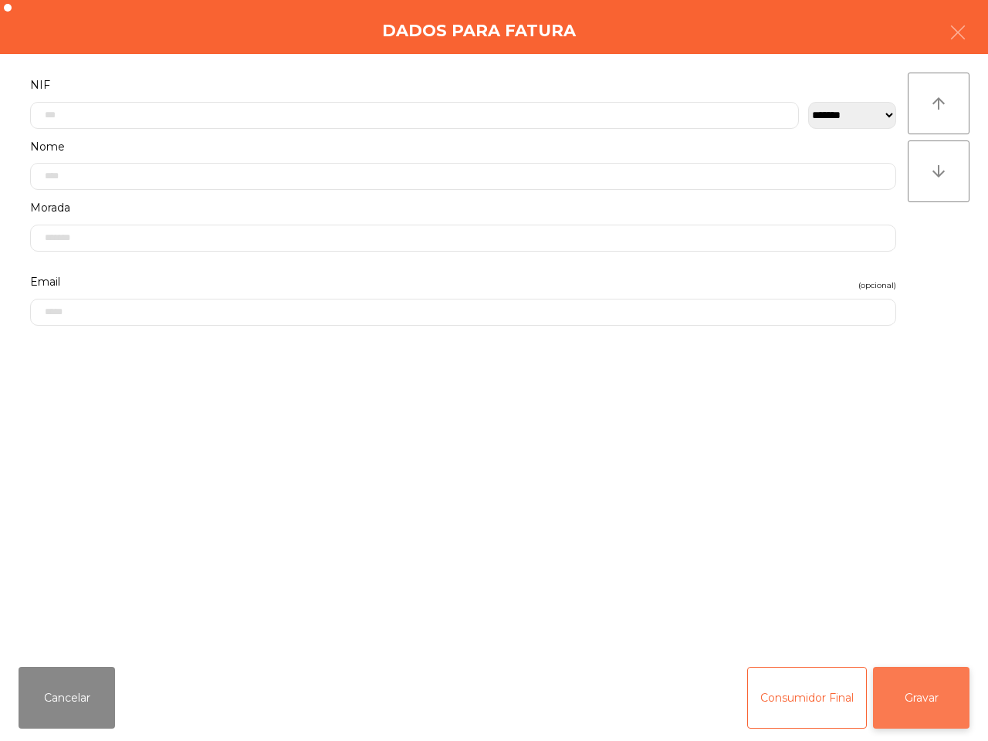
click at [931, 681] on button "Gravar" at bounding box center [921, 698] width 97 height 62
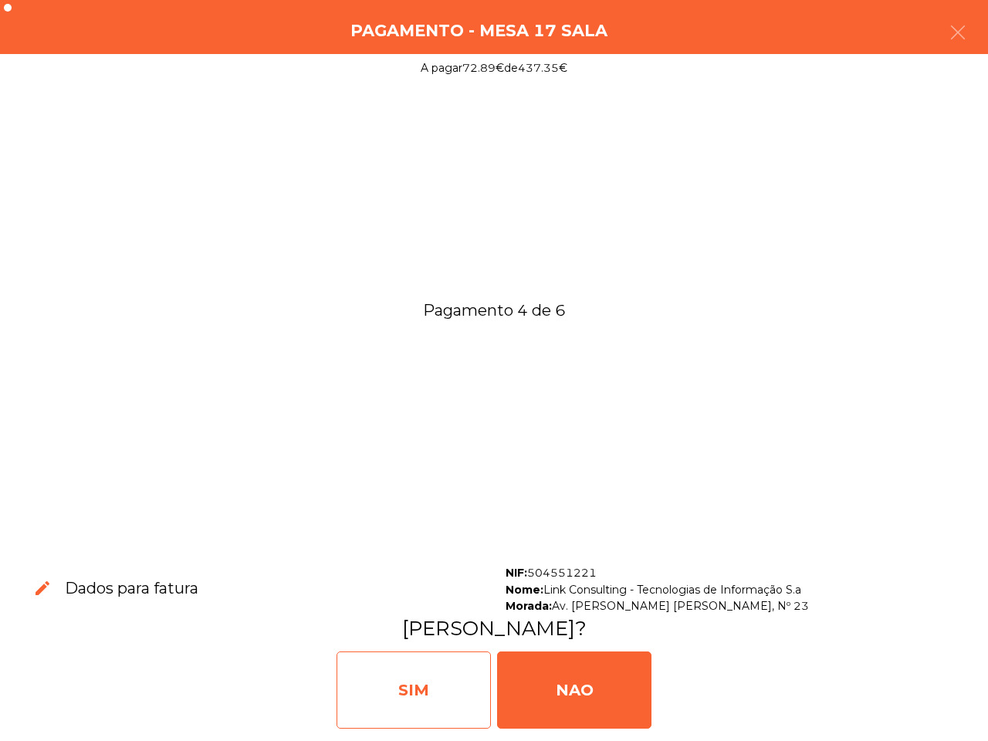
click at [398, 693] on div "SIM" at bounding box center [414, 690] width 154 height 77
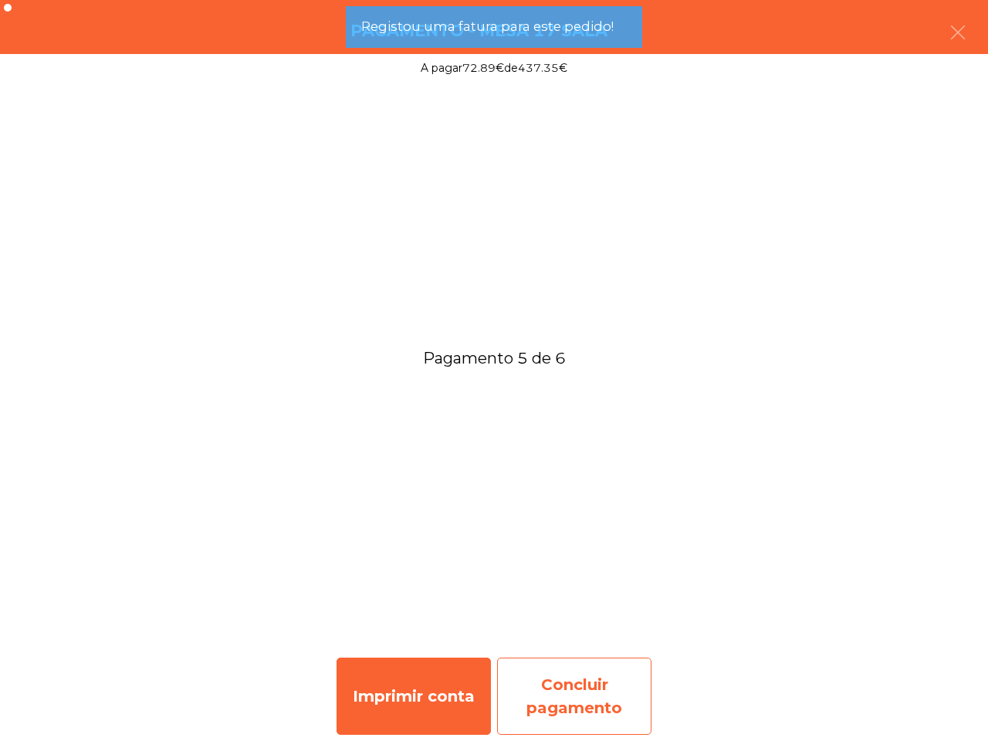
click at [577, 691] on div "Concluir pagamento" at bounding box center [574, 696] width 154 height 77
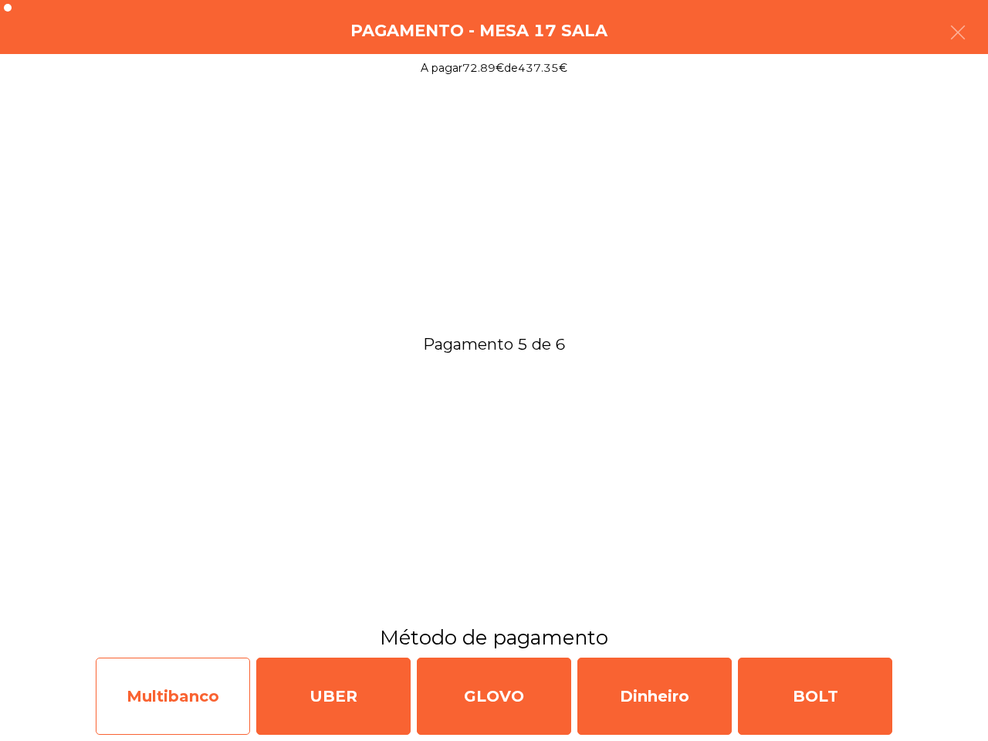
click at [180, 678] on div "Multibanco" at bounding box center [173, 696] width 154 height 77
select select "**"
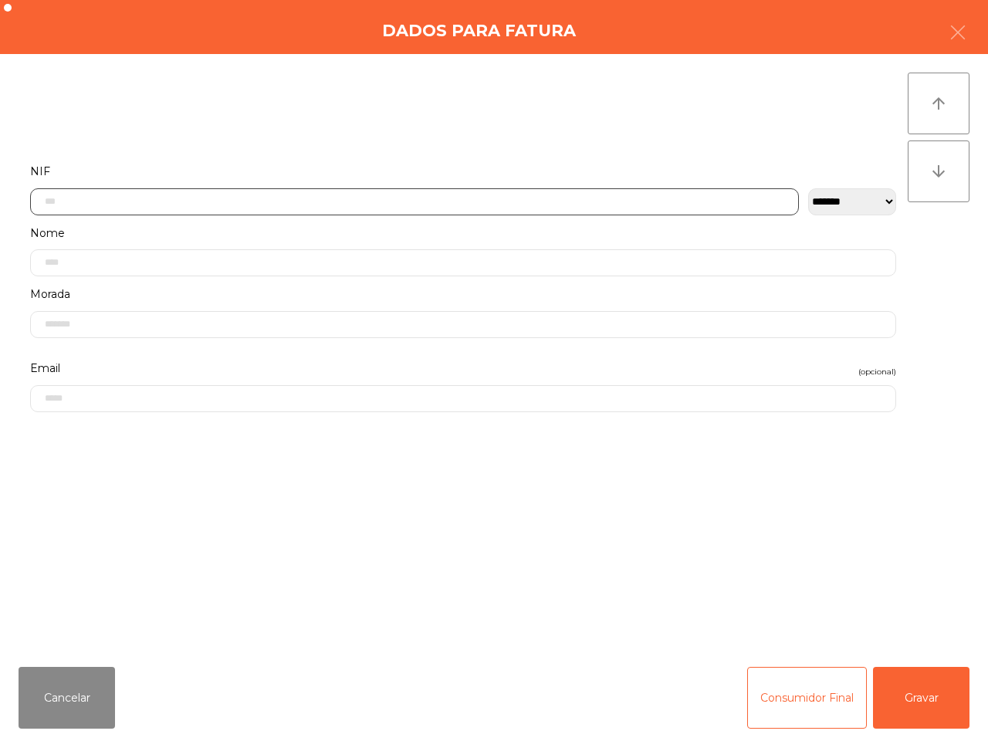
click at [286, 198] on input "text" at bounding box center [414, 201] width 769 height 27
click at [297, 198] on input "text" at bounding box center [414, 201] width 769 height 27
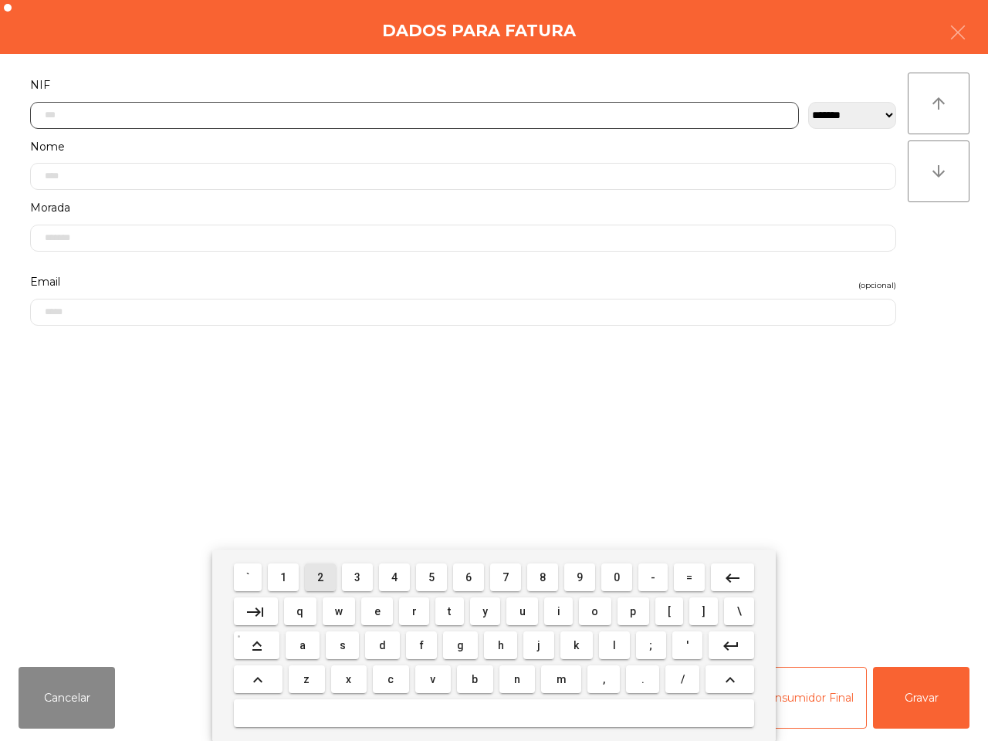
click at [326, 575] on button "2" at bounding box center [320, 578] width 31 height 28
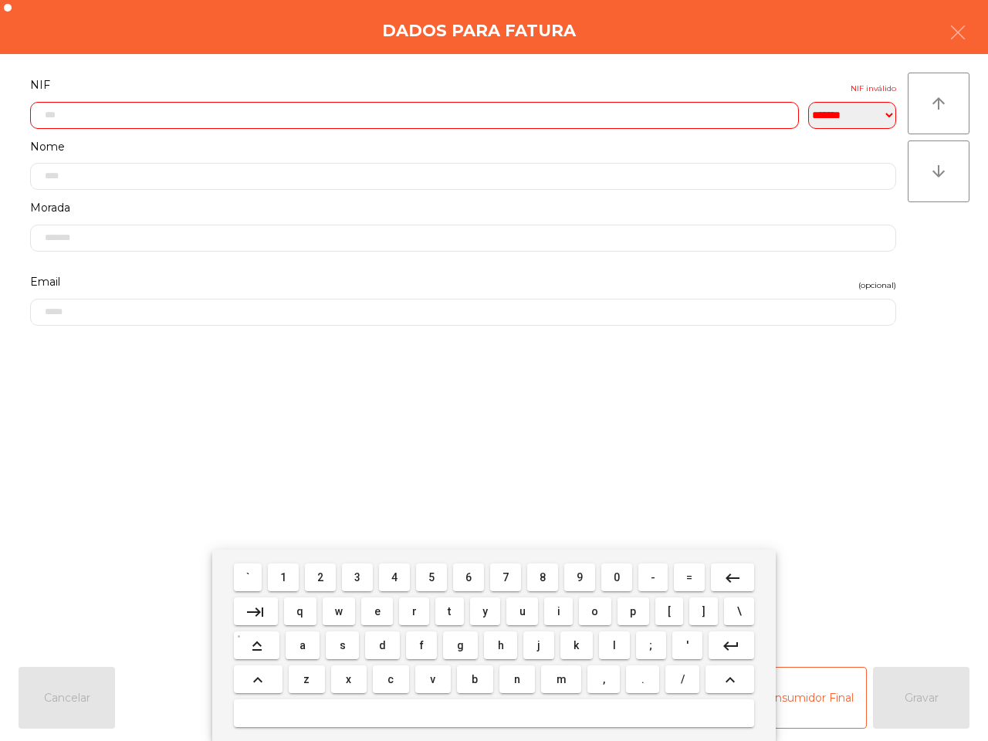
click at [395, 575] on span "4" at bounding box center [394, 577] width 6 height 12
click at [321, 575] on span "2" at bounding box center [320, 577] width 6 height 12
click at [321, 574] on span "2" at bounding box center [320, 577] width 6 height 12
click at [463, 572] on button "6" at bounding box center [468, 578] width 31 height 28
click at [506, 579] on span "7" at bounding box center [506, 577] width 6 height 12
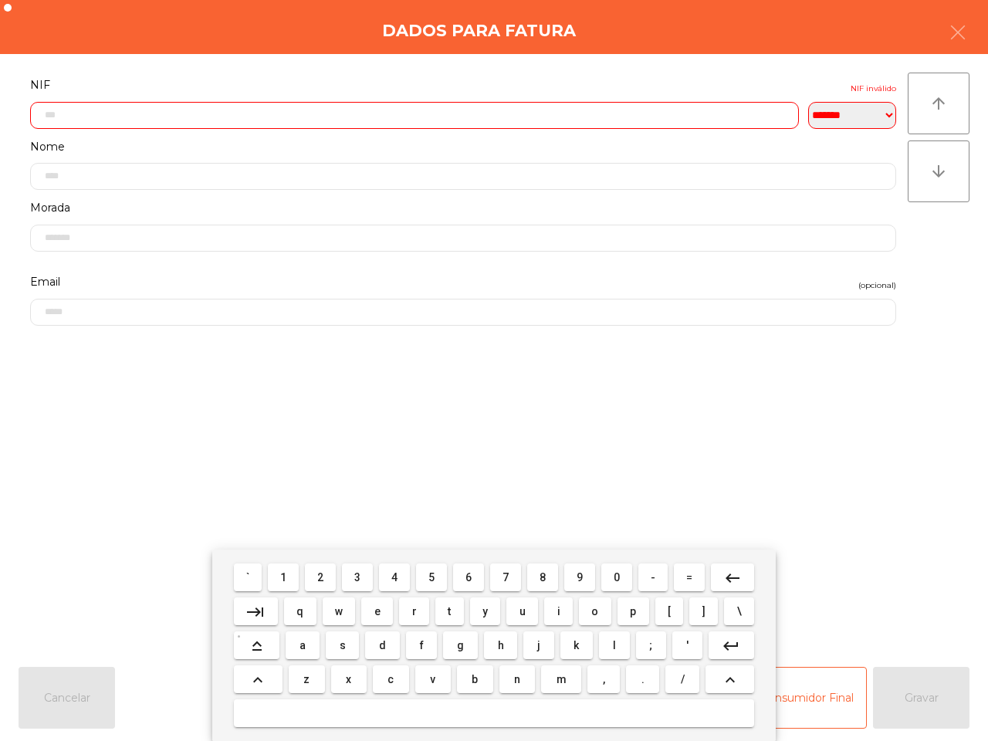
click at [503, 575] on span "7" at bounding box center [506, 577] width 6 height 12
click at [359, 577] on span "3" at bounding box center [357, 577] width 6 height 12
click at [399, 578] on button "4" at bounding box center [394, 578] width 31 height 28
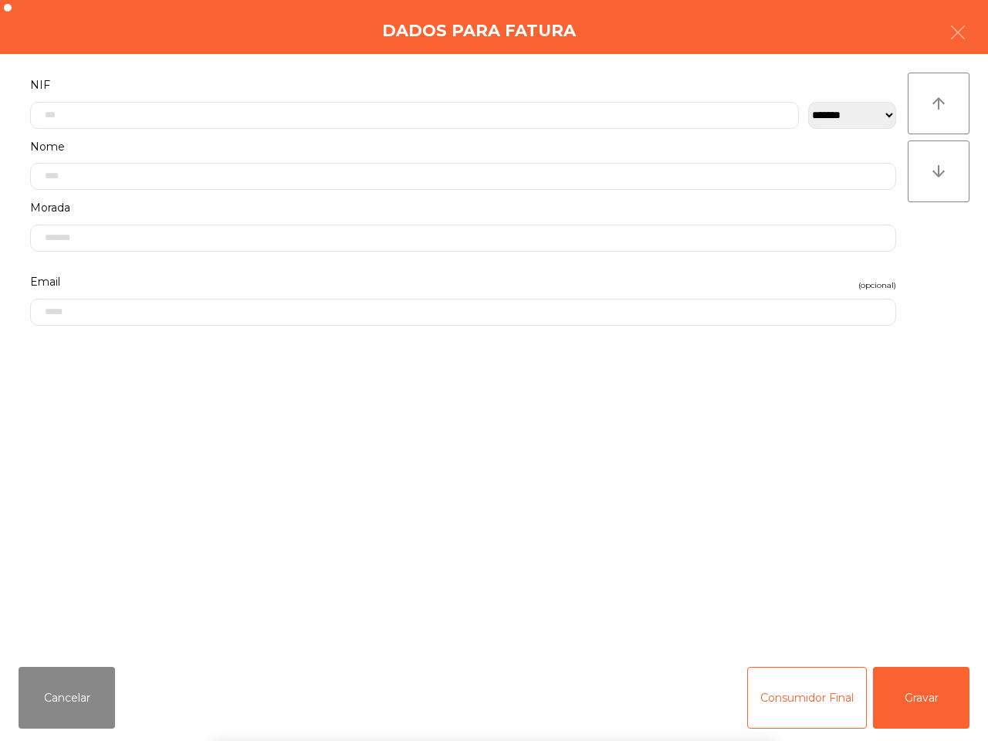
click at [483, 444] on form "**********" at bounding box center [463, 357] width 889 height 564
click at [943, 686] on button "Gravar" at bounding box center [921, 698] width 97 height 62
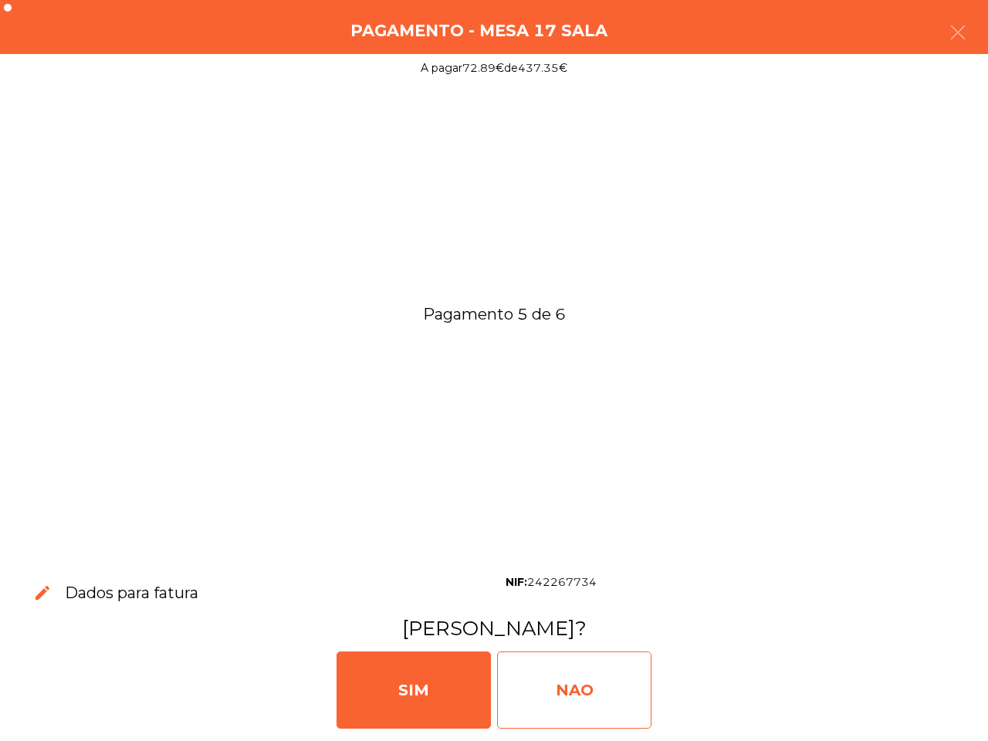
click at [575, 670] on div "NAO" at bounding box center [574, 690] width 154 height 77
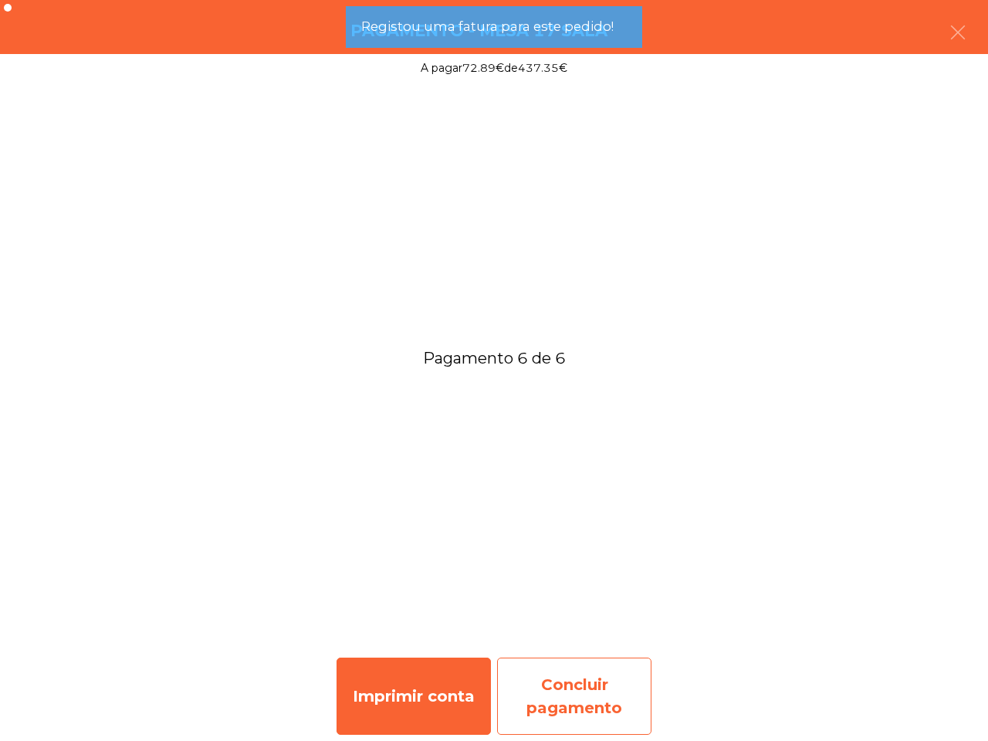
click at [598, 689] on div "Concluir pagamento" at bounding box center [574, 696] width 154 height 77
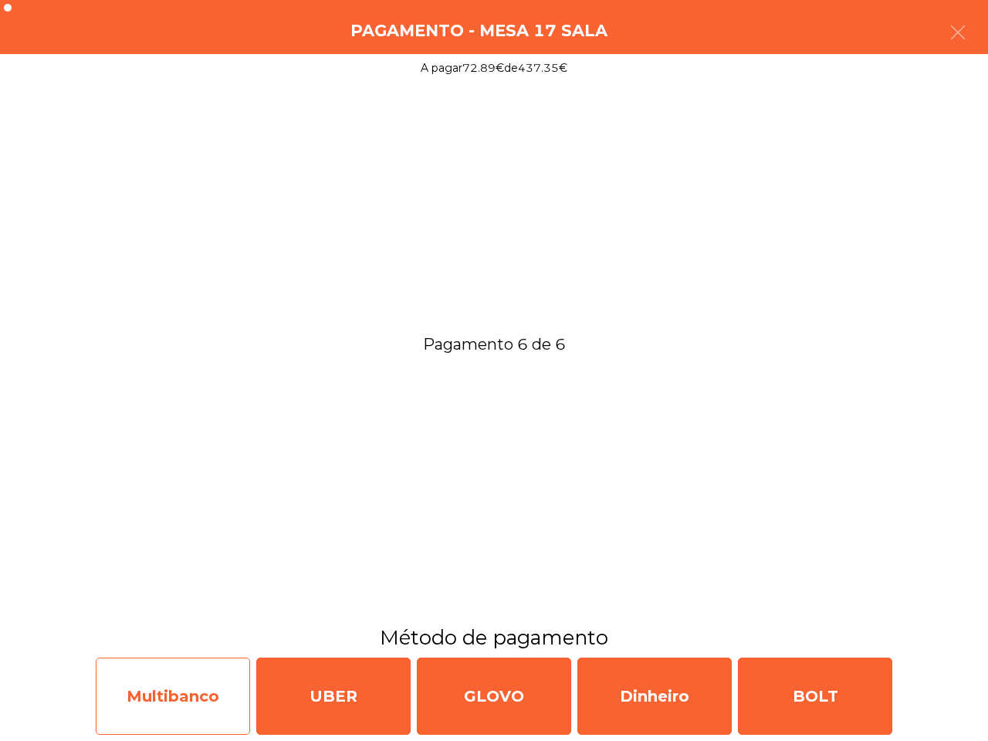
click at [214, 683] on div "Multibanco" at bounding box center [173, 696] width 154 height 77
select select "**"
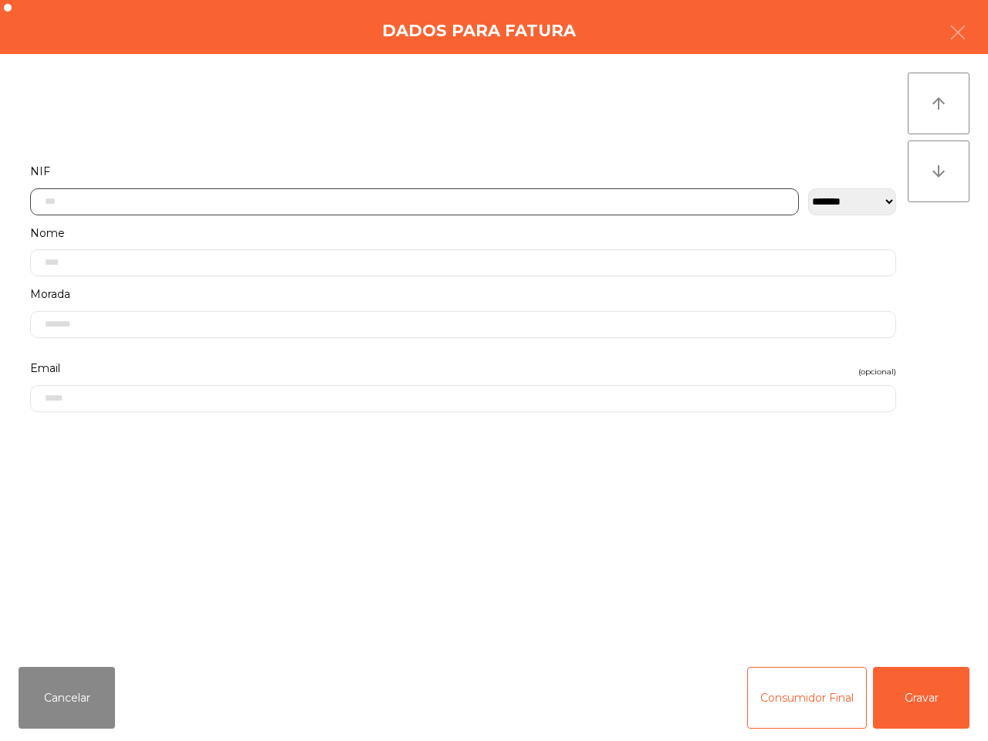
click at [190, 198] on input "text" at bounding box center [414, 201] width 769 height 27
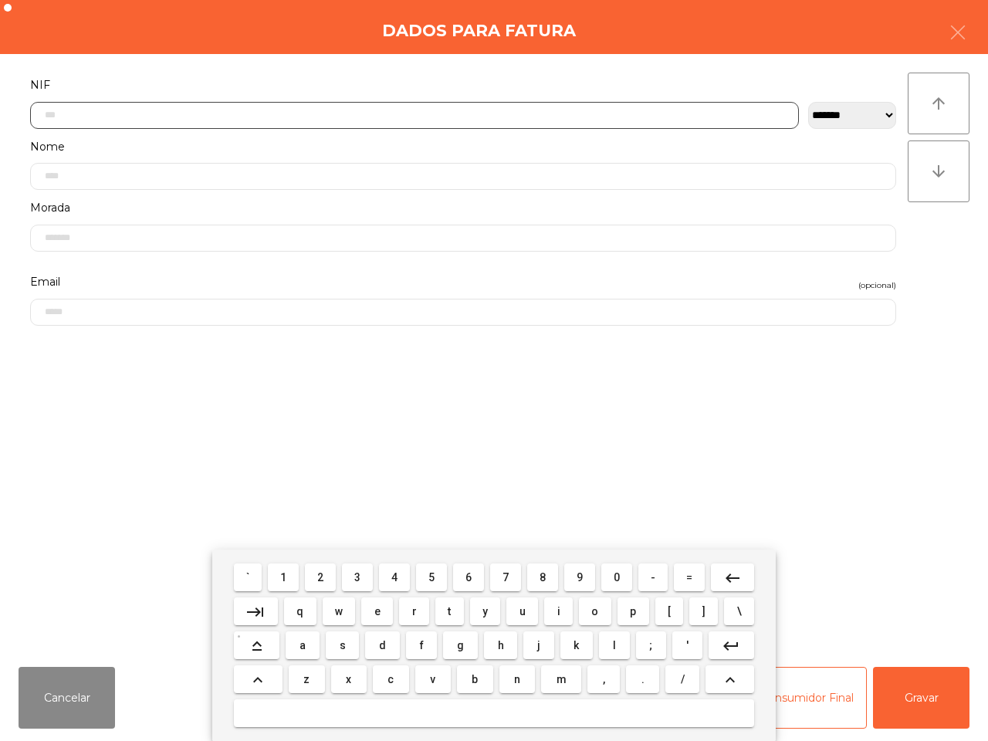
click at [319, 587] on button "2" at bounding box center [320, 578] width 31 height 28
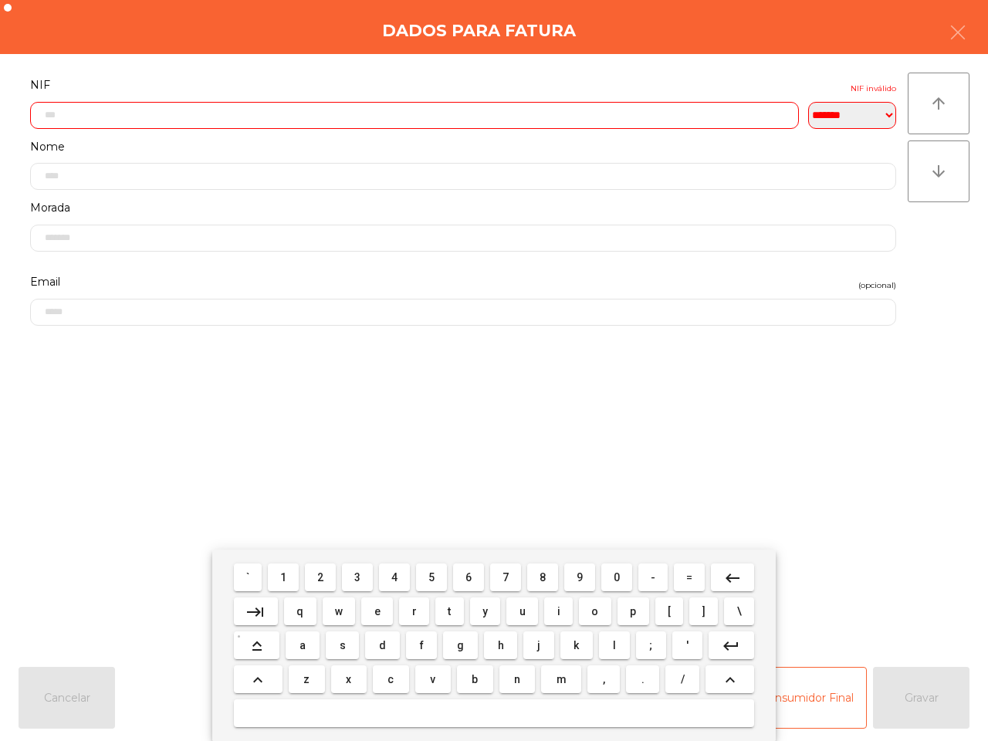
click at [320, 583] on span "2" at bounding box center [320, 577] width 6 height 12
click at [401, 581] on button "4" at bounding box center [394, 578] width 31 height 28
click at [469, 572] on span "6" at bounding box center [469, 577] width 6 height 12
click at [542, 576] on span "8" at bounding box center [543, 577] width 6 height 12
click at [469, 573] on span "6" at bounding box center [469, 577] width 6 height 12
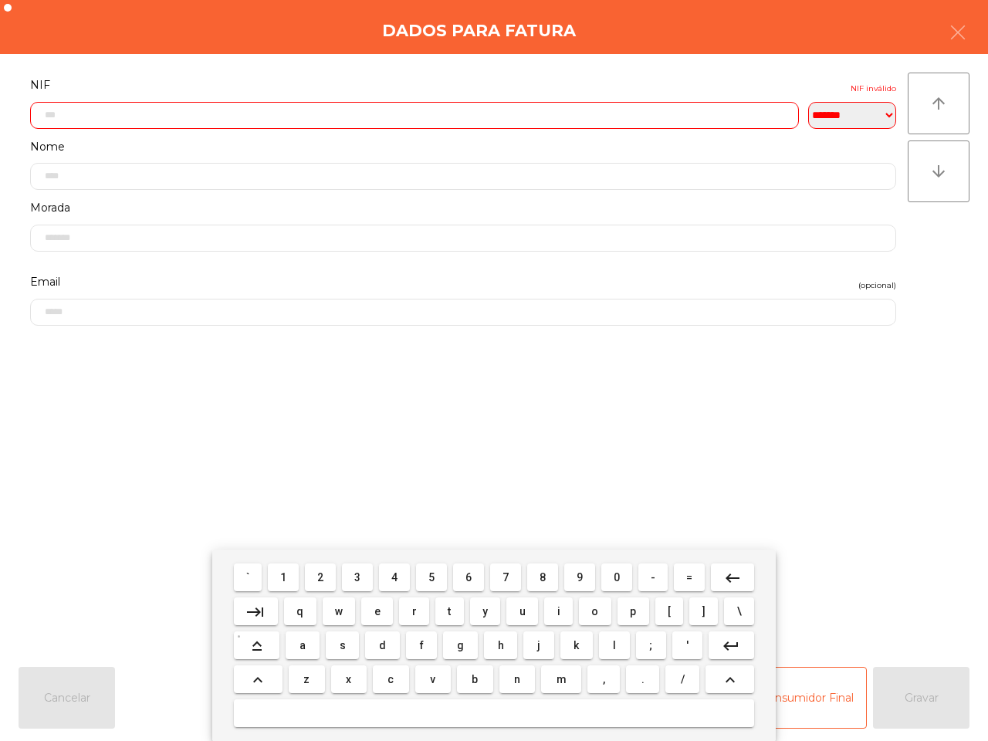
click at [324, 574] on span "2" at bounding box center [320, 577] width 6 height 12
click at [544, 576] on span "8" at bounding box center [543, 577] width 6 height 12
click at [356, 569] on button "3" at bounding box center [357, 578] width 31 height 28
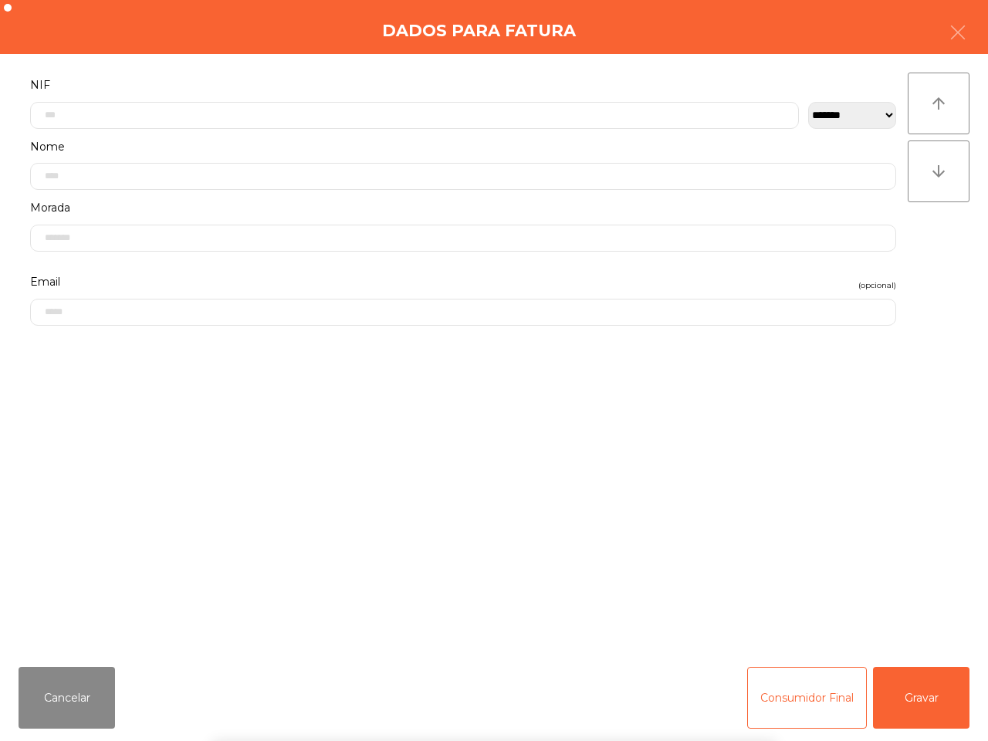
click at [913, 679] on div "` 1 2 3 4 5 6 7 8 9 0 - = keyboard_backspace keyboard_tab q w e r t y u i o p […" at bounding box center [494, 645] width 988 height 191
click at [913, 693] on button "Gravar" at bounding box center [921, 698] width 97 height 62
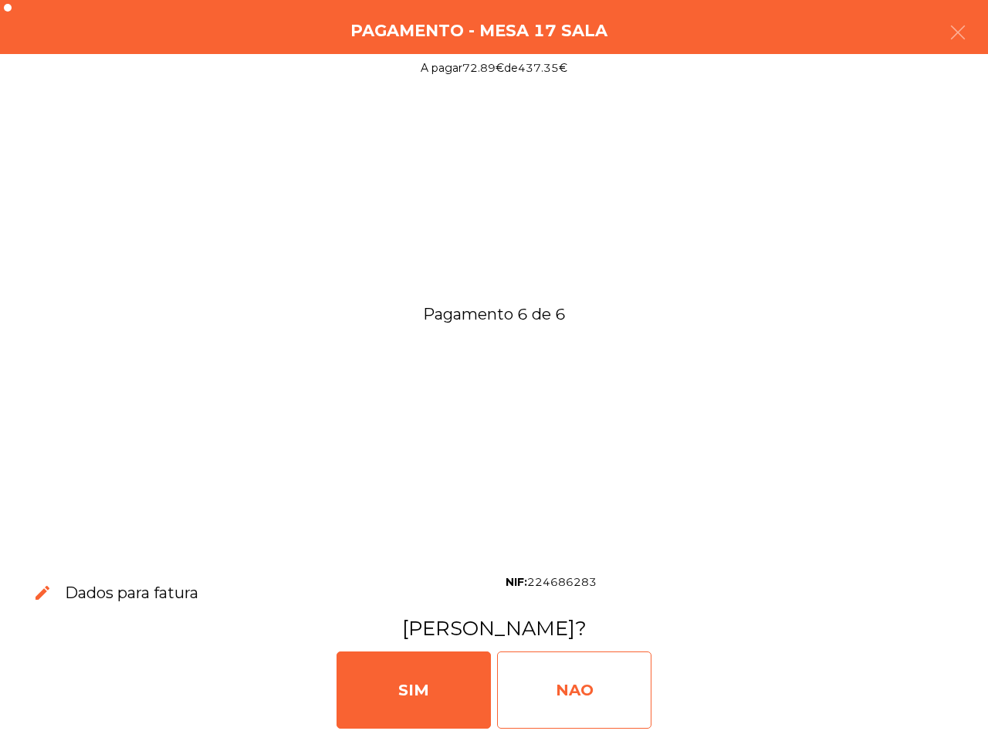
click at [610, 700] on div "NAO" at bounding box center [574, 690] width 154 height 77
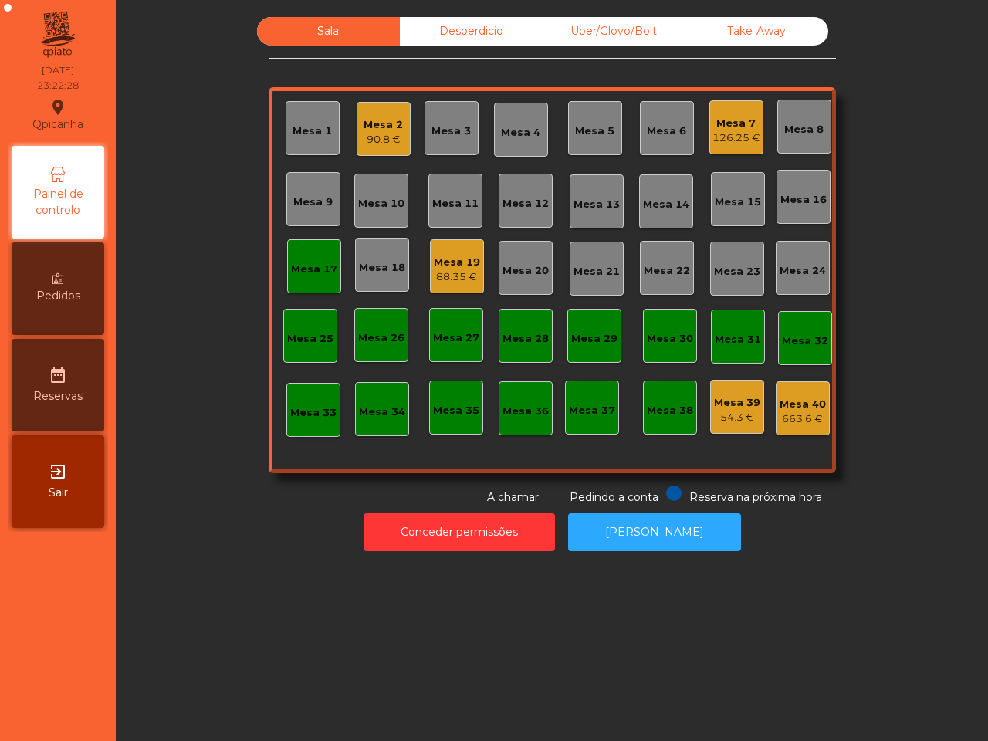
click at [734, 131] on div "126.25 €" at bounding box center [737, 137] width 48 height 15
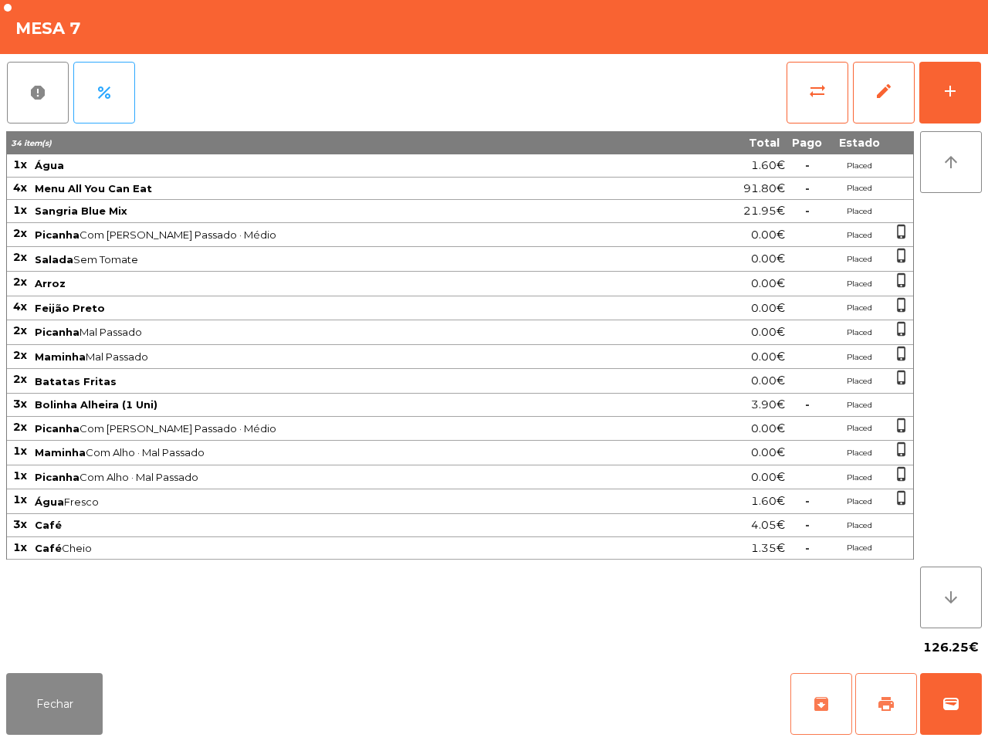
drag, startPoint x: 879, startPoint y: 696, endPoint x: 827, endPoint y: 686, distance: 52.8
click at [877, 696] on span "print" at bounding box center [886, 704] width 19 height 19
click at [47, 693] on button "Fechar" at bounding box center [54, 704] width 97 height 62
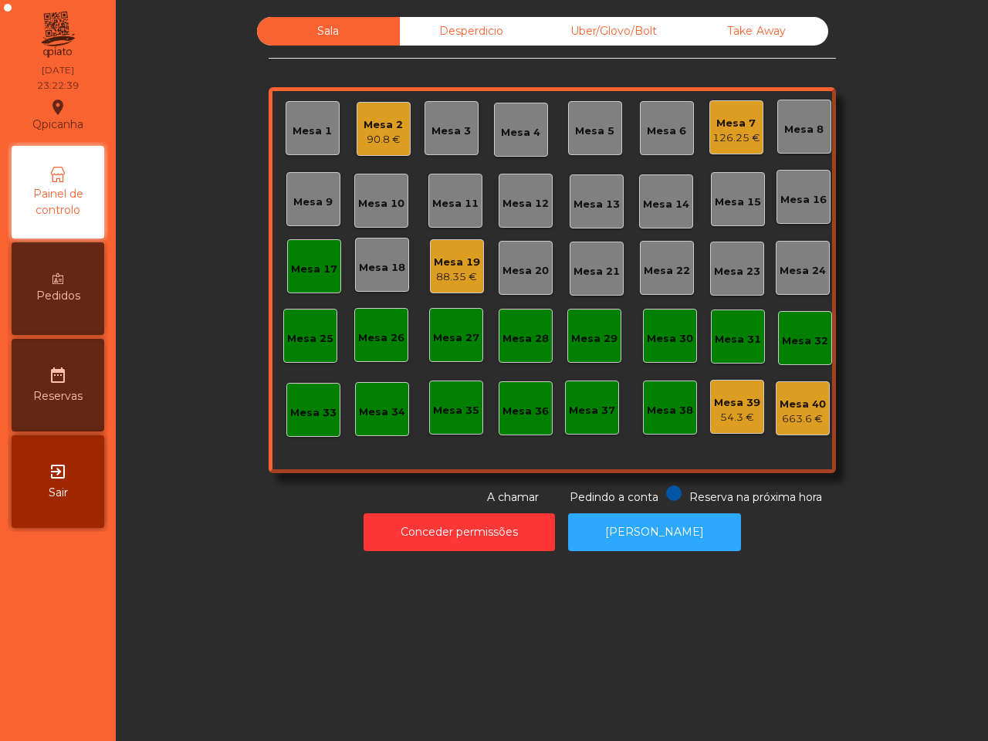
click at [722, 410] on div "54.3 €" at bounding box center [737, 417] width 46 height 15
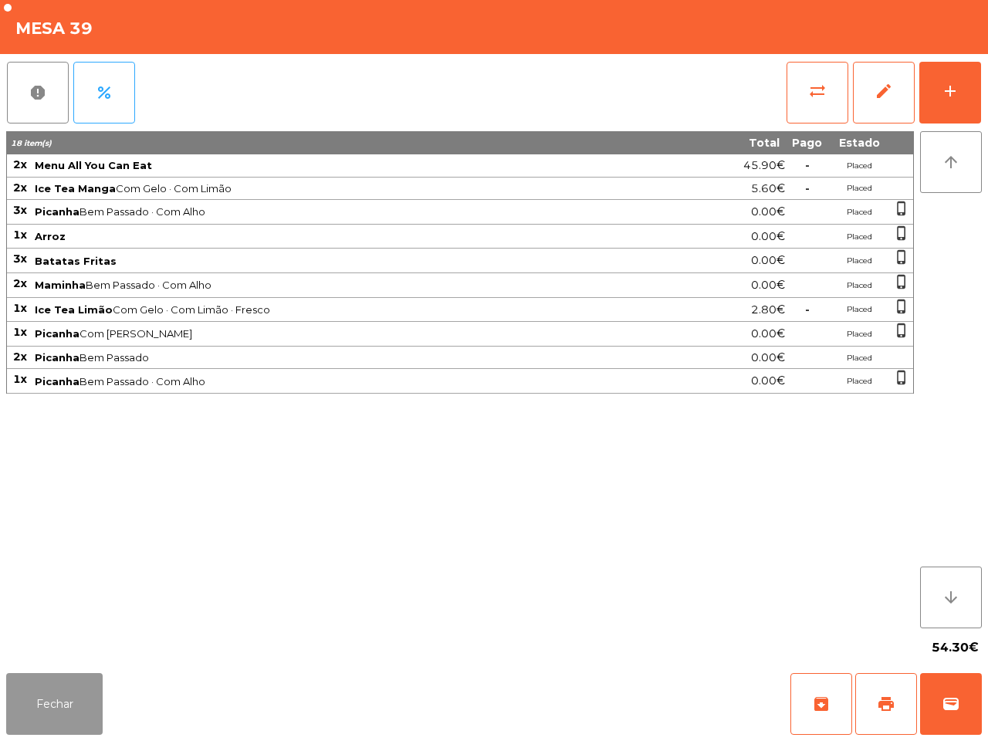
click at [55, 701] on button "Fechar" at bounding box center [54, 704] width 97 height 62
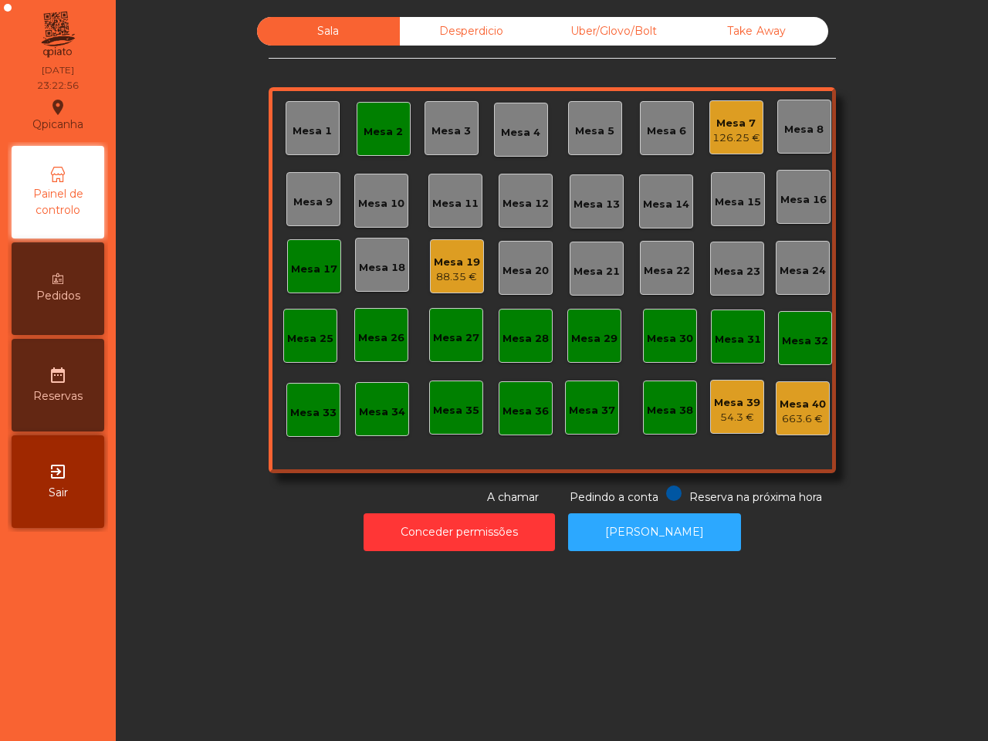
click at [318, 265] on div "Mesa 17" at bounding box center [314, 269] width 46 height 15
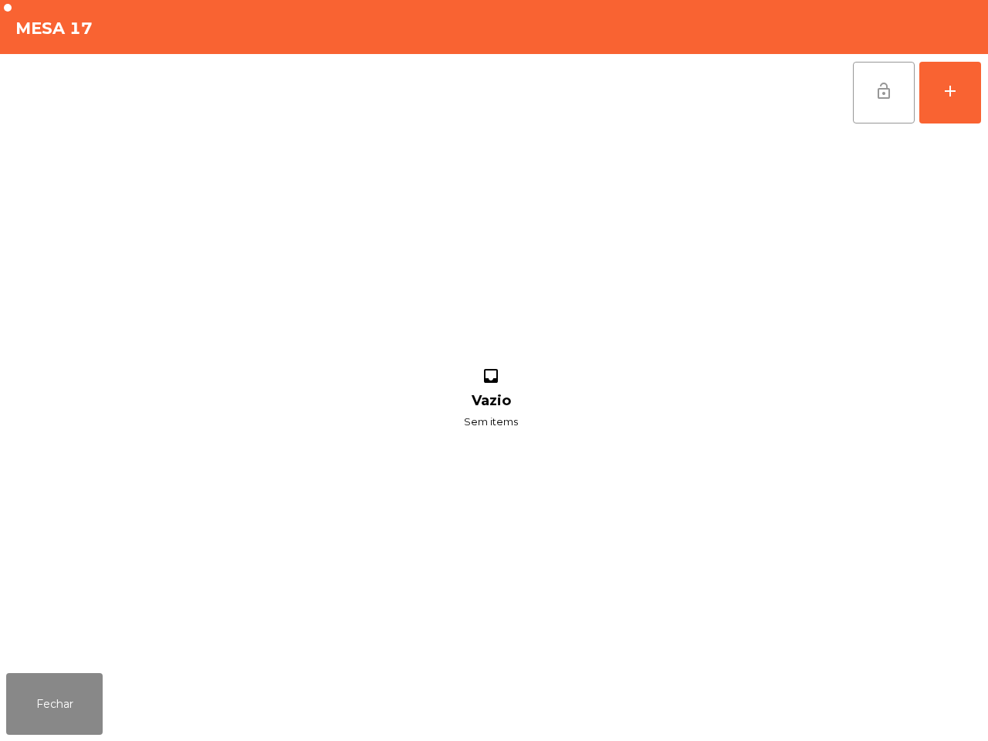
click at [869, 101] on button "lock_open" at bounding box center [884, 93] width 62 height 62
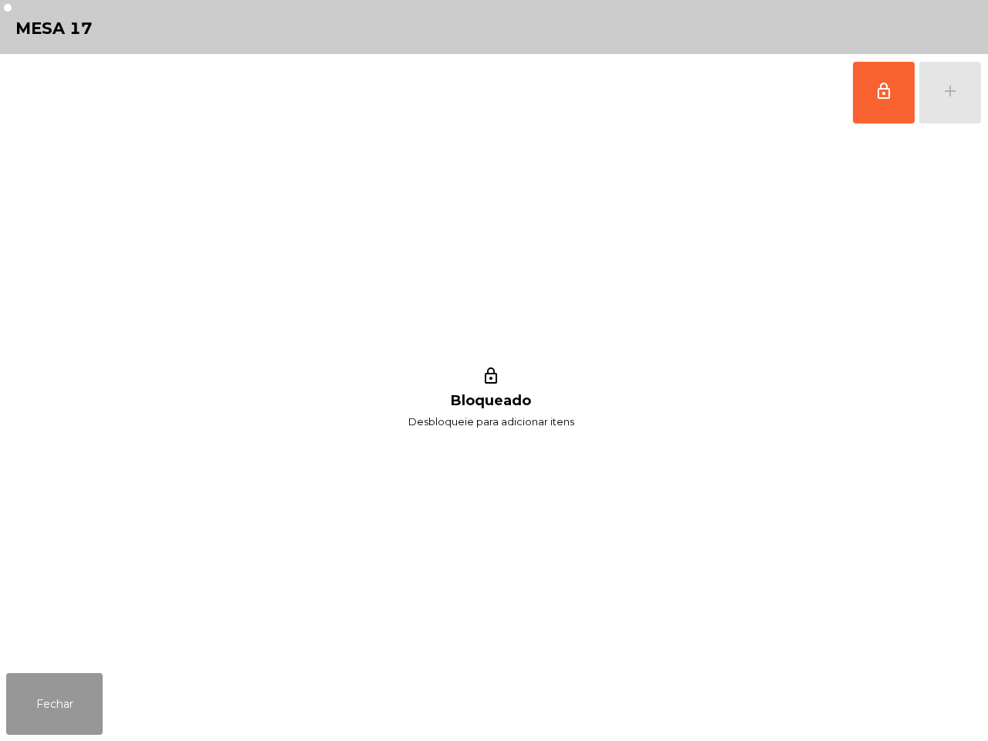
click at [66, 718] on button "Fechar" at bounding box center [54, 704] width 97 height 62
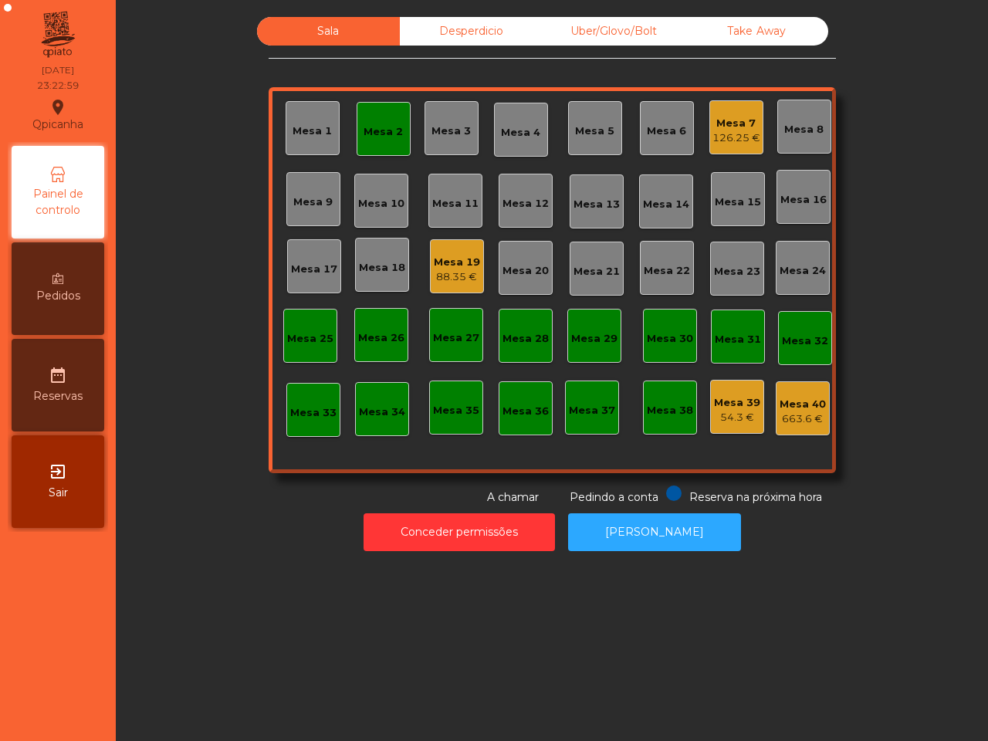
click at [382, 135] on div "Mesa 2" at bounding box center [383, 131] width 39 height 15
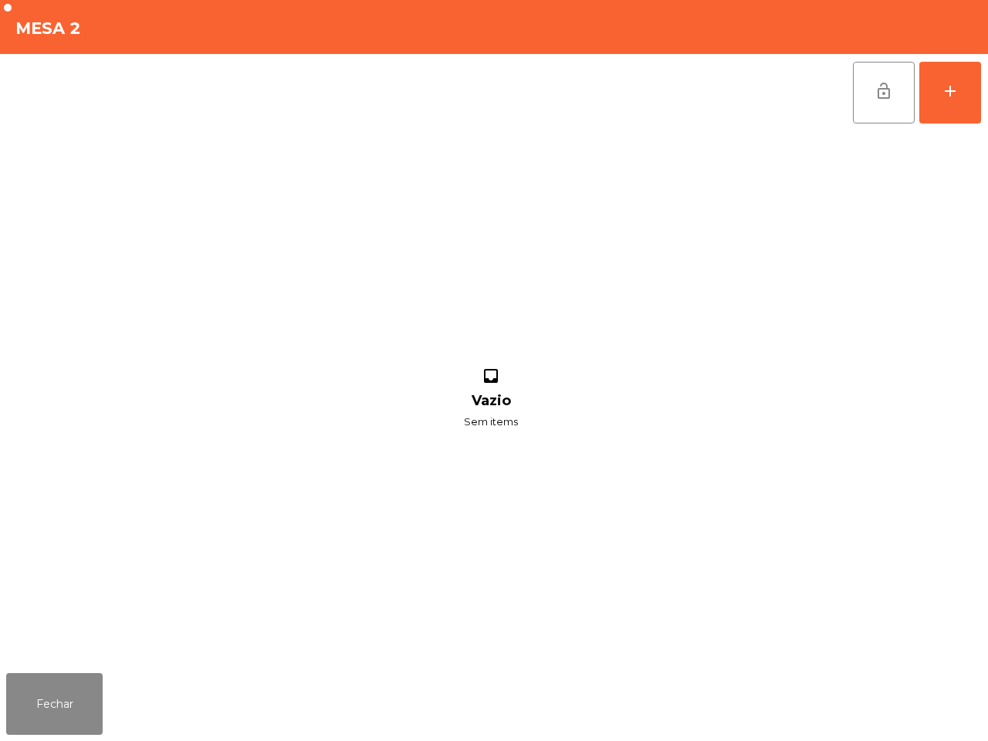
click at [863, 101] on button "lock_open" at bounding box center [884, 93] width 62 height 62
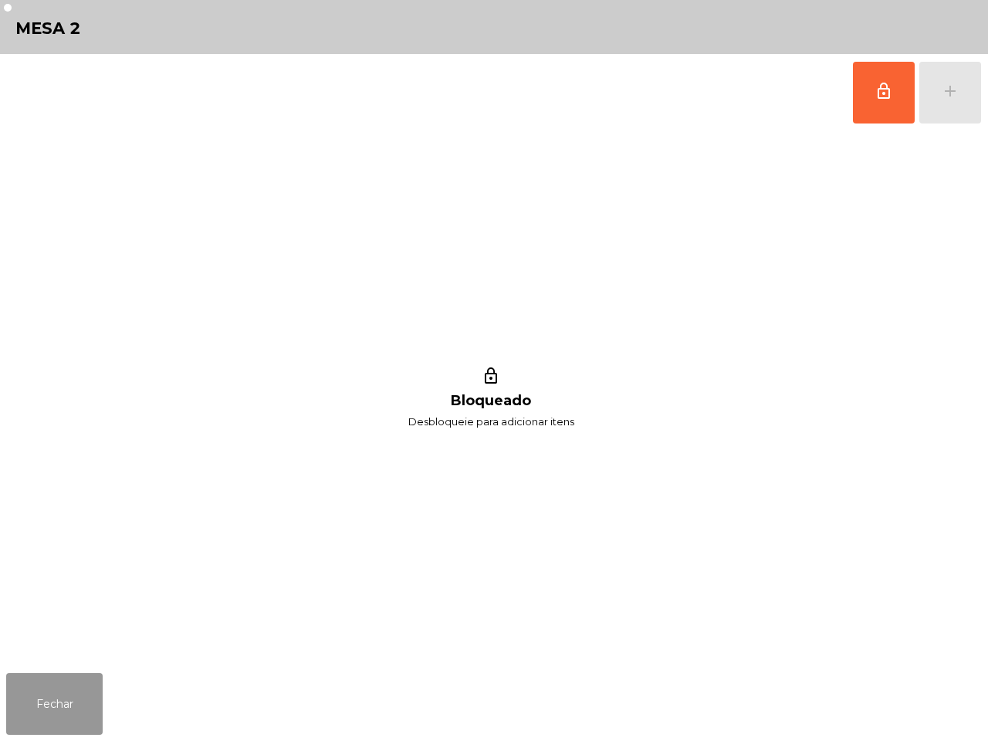
drag, startPoint x: 77, startPoint y: 688, endPoint x: 653, endPoint y: 543, distance: 594.0
click at [76, 691] on button "Fechar" at bounding box center [54, 704] width 97 height 62
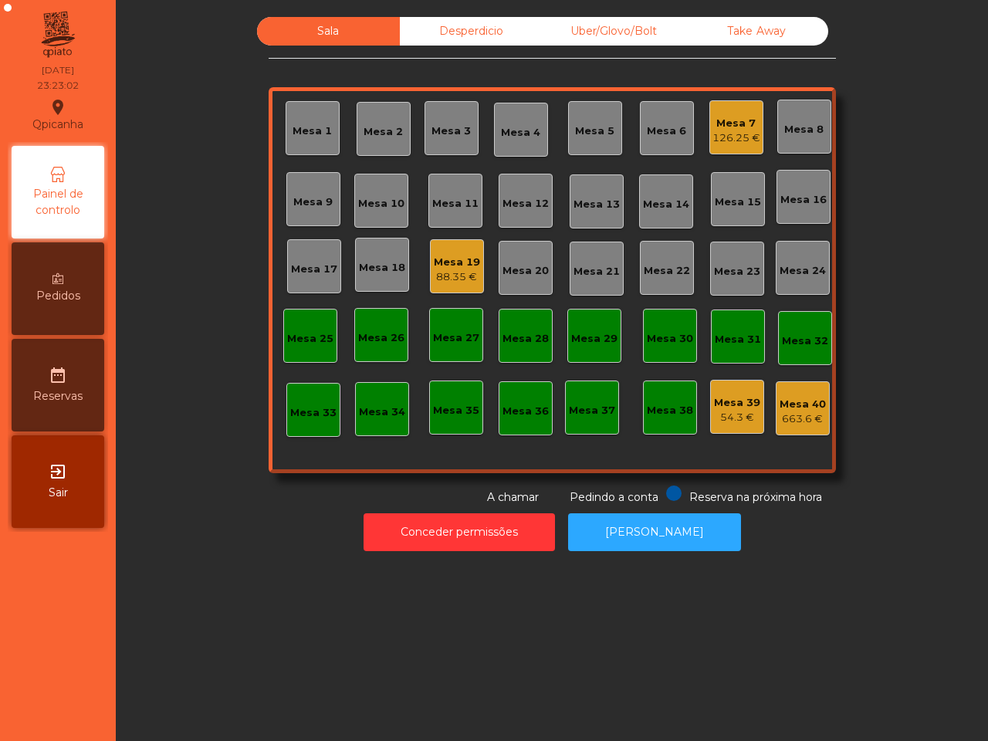
click at [734, 418] on div "54.3 €" at bounding box center [737, 417] width 46 height 15
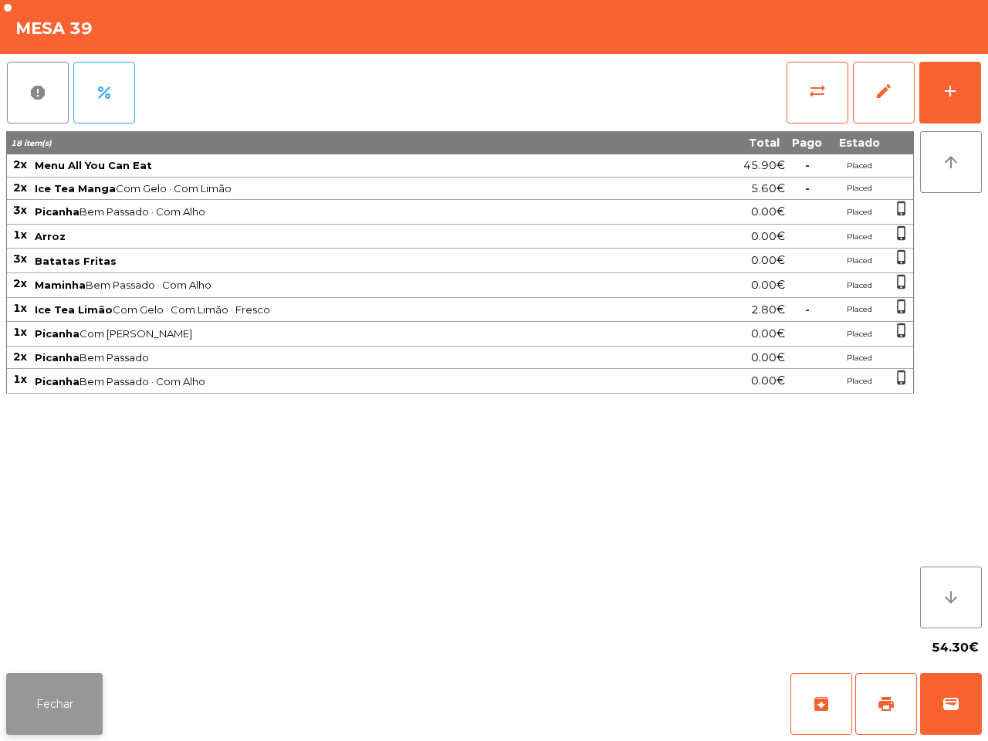
click at [63, 706] on button "Fechar" at bounding box center [54, 704] width 97 height 62
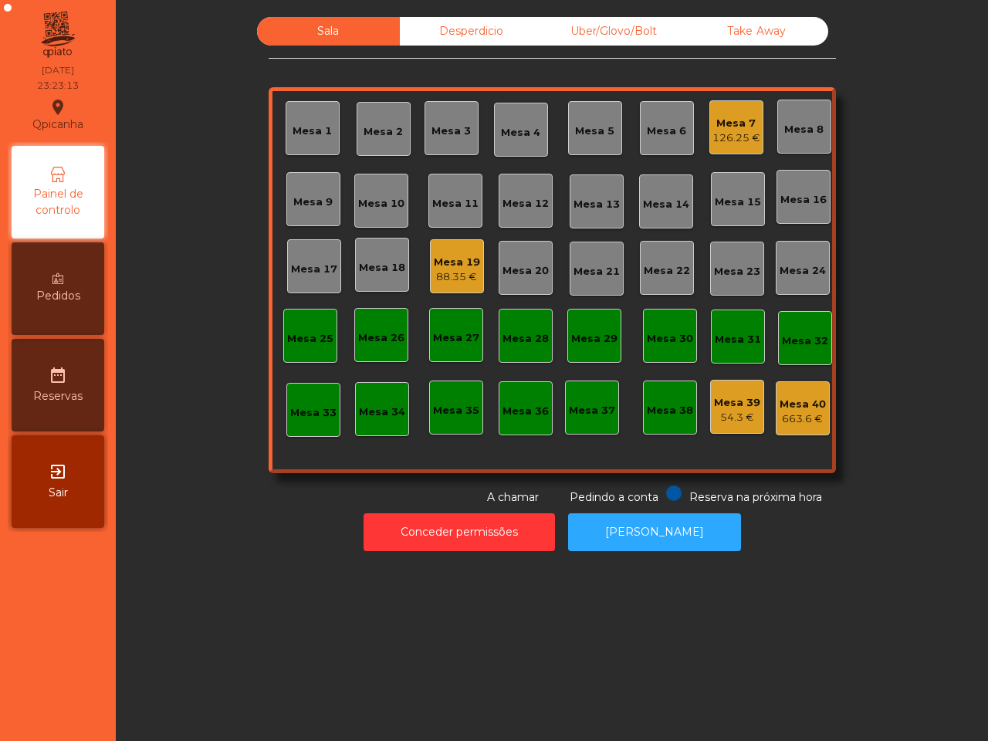
click at [723, 402] on div "Mesa 39" at bounding box center [737, 402] width 46 height 15
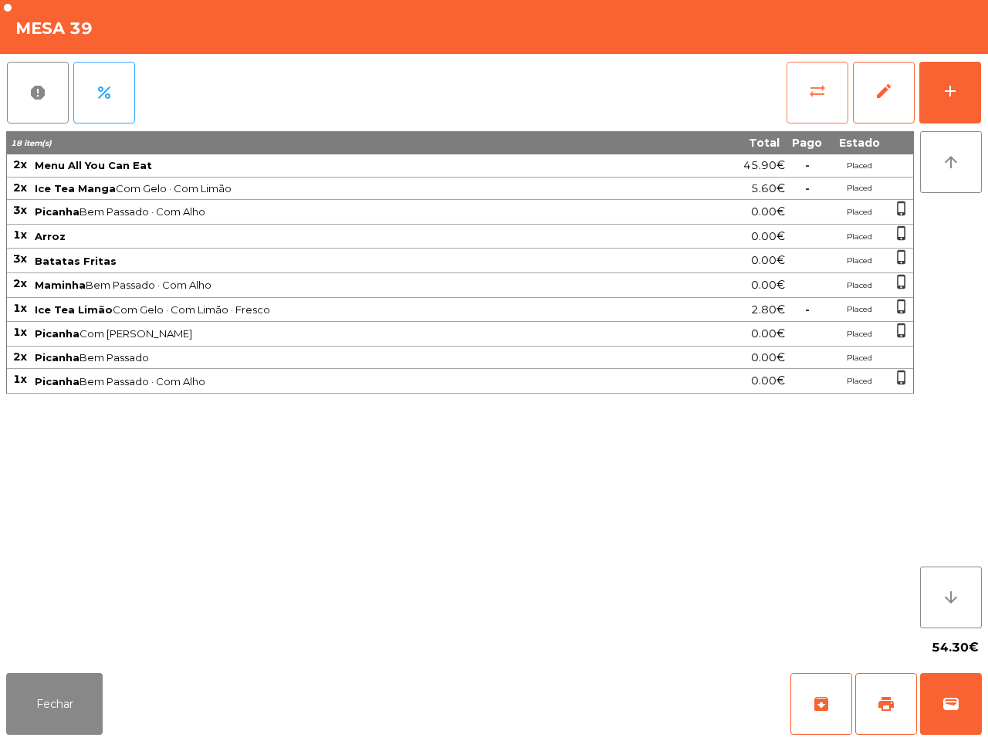
click at [839, 81] on button "sync_alt" at bounding box center [818, 93] width 62 height 62
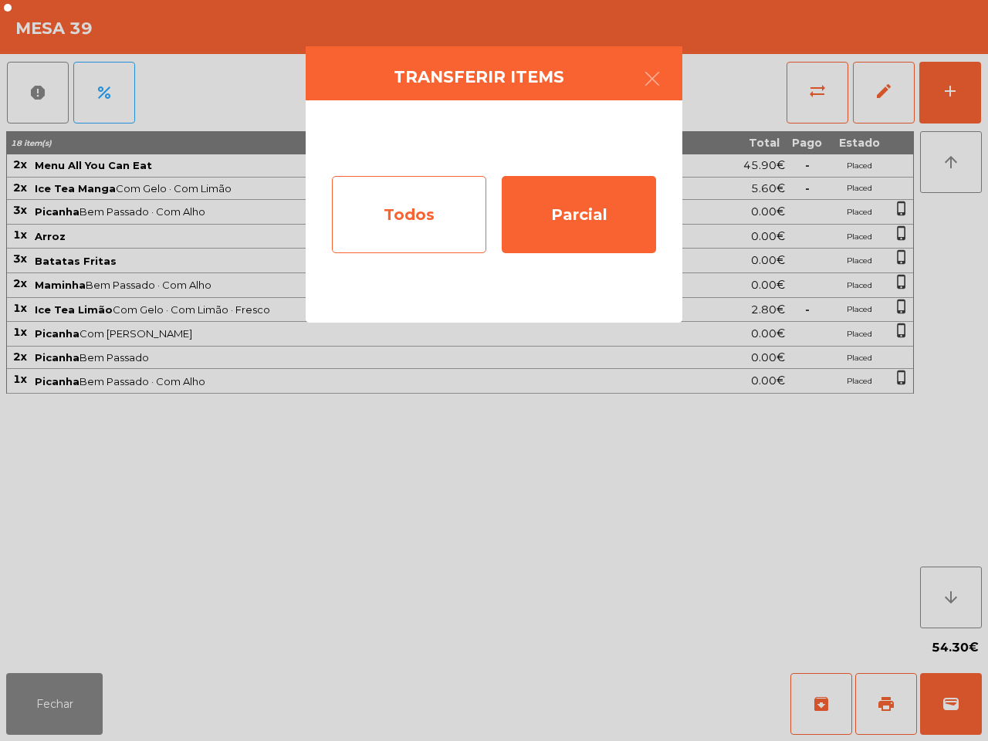
click at [436, 233] on div "Todos" at bounding box center [409, 214] width 154 height 77
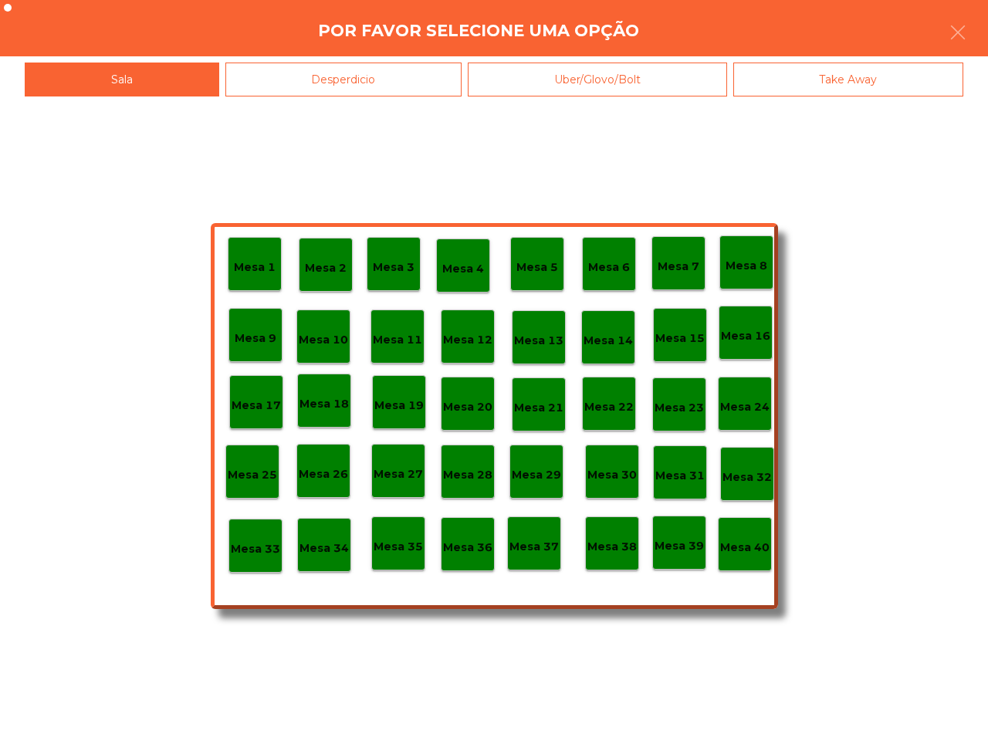
click at [749, 554] on p "Mesa 40" at bounding box center [744, 548] width 49 height 18
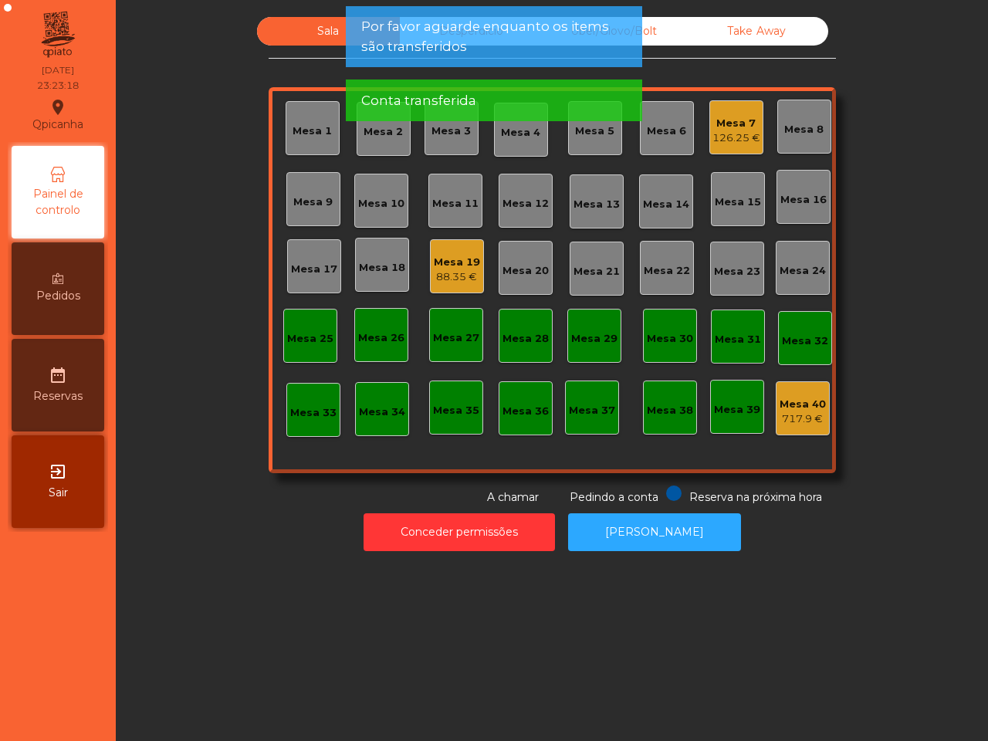
click at [452, 279] on div "88.35 €" at bounding box center [457, 276] width 46 height 15
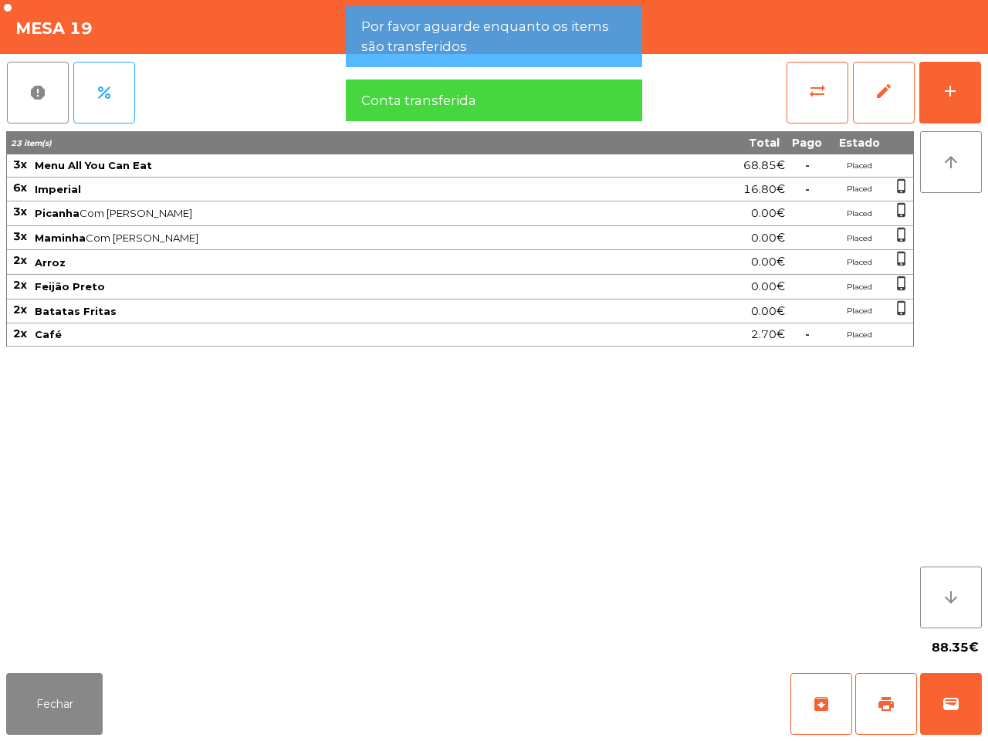
click at [851, 85] on div "sync_alt edit add" at bounding box center [884, 92] width 196 height 77
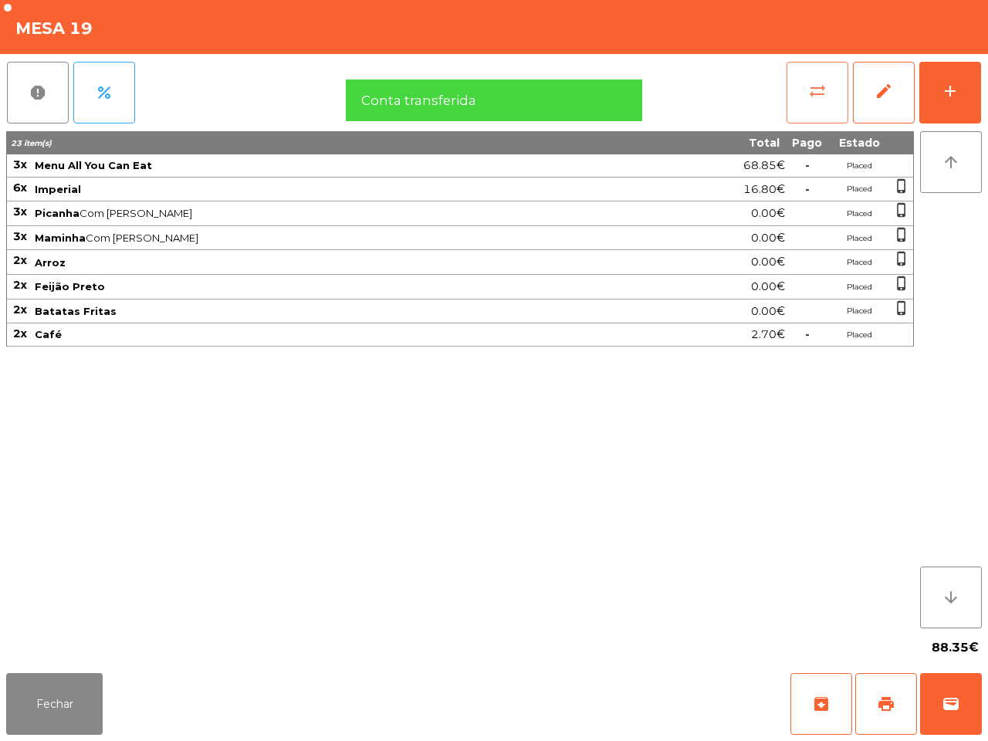
click at [836, 85] on button "sync_alt" at bounding box center [818, 93] width 62 height 62
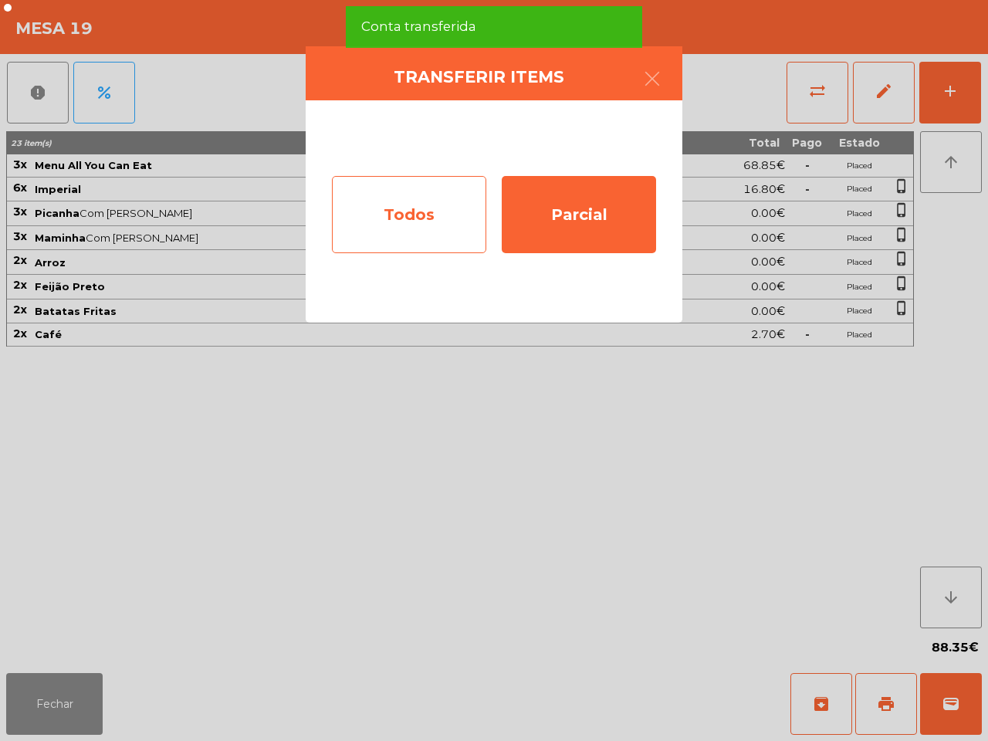
click at [452, 219] on div "Todos" at bounding box center [409, 214] width 154 height 77
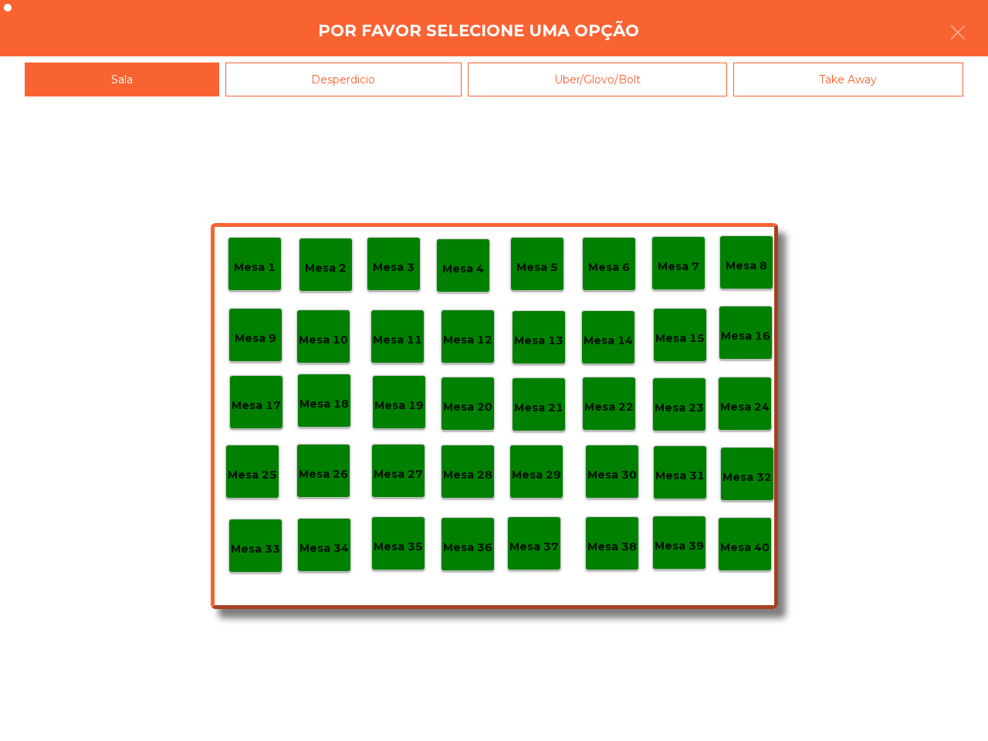
click at [723, 562] on div "Mesa 40" at bounding box center [745, 544] width 54 height 54
